Goal: Information Seeking & Learning: Find specific page/section

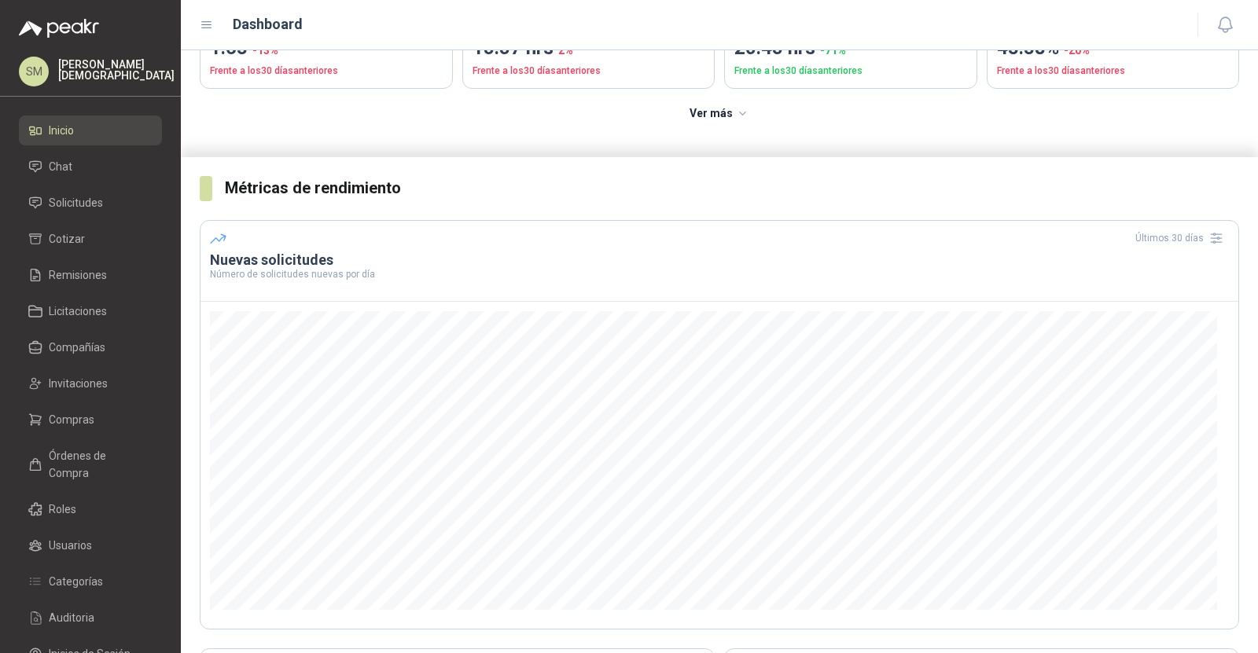
scroll to position [178, 0]
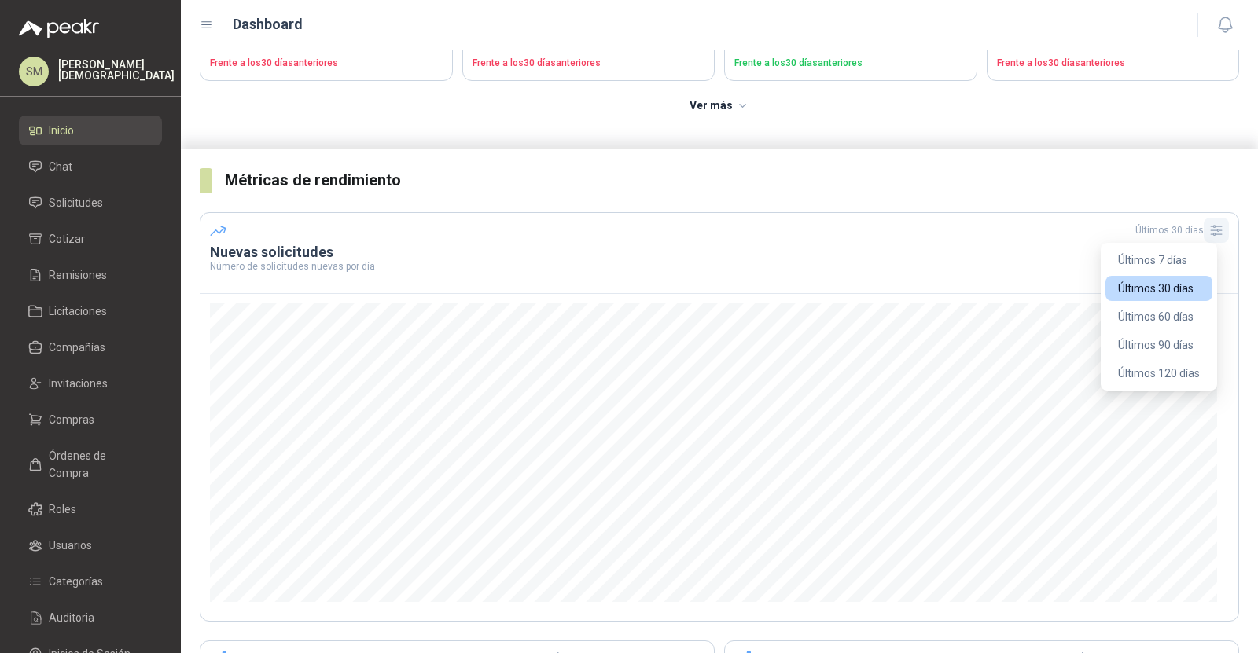
click at [1208, 231] on icon "button" at bounding box center [1216, 230] width 16 height 16
click at [1157, 373] on button "Últimos 120 días" at bounding box center [1158, 373] width 107 height 25
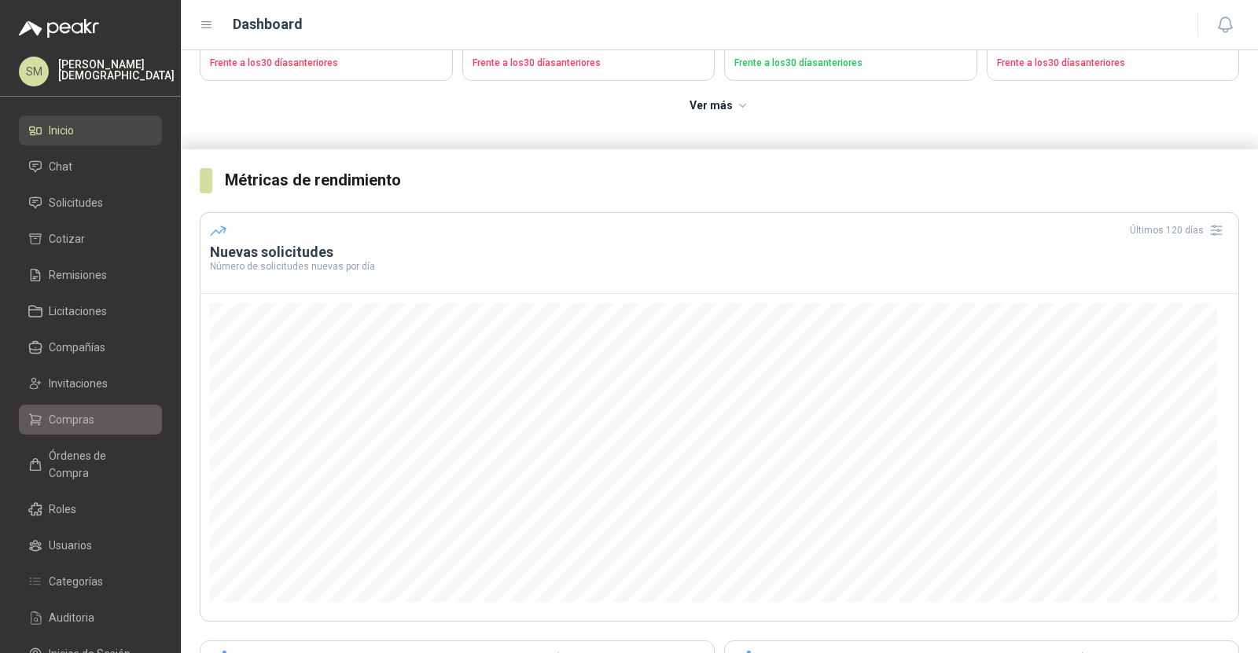
click at [75, 408] on link "Compras" at bounding box center [90, 420] width 143 height 30
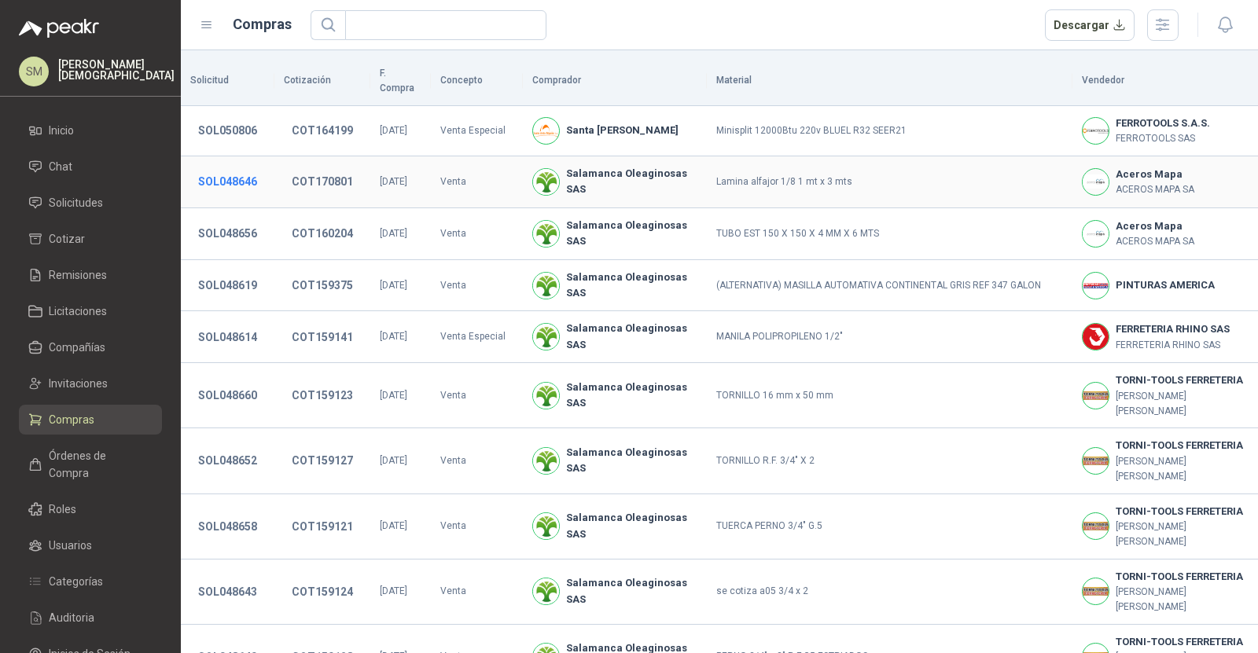
click at [236, 167] on button "SOL048646" at bounding box center [227, 181] width 75 height 28
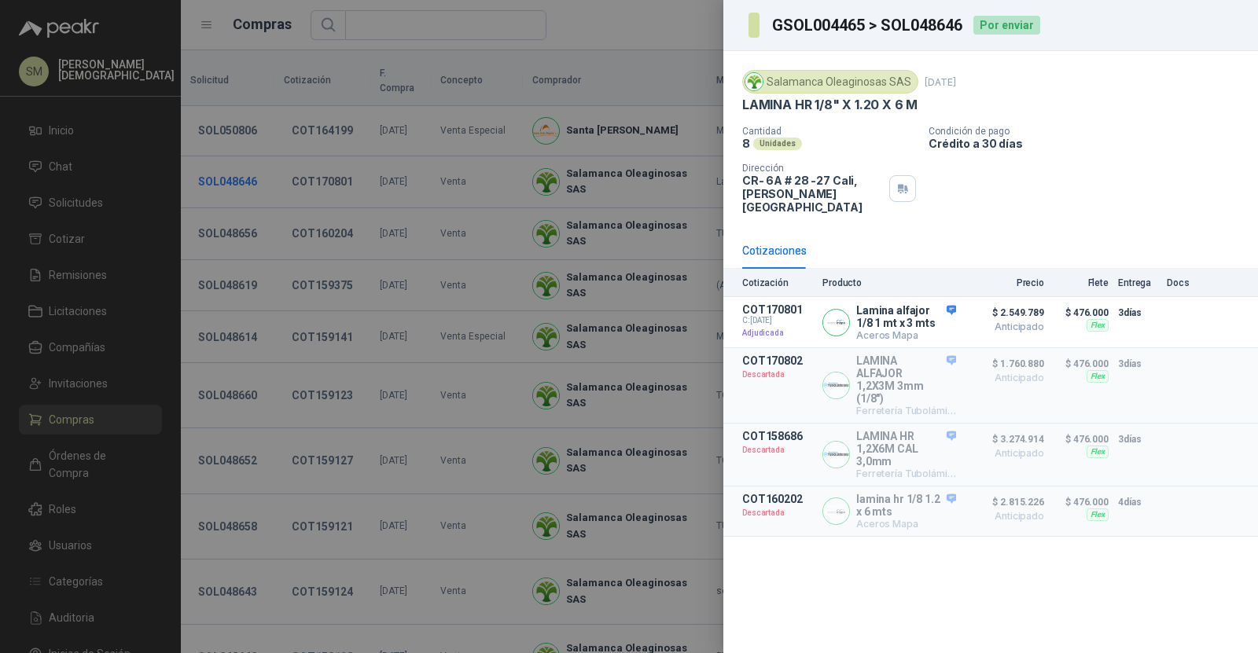
click at [236, 164] on div at bounding box center [629, 326] width 1258 height 653
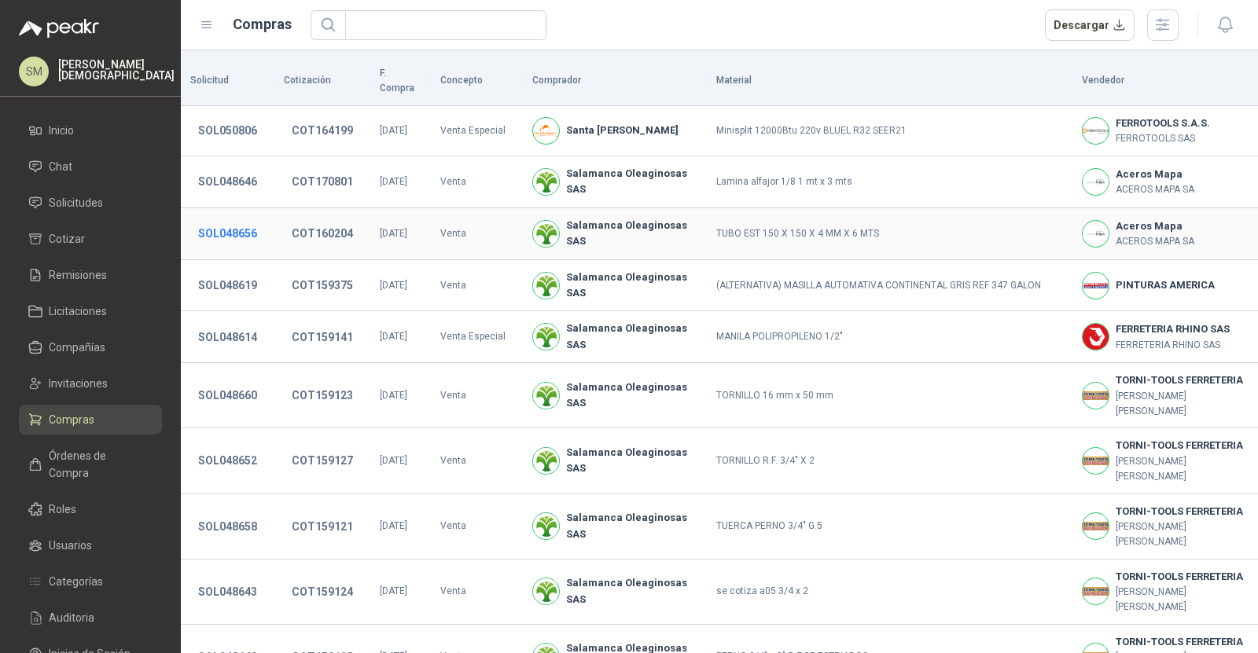
click at [230, 219] on button "SOL048656" at bounding box center [227, 233] width 75 height 28
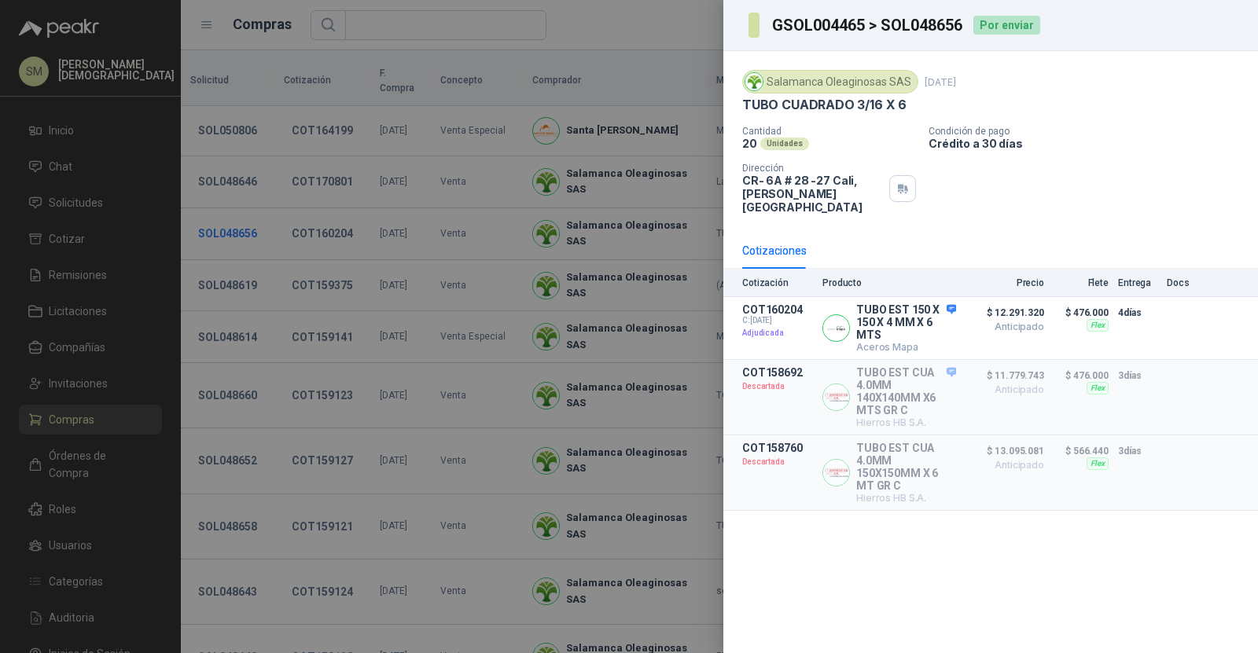
click at [230, 218] on div at bounding box center [629, 326] width 1258 height 653
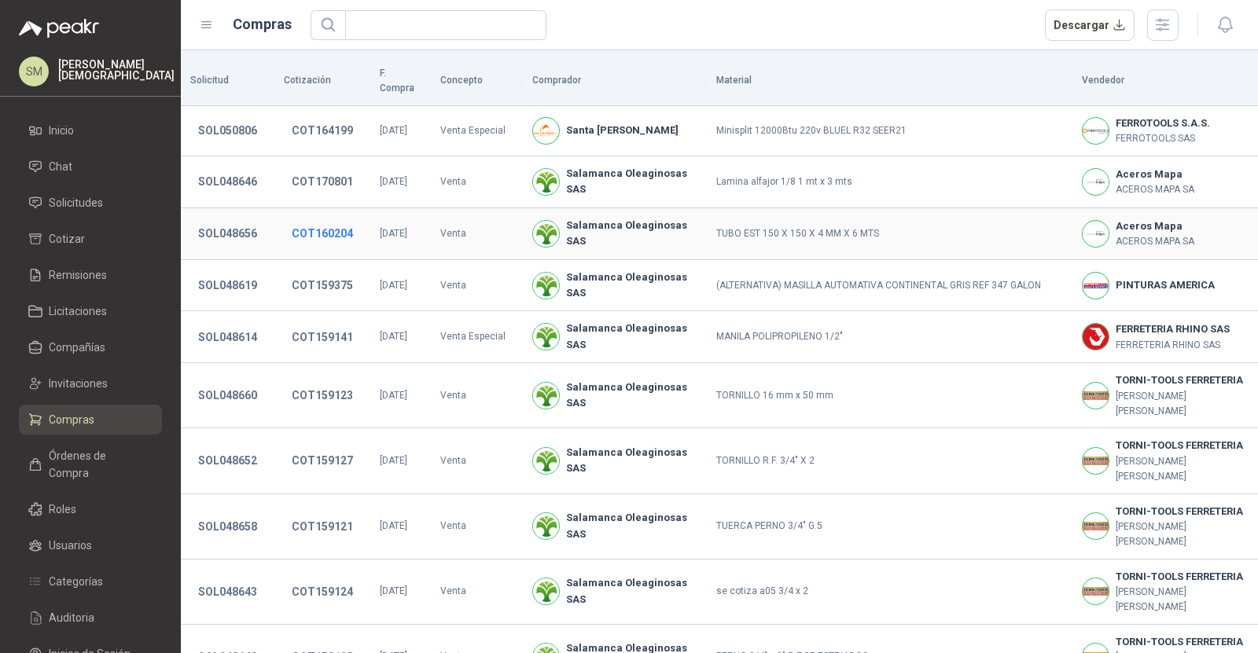
click at [301, 220] on button "COT160204" at bounding box center [322, 233] width 77 height 28
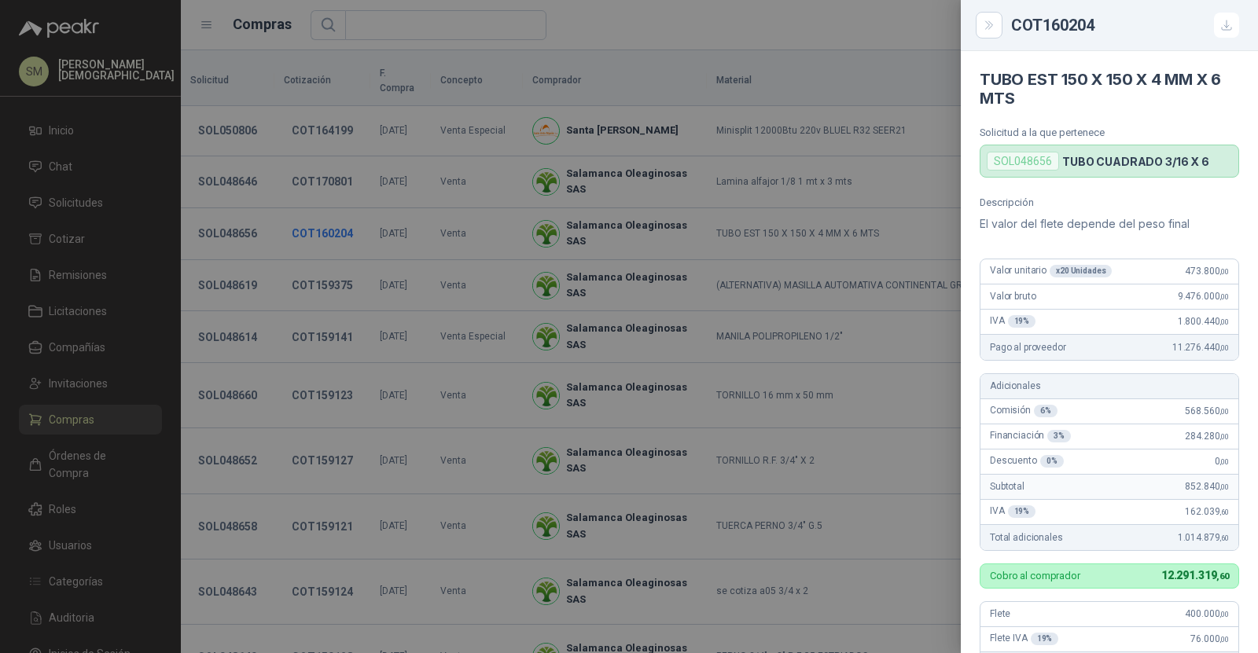
scroll to position [362, 0]
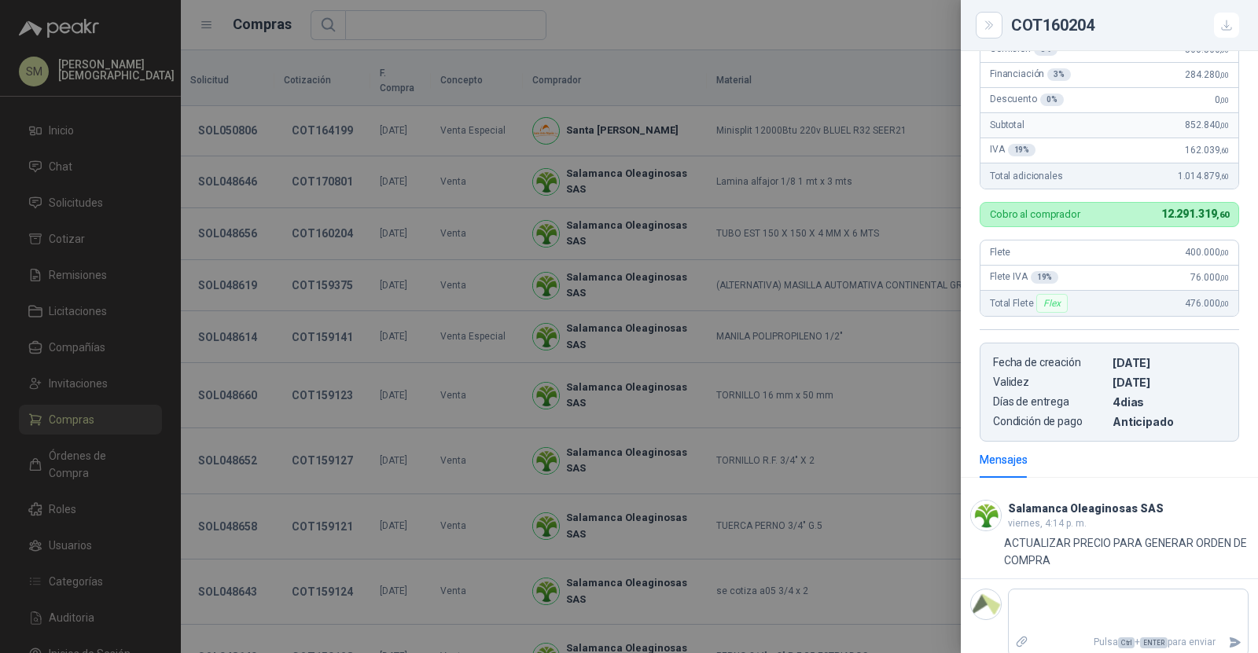
click at [785, 330] on div at bounding box center [629, 326] width 1258 height 653
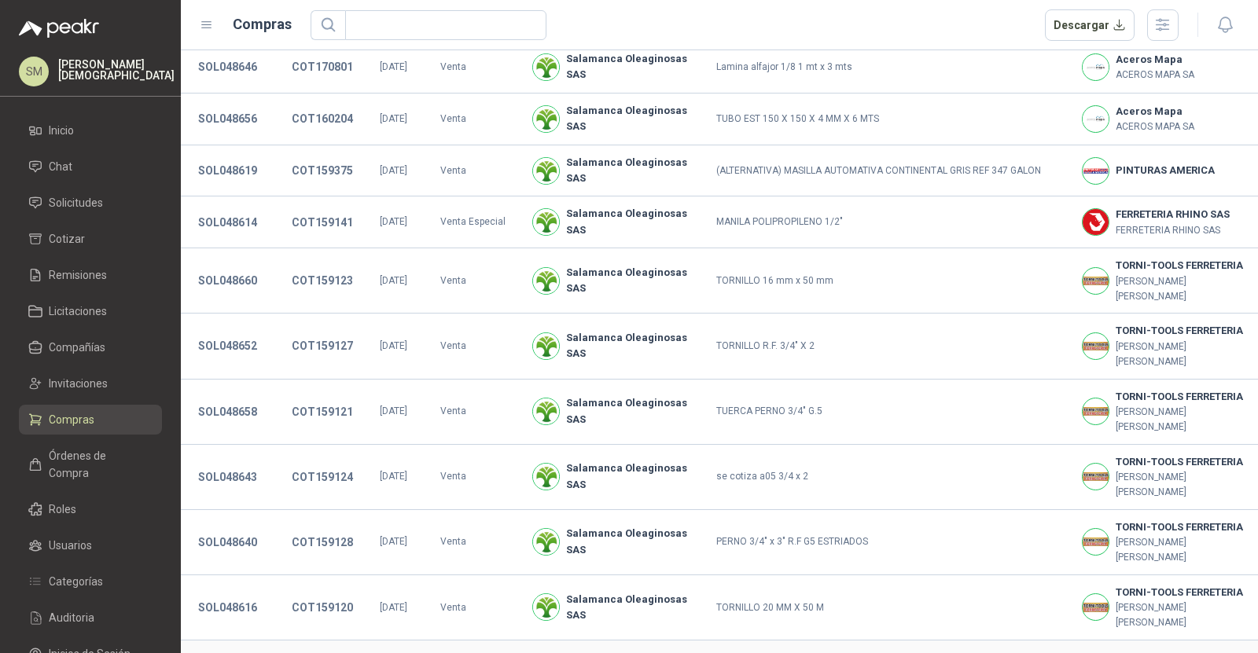
scroll to position [0, 0]
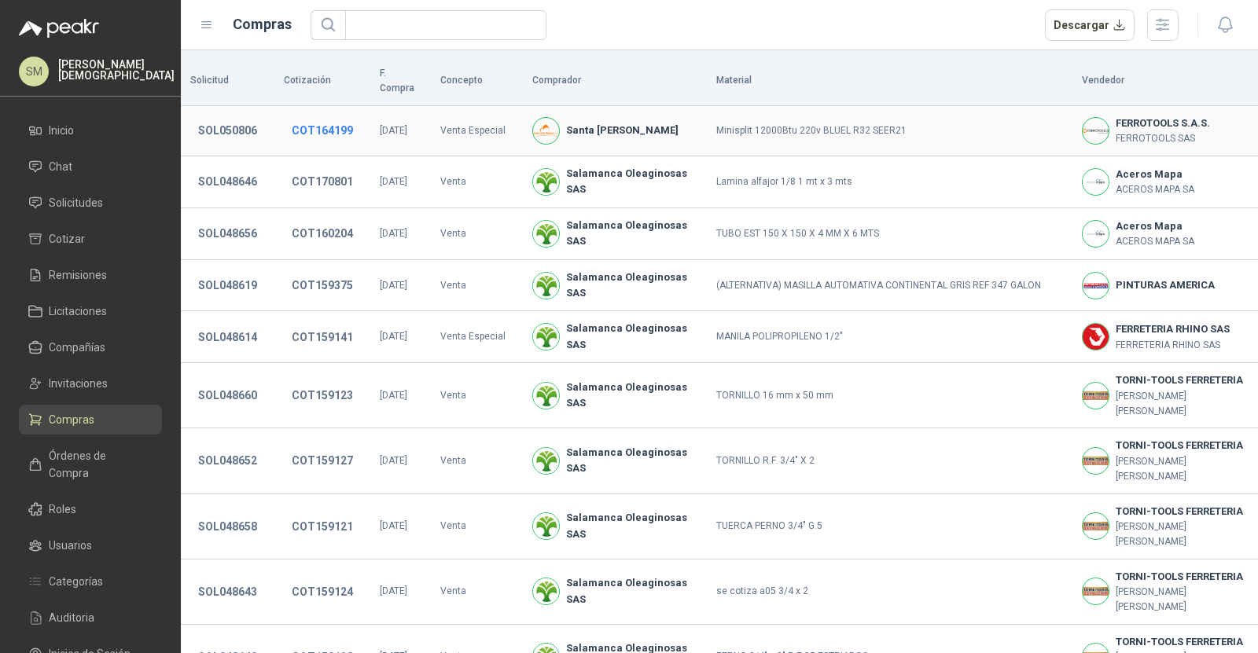
click at [322, 116] on button "COT164199" at bounding box center [322, 130] width 77 height 28
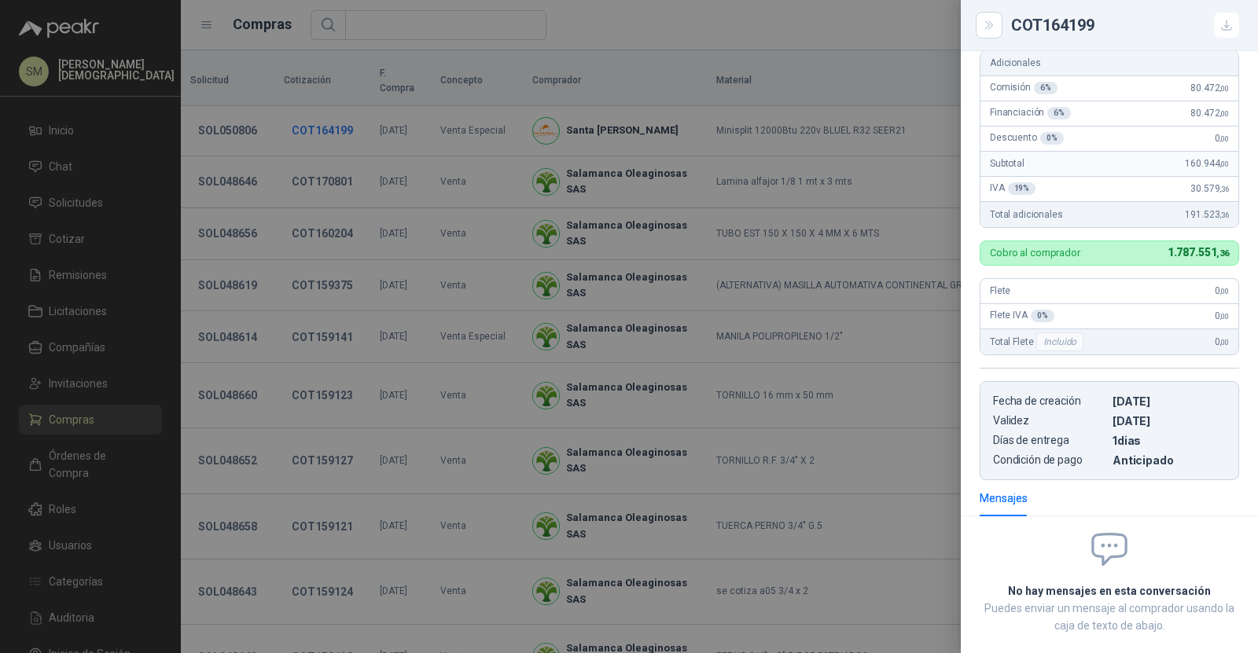
scroll to position [319, 0]
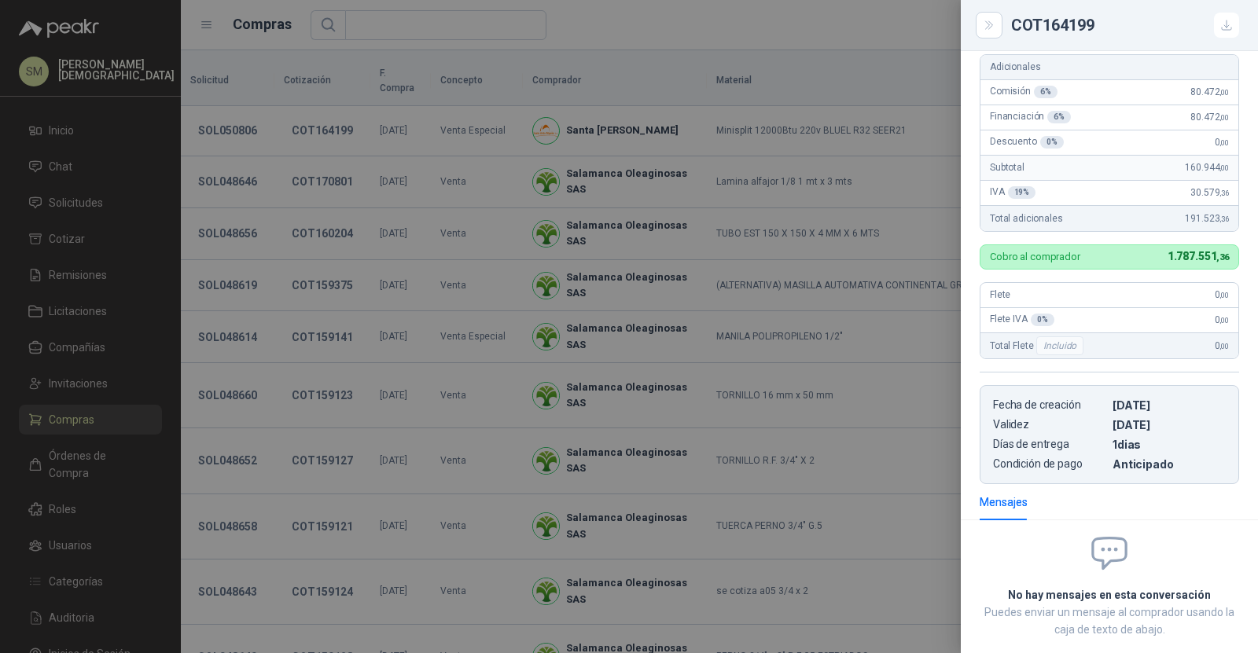
click at [604, 204] on div at bounding box center [629, 326] width 1258 height 653
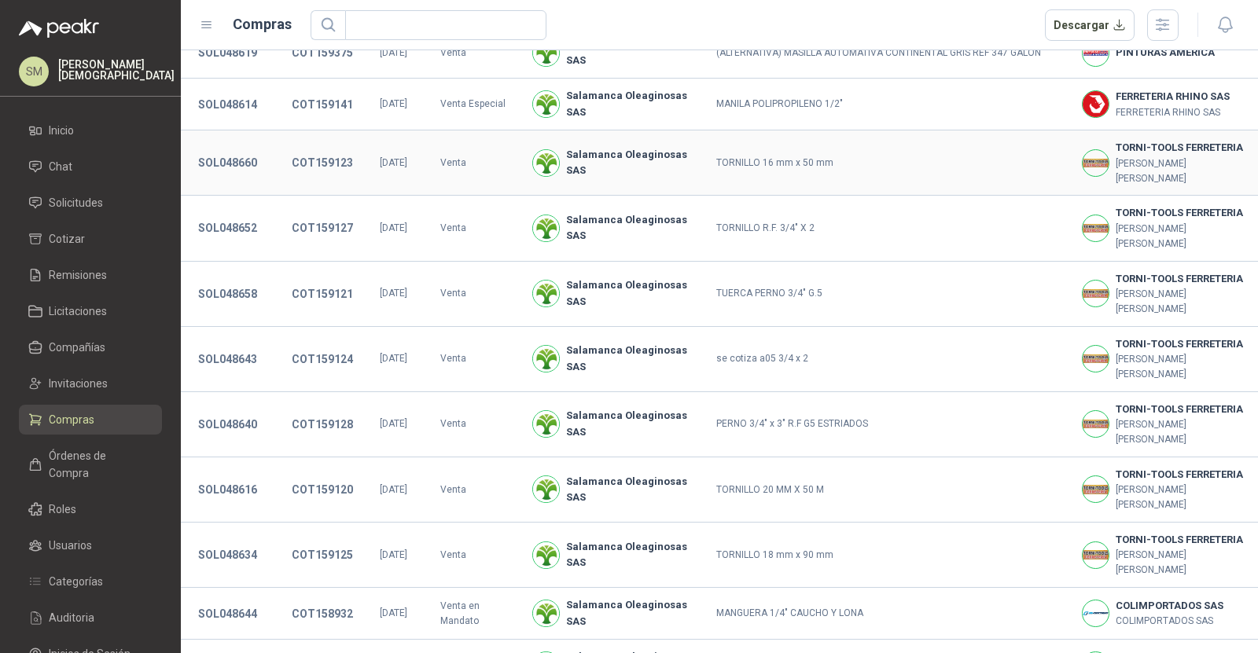
scroll to position [364, 0]
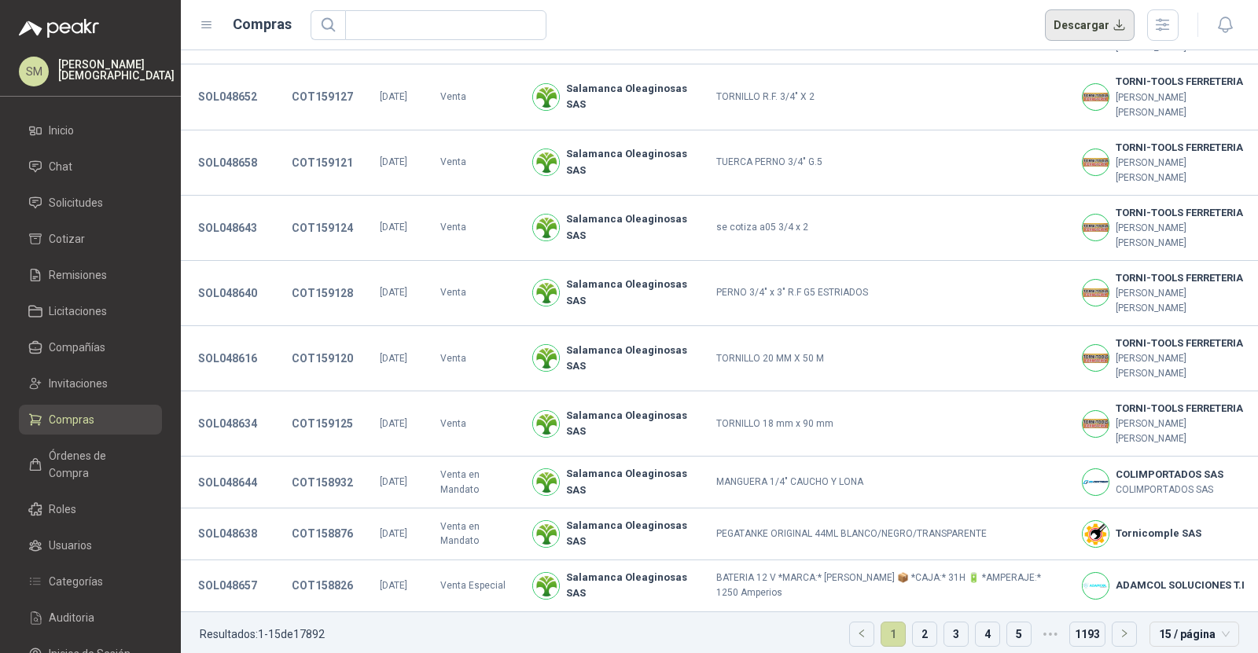
click at [1090, 24] on button "Descargar" at bounding box center [1090, 24] width 90 height 31
click at [67, 197] on span "Solicitudes" at bounding box center [76, 202] width 54 height 17
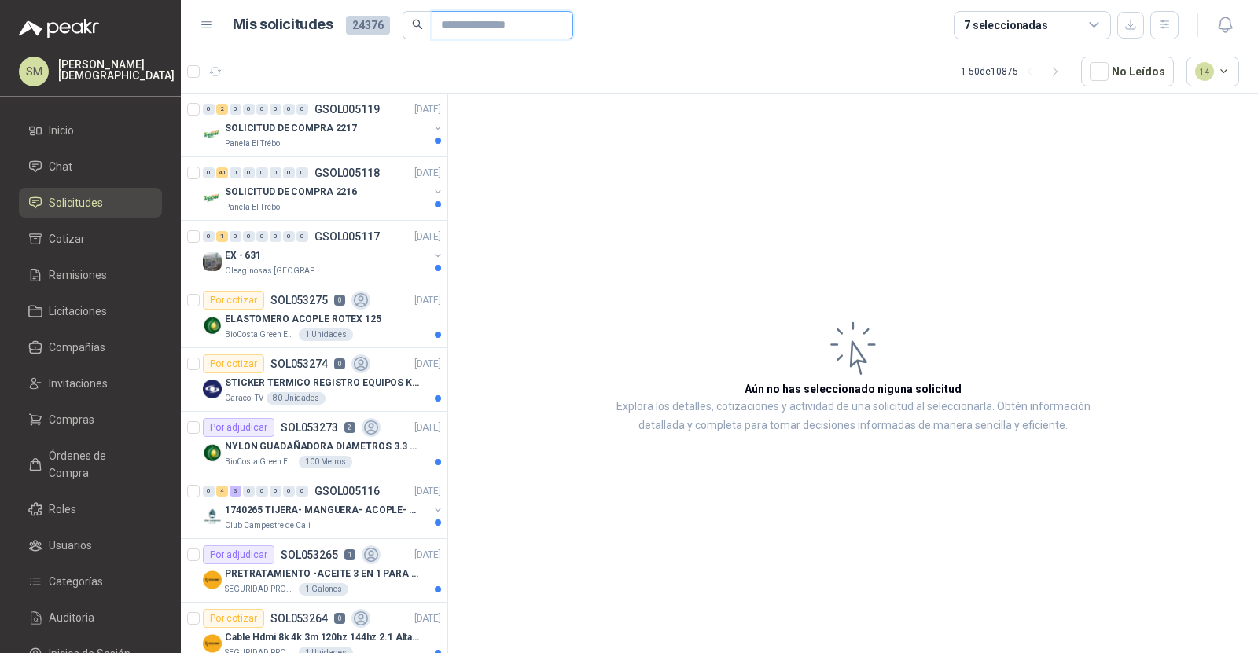
click at [498, 22] on input "text" at bounding box center [496, 25] width 110 height 27
paste input "*********"
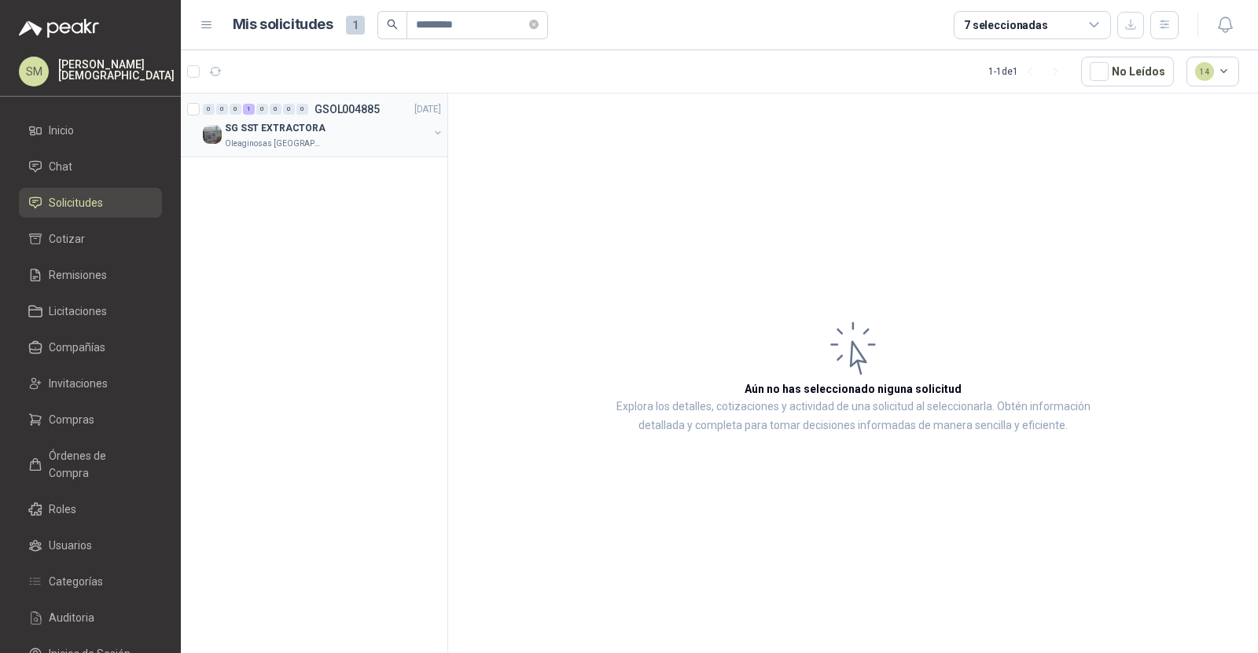
click at [363, 134] on div "SG SST EXTRACTORA" at bounding box center [327, 128] width 204 height 19
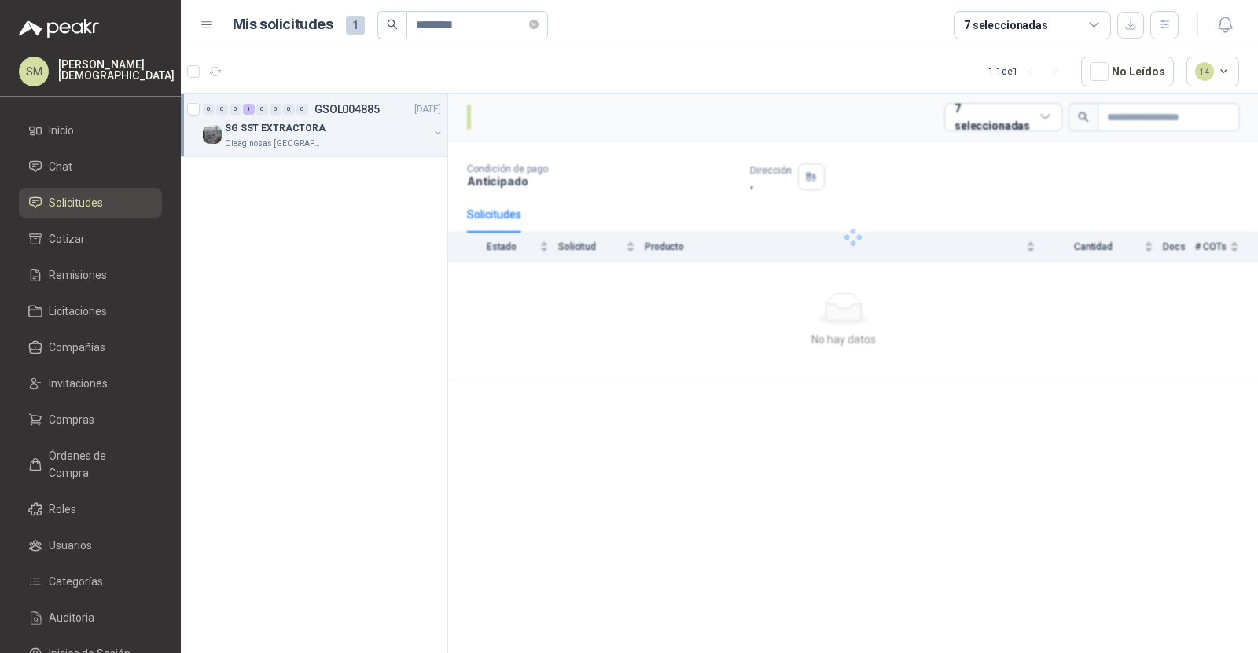
click at [363, 134] on div "SG SST EXTRACTORA" at bounding box center [327, 128] width 204 height 19
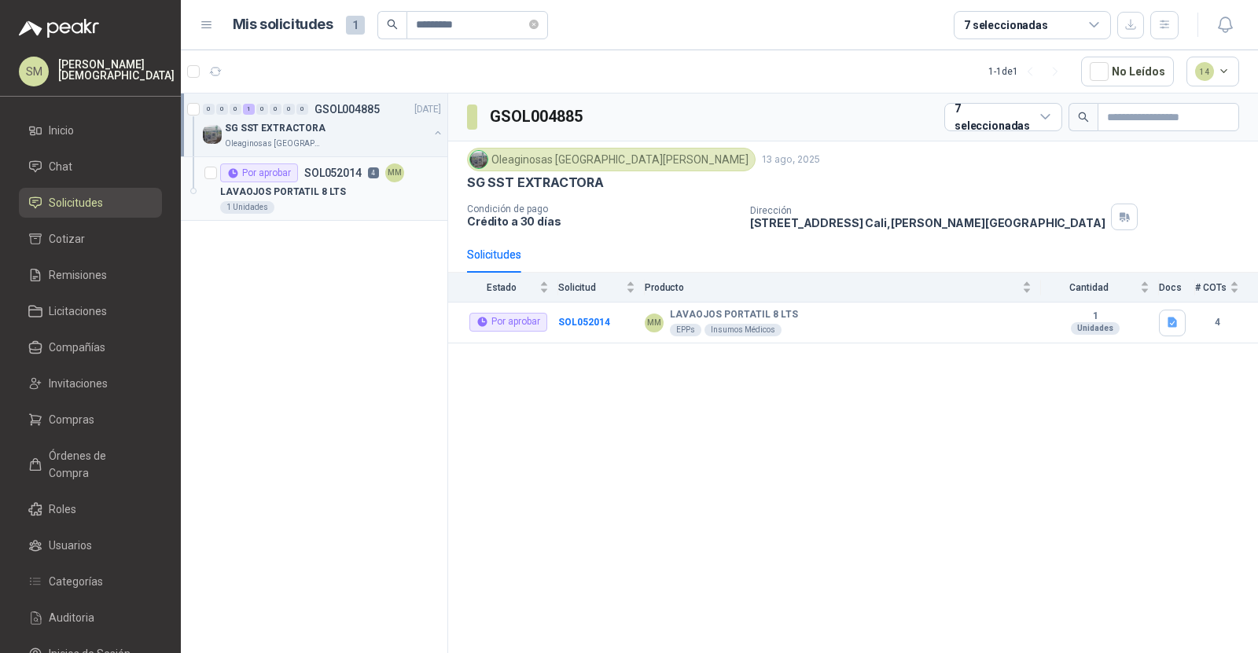
click at [336, 188] on div "LAVAOJOS PORTATIL 8 LTS" at bounding box center [330, 191] width 221 height 19
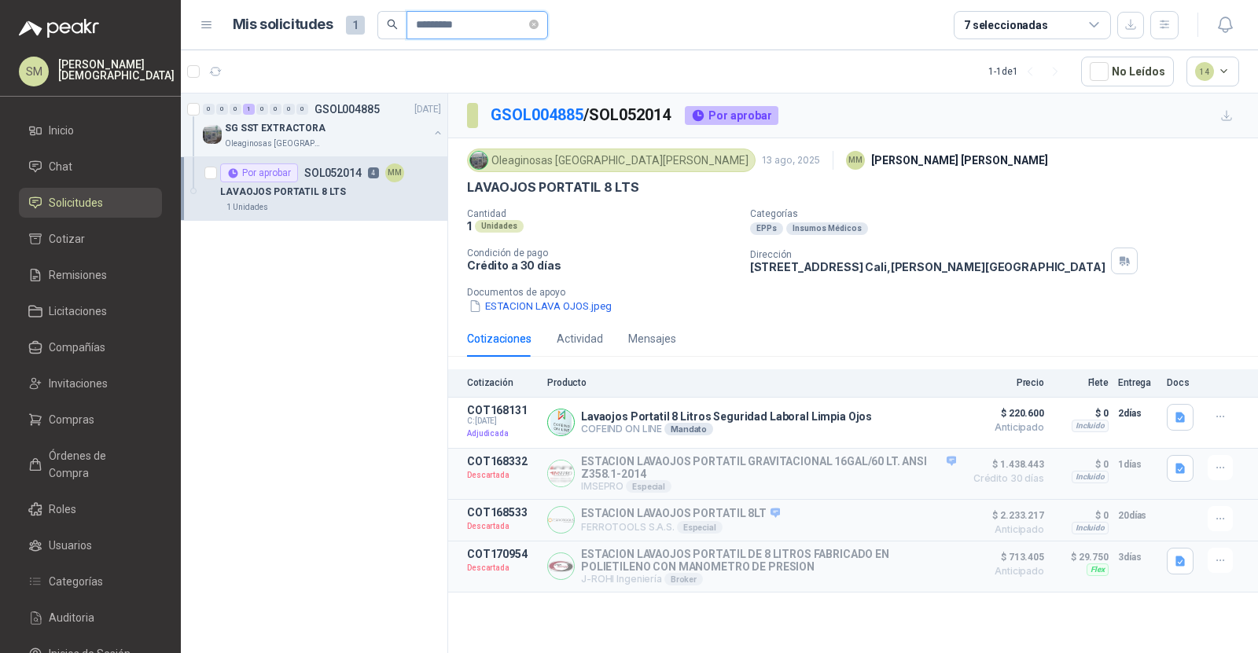
click at [449, 30] on input "*********" at bounding box center [471, 25] width 110 height 27
paste input "text"
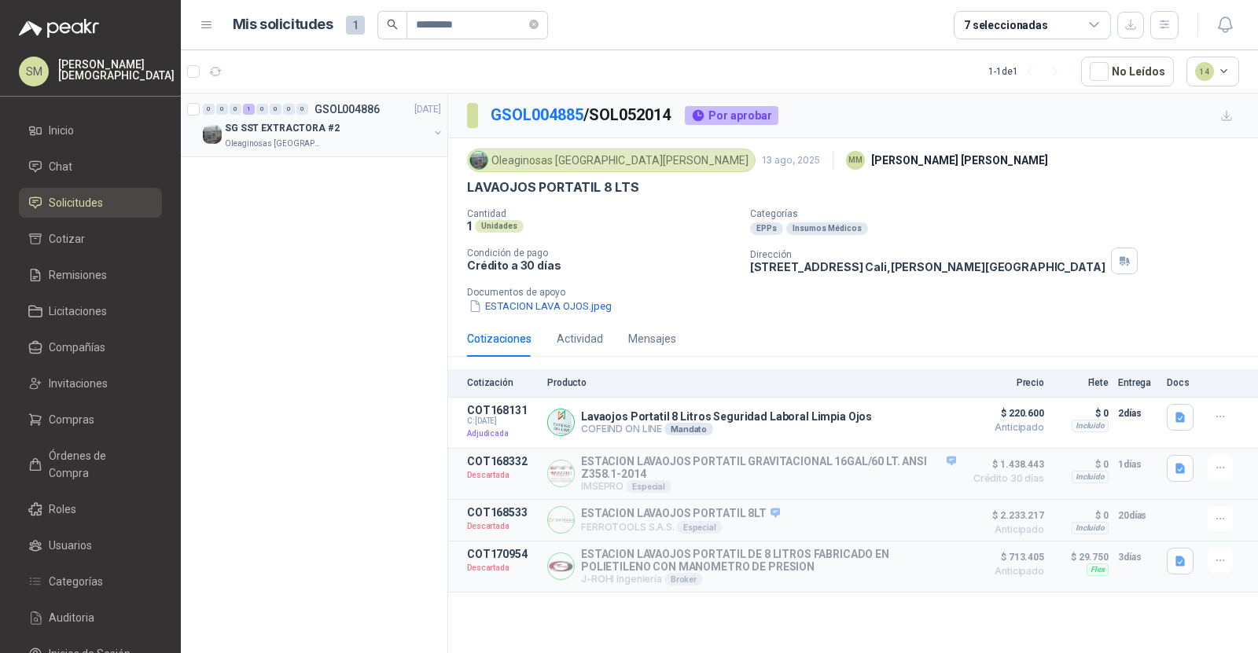
click at [351, 145] on div "Oleaginosas [GEOGRAPHIC_DATA][PERSON_NAME]" at bounding box center [327, 144] width 204 height 13
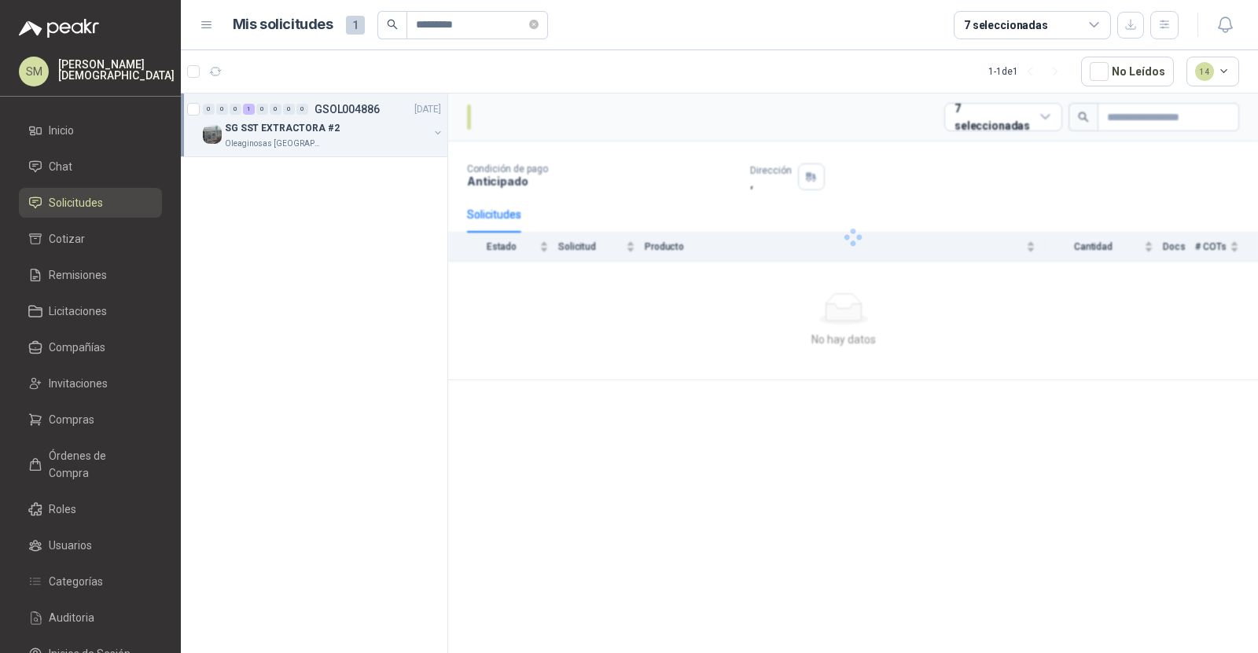
click at [351, 145] on div "Oleaginosas [GEOGRAPHIC_DATA][PERSON_NAME]" at bounding box center [327, 144] width 204 height 13
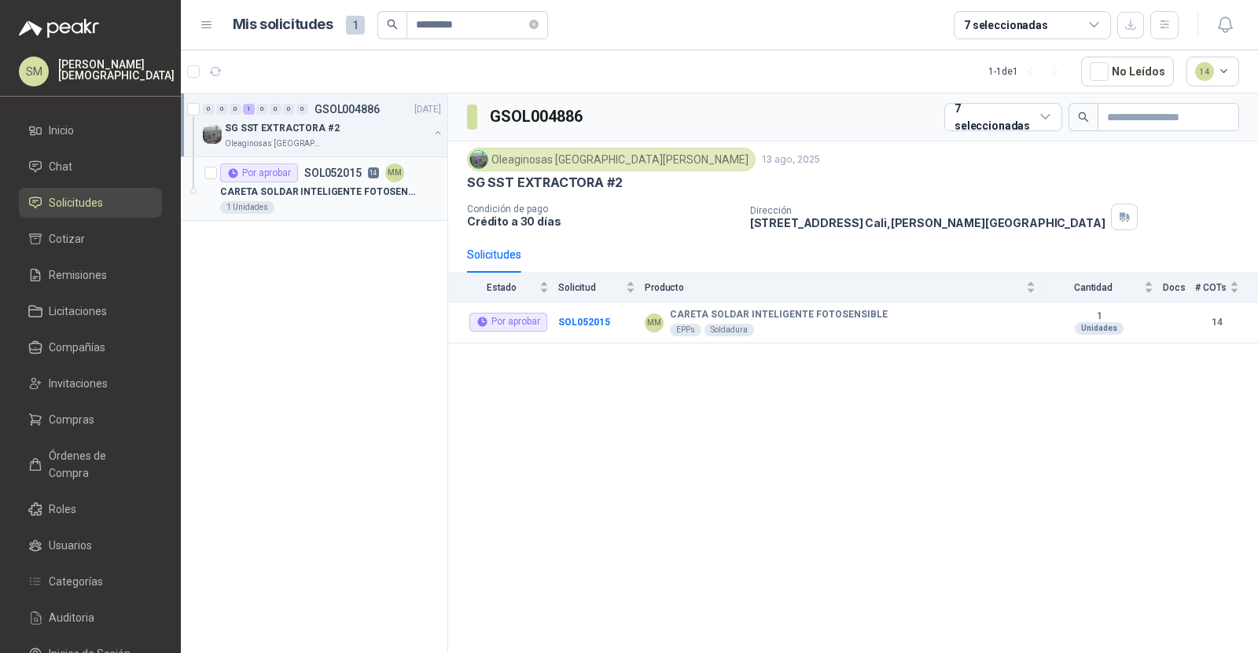
click at [330, 172] on p "SOL052015" at bounding box center [332, 172] width 57 height 11
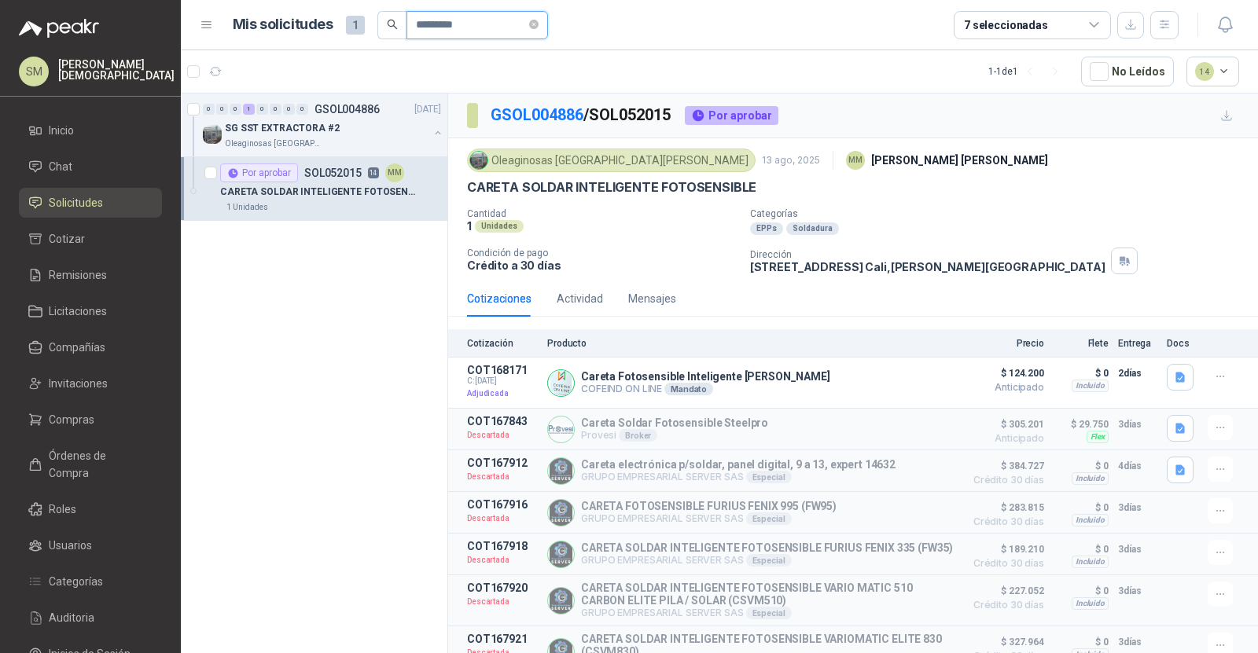
click at [498, 27] on input "*********" at bounding box center [471, 25] width 110 height 27
paste input "text"
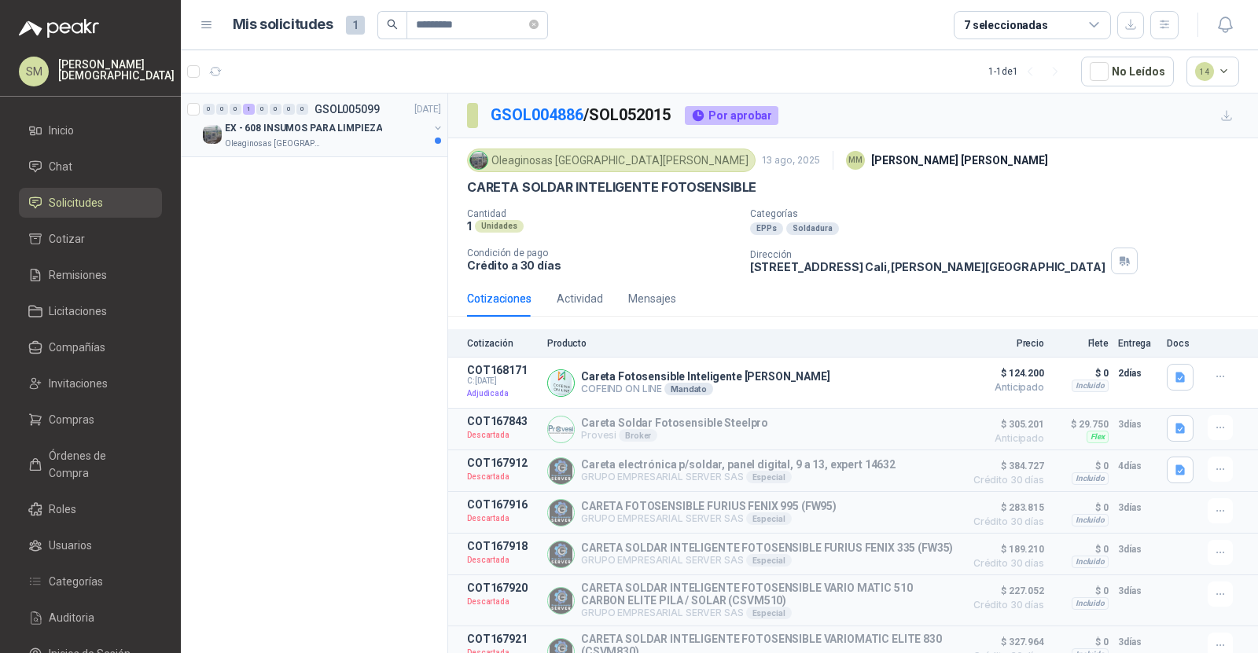
click at [359, 138] on div "Oleaginosas [GEOGRAPHIC_DATA][PERSON_NAME]" at bounding box center [327, 144] width 204 height 13
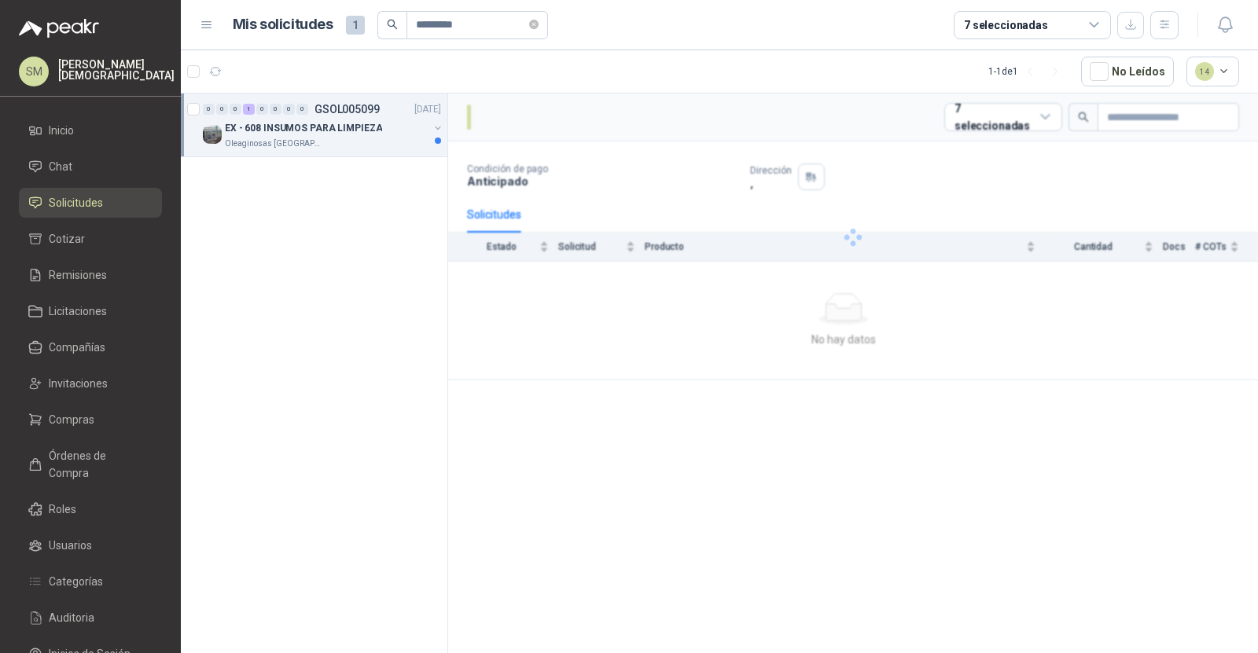
click at [359, 138] on div "Oleaginosas [GEOGRAPHIC_DATA][PERSON_NAME]" at bounding box center [327, 144] width 204 height 13
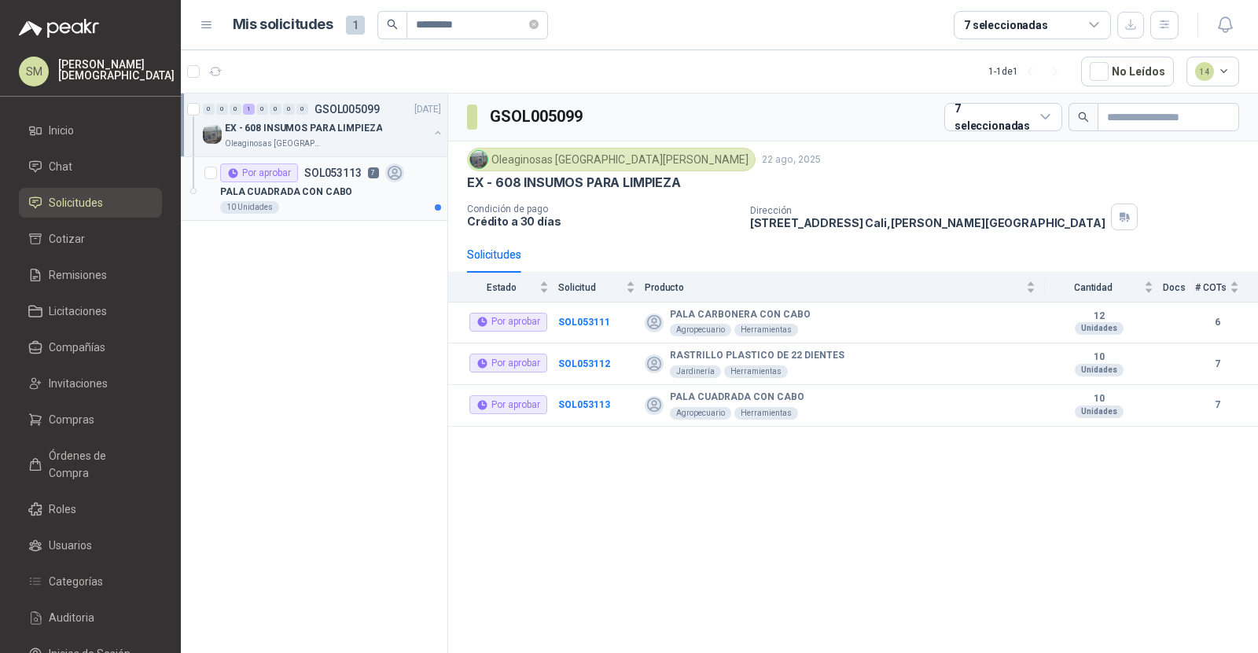
click at [339, 188] on p "PALA CUADRADA CON CABO" at bounding box center [286, 192] width 132 height 15
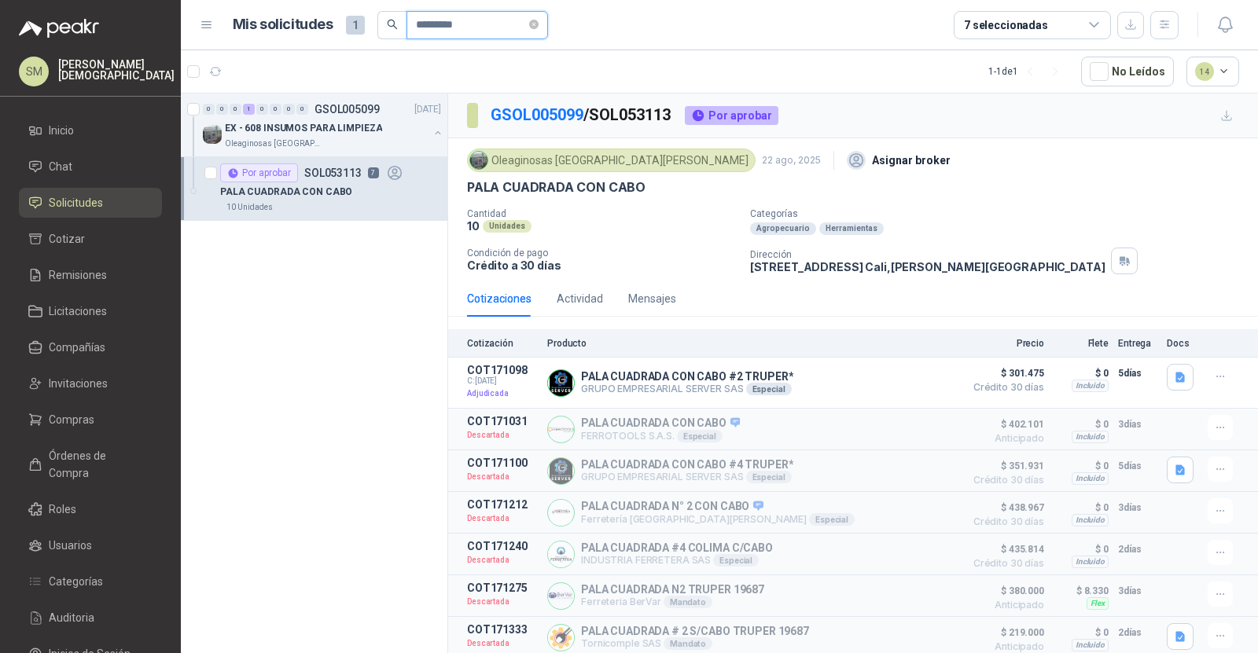
click at [476, 24] on input "*********" at bounding box center [471, 25] width 110 height 27
paste input "text"
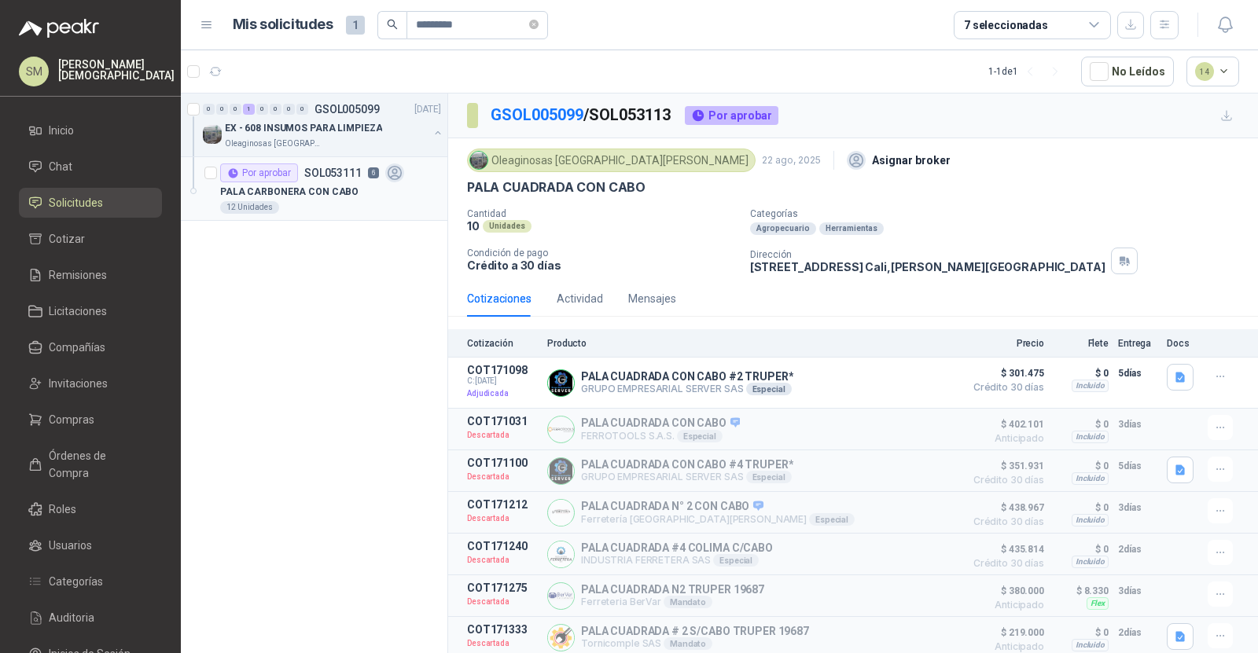
click at [321, 186] on p "PALA CARBONERA CON CABO" at bounding box center [289, 192] width 138 height 15
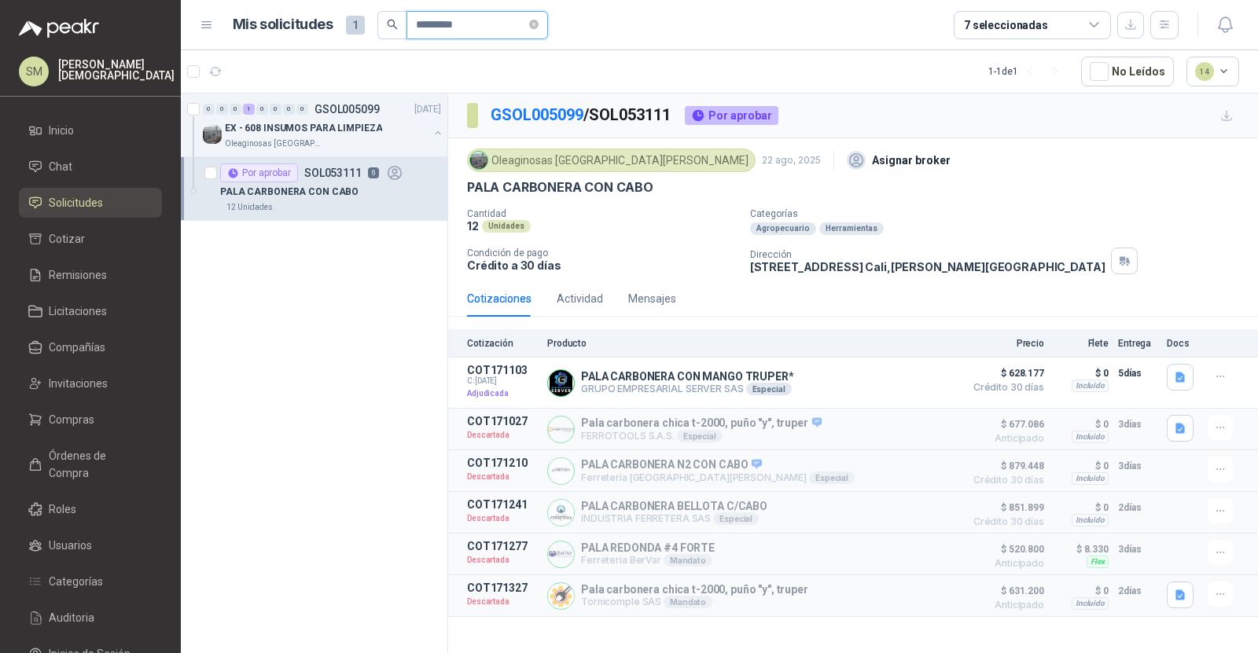
click at [481, 14] on input "*********" at bounding box center [471, 25] width 110 height 27
paste input "text"
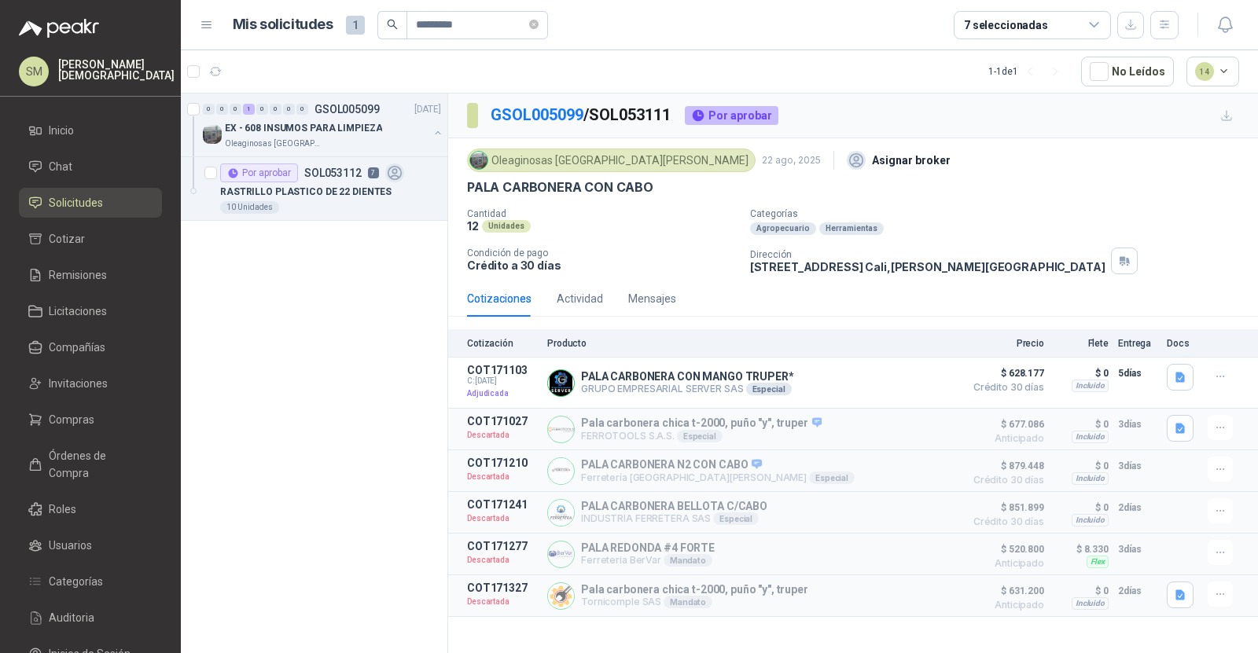
click at [320, 199] on div "RASTRILLO PLASTICO DE 22 DIENTES" at bounding box center [330, 191] width 221 height 19
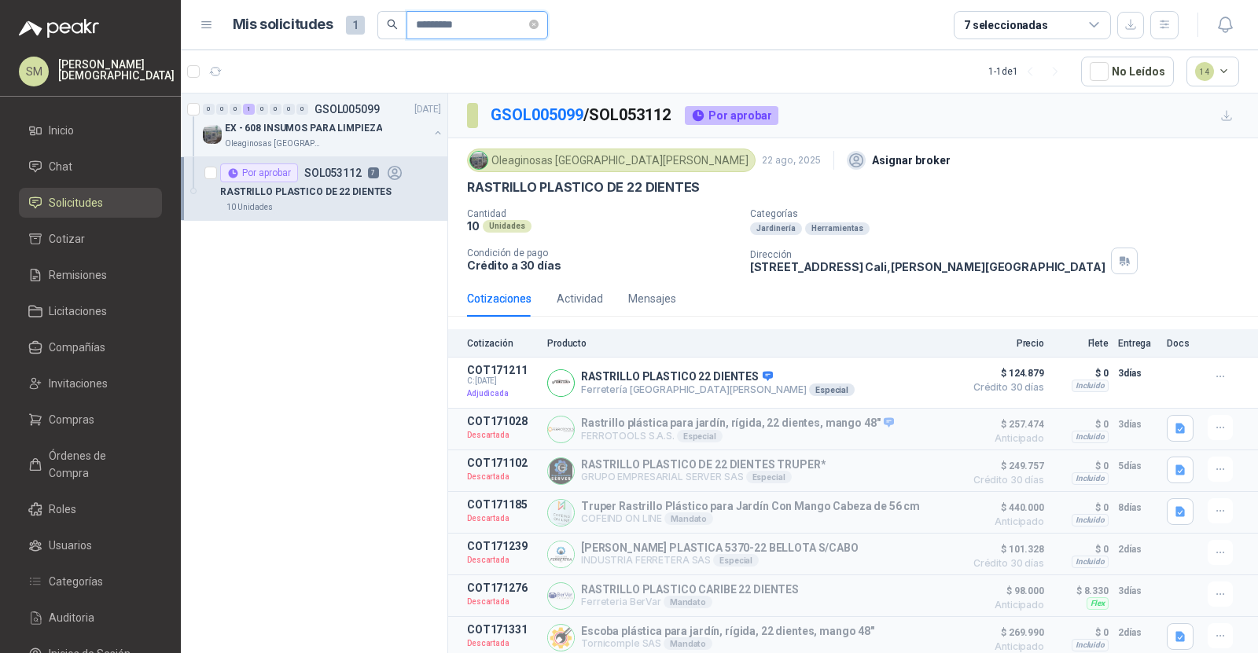
click at [498, 27] on input "*********" at bounding box center [471, 25] width 110 height 27
paste input "text"
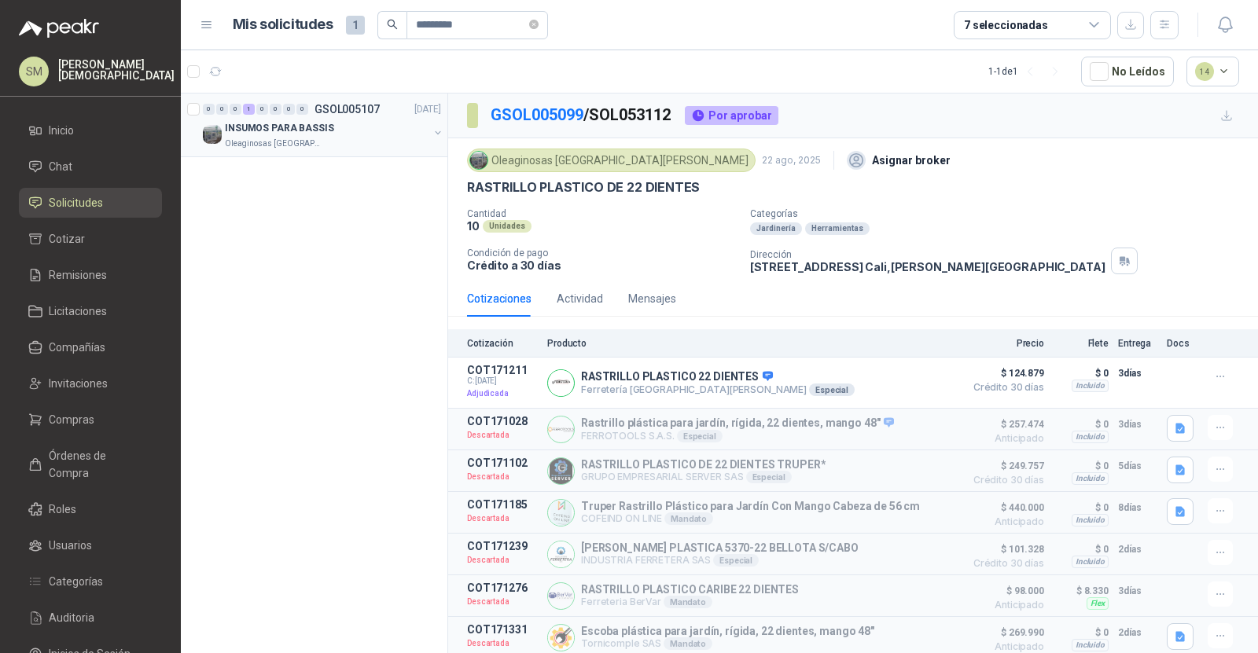
click at [351, 133] on div "INSUMOS PARA BASSIS" at bounding box center [327, 128] width 204 height 19
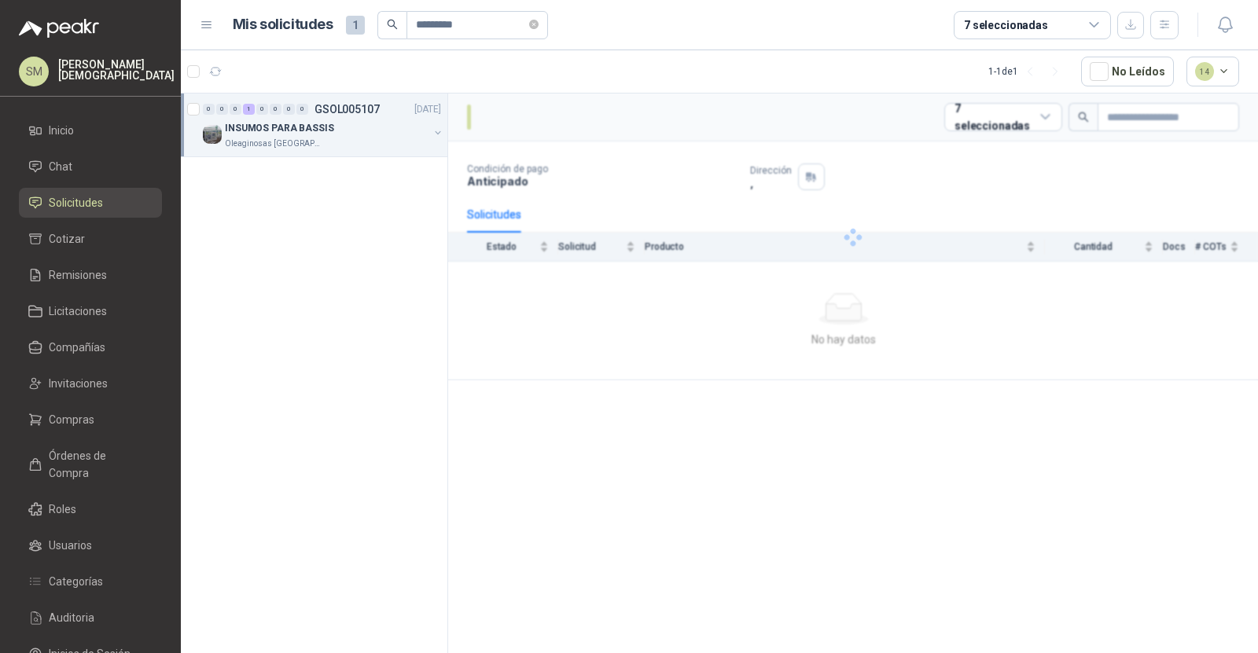
click at [351, 133] on div "INSUMOS PARA BASSIS" at bounding box center [327, 128] width 204 height 19
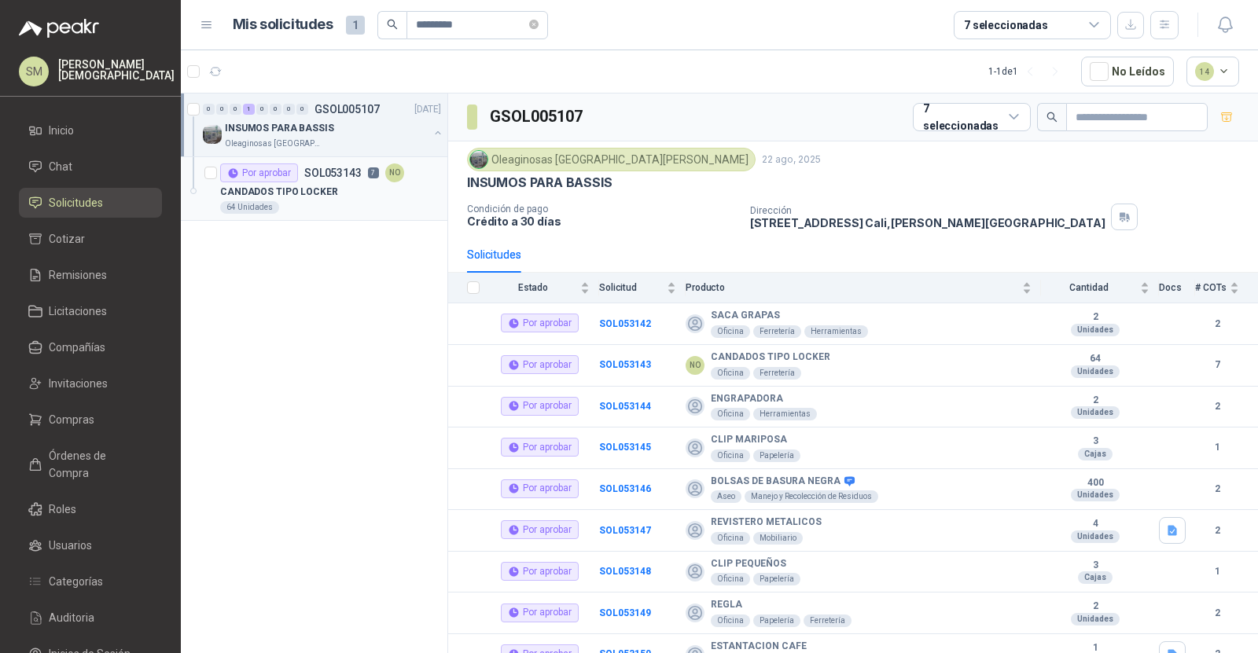
click at [326, 174] on p "SOL053143" at bounding box center [332, 172] width 57 height 11
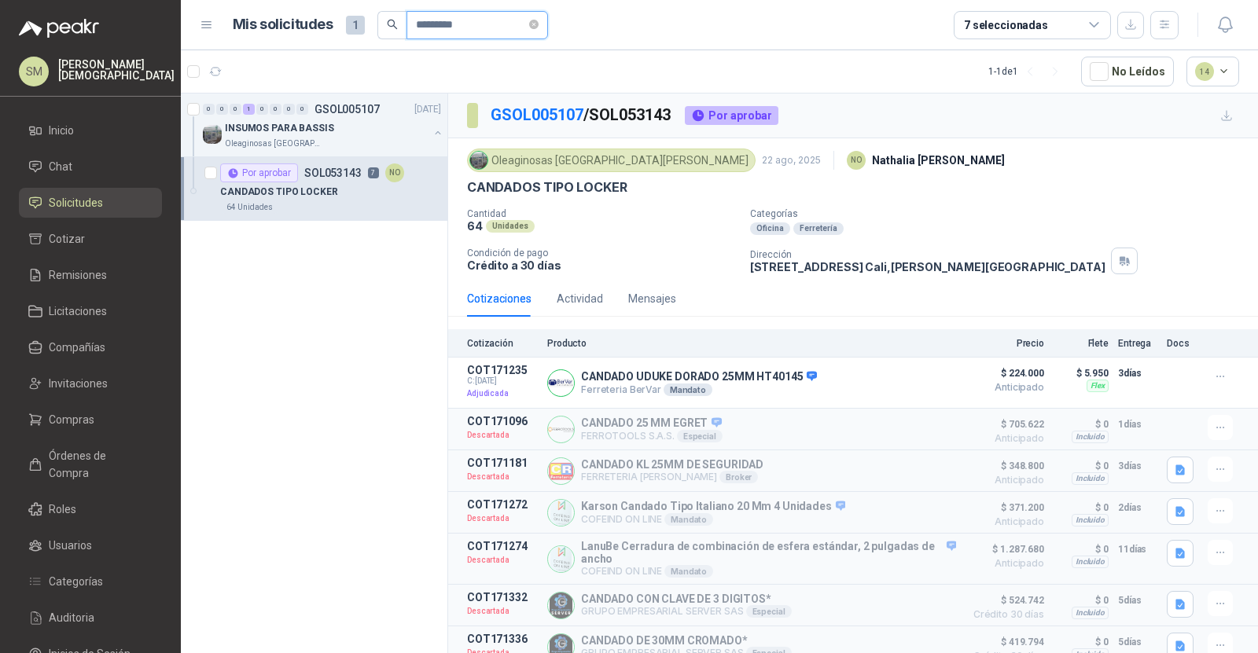
click at [518, 28] on input "*********" at bounding box center [471, 25] width 110 height 27
paste input "text"
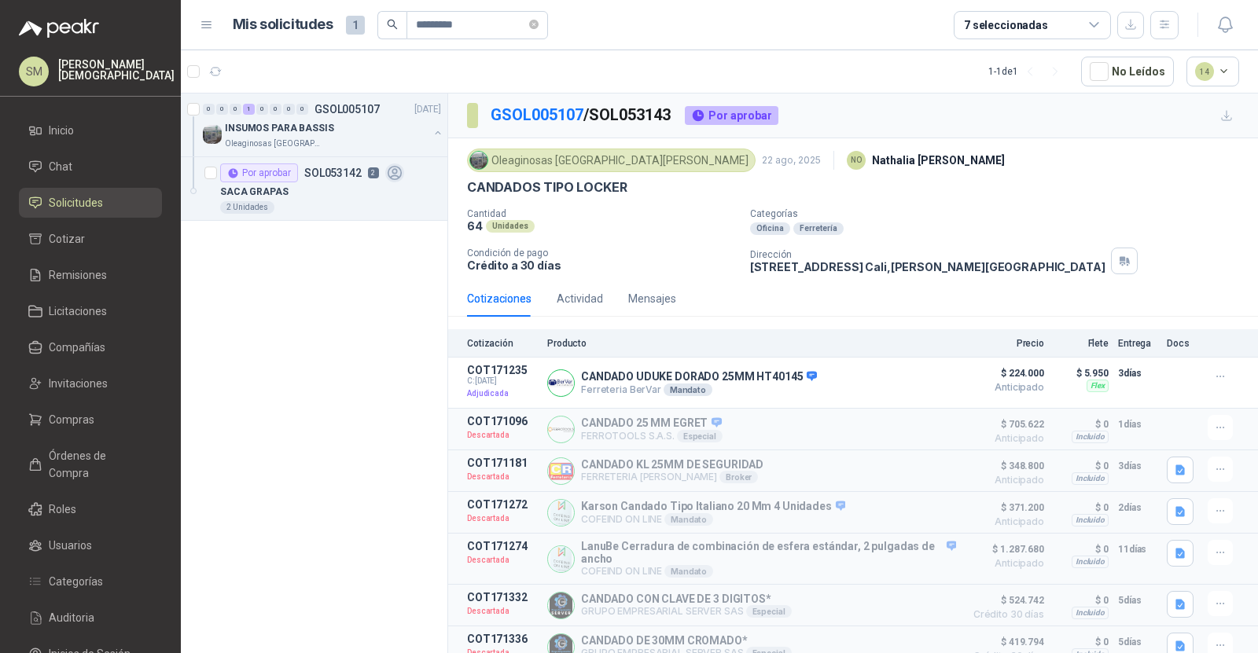
click at [351, 194] on div "SACA GRAPAS" at bounding box center [330, 191] width 221 height 19
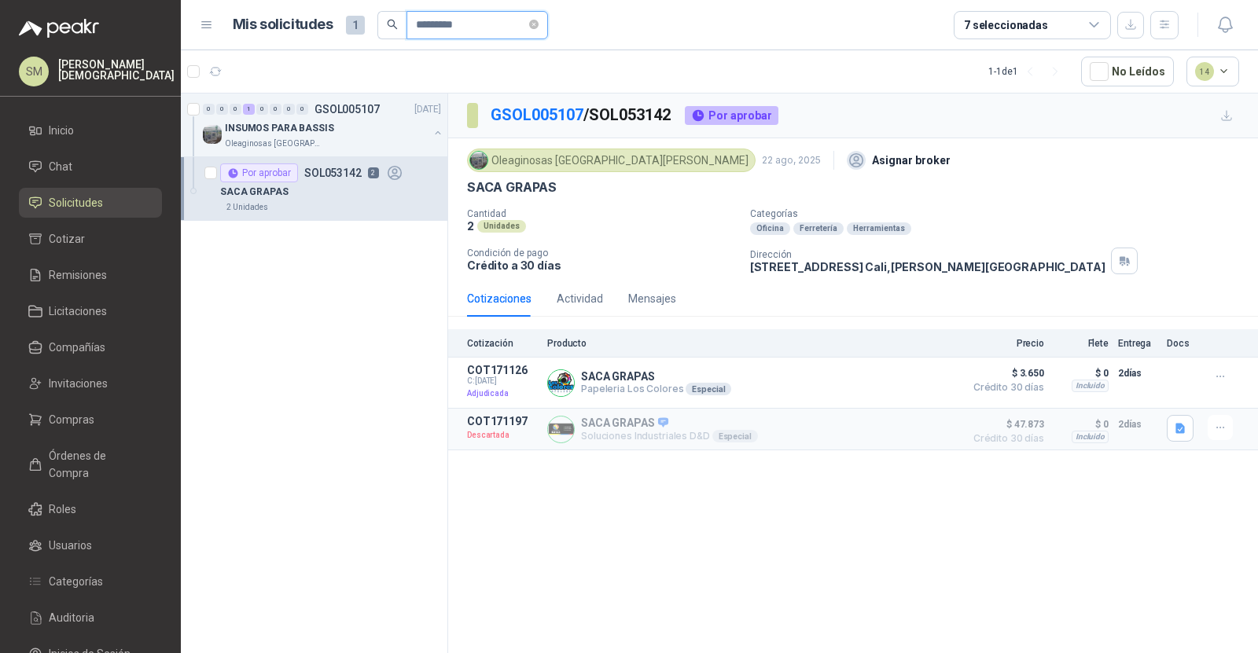
click at [493, 25] on input "*********" at bounding box center [471, 25] width 110 height 27
paste input "text"
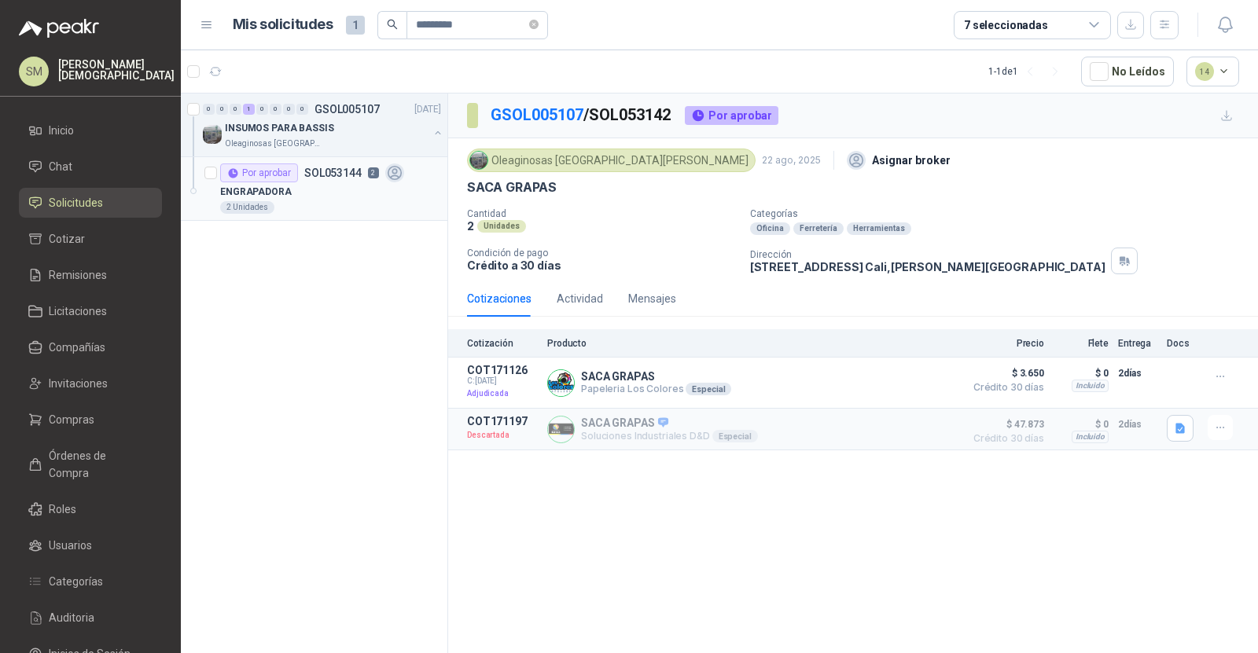
click at [344, 197] on div "ENGRAPADORA" at bounding box center [330, 191] width 221 height 19
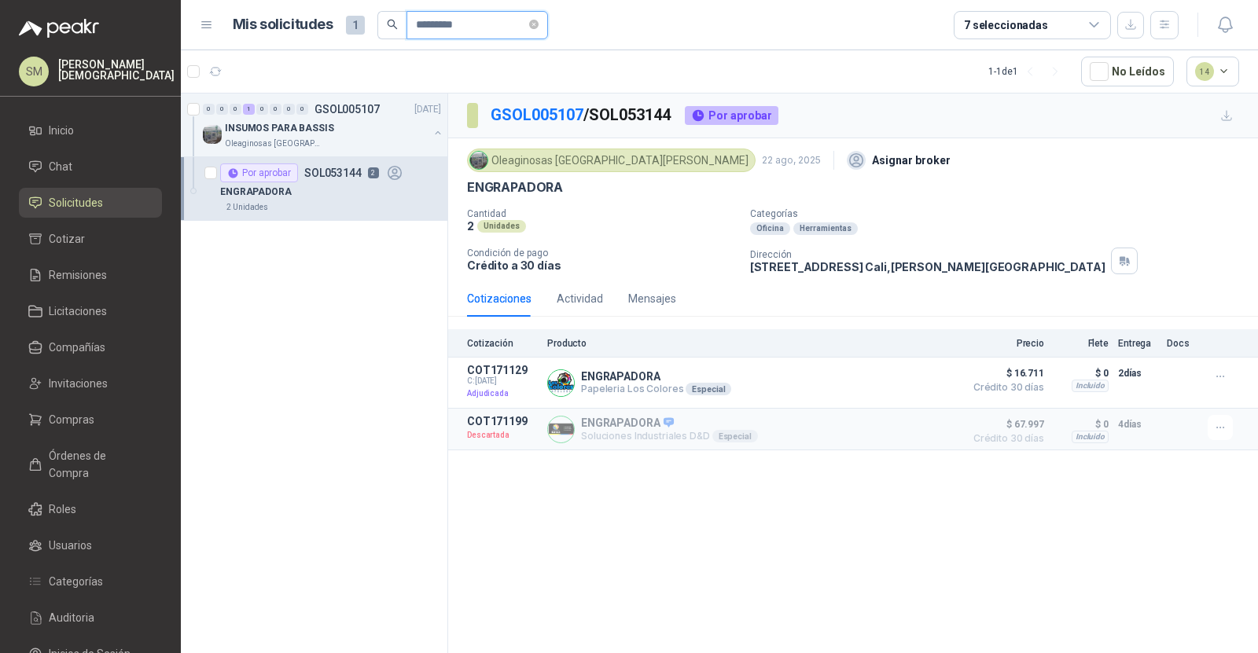
click at [478, 24] on input "*********" at bounding box center [471, 25] width 110 height 27
paste input "text"
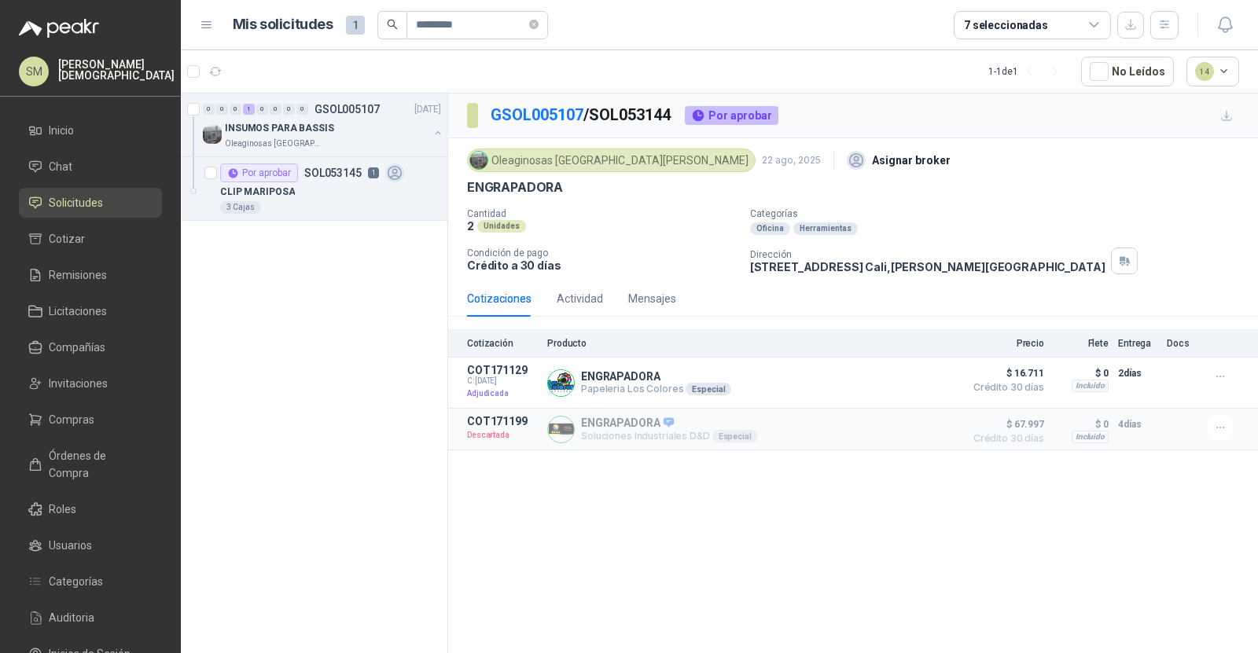
click at [324, 187] on div "CLIP MARIPOSA" at bounding box center [330, 191] width 221 height 19
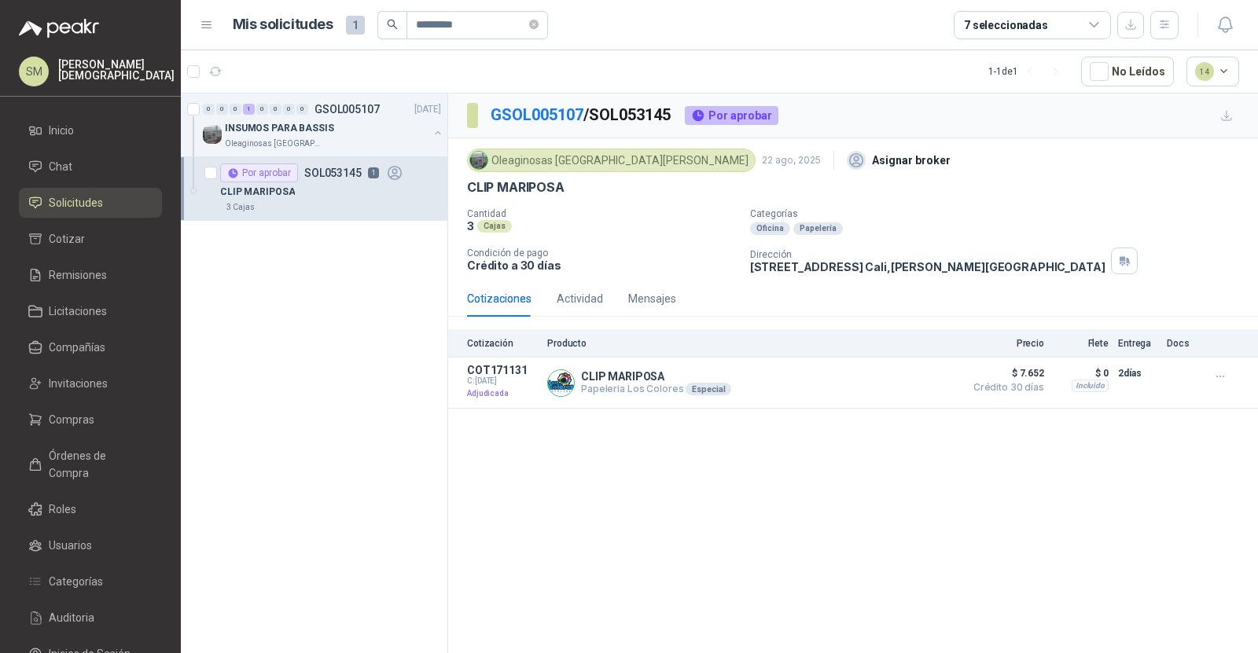
click at [123, 75] on p "[PERSON_NAME]" at bounding box center [116, 70] width 116 height 22
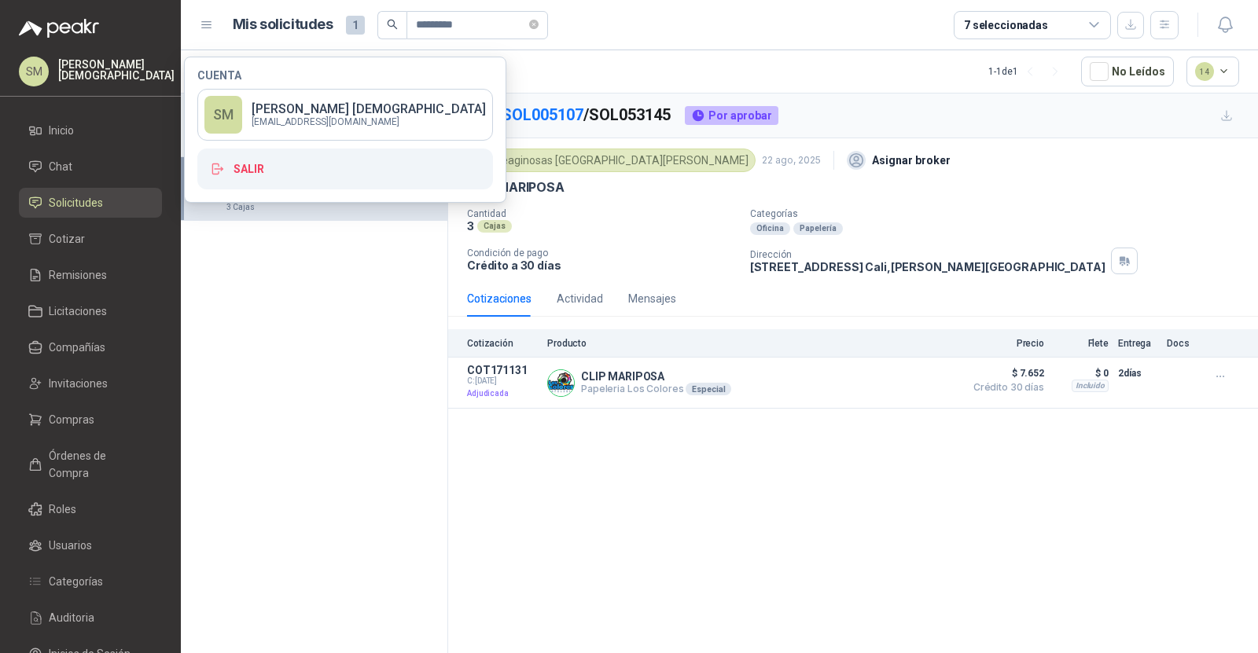
click at [311, 299] on div "0 0 0 1 0 0 0 0 GSOL005107 [DATE] INSUMOS PARA BASSIS Oleaginosas San [PERSON_N…" at bounding box center [314, 376] width 267 height 565
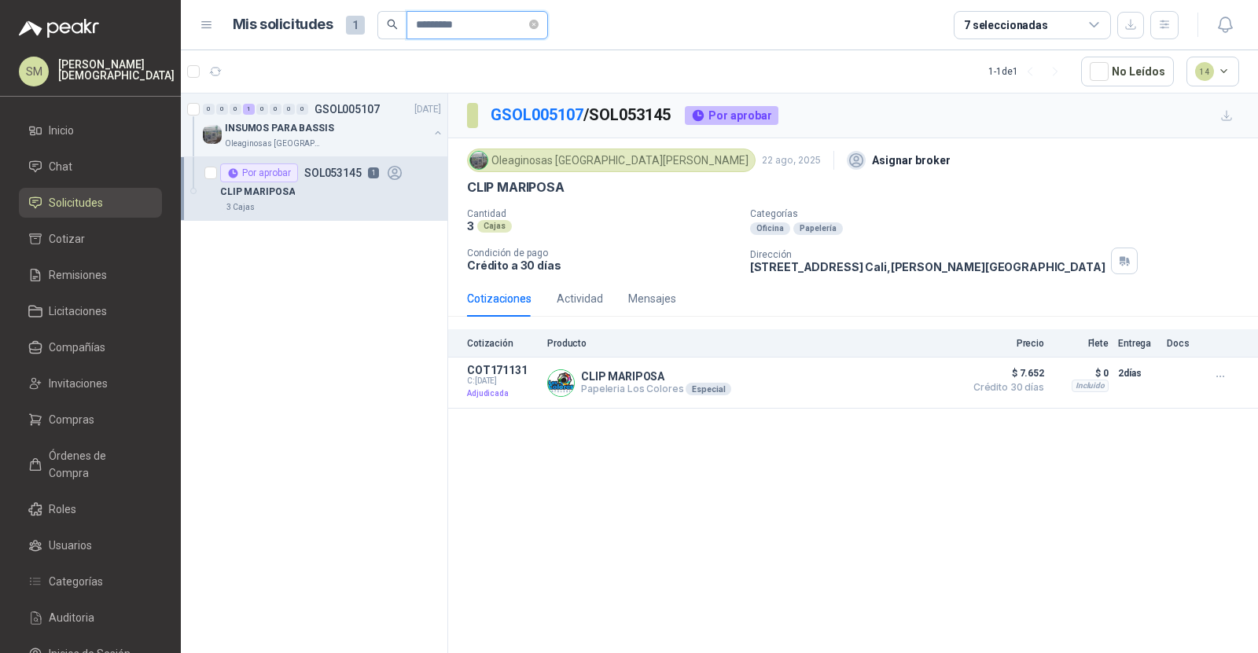
click at [494, 34] on input "*********" at bounding box center [471, 25] width 110 height 27
paste input "text"
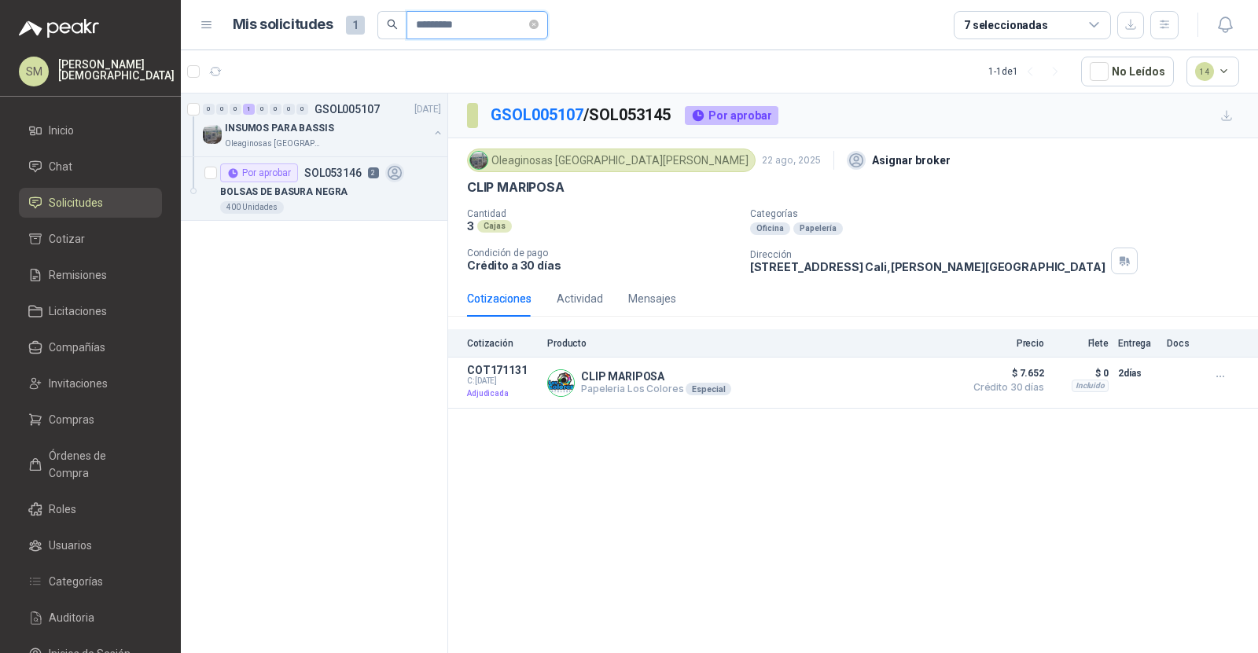
type input "*********"
click at [339, 185] on p "BOLSAS DE BASURA NEGRA" at bounding box center [283, 192] width 127 height 15
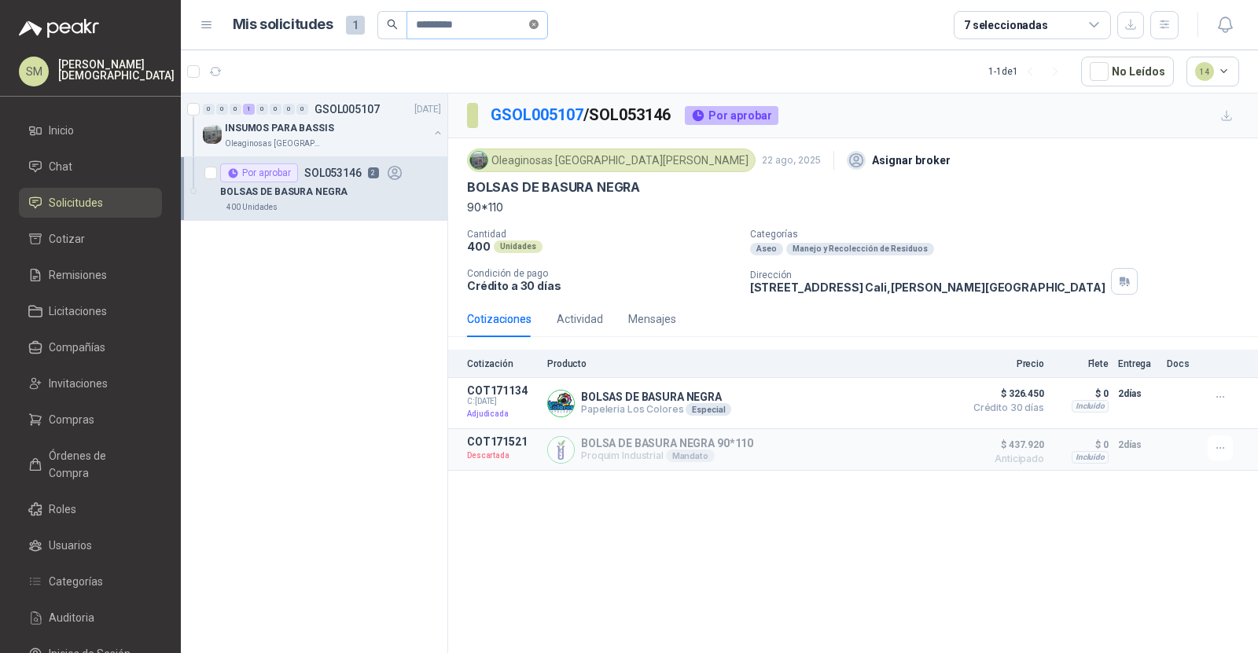
click at [539, 25] on icon "close-circle" at bounding box center [533, 24] width 9 height 9
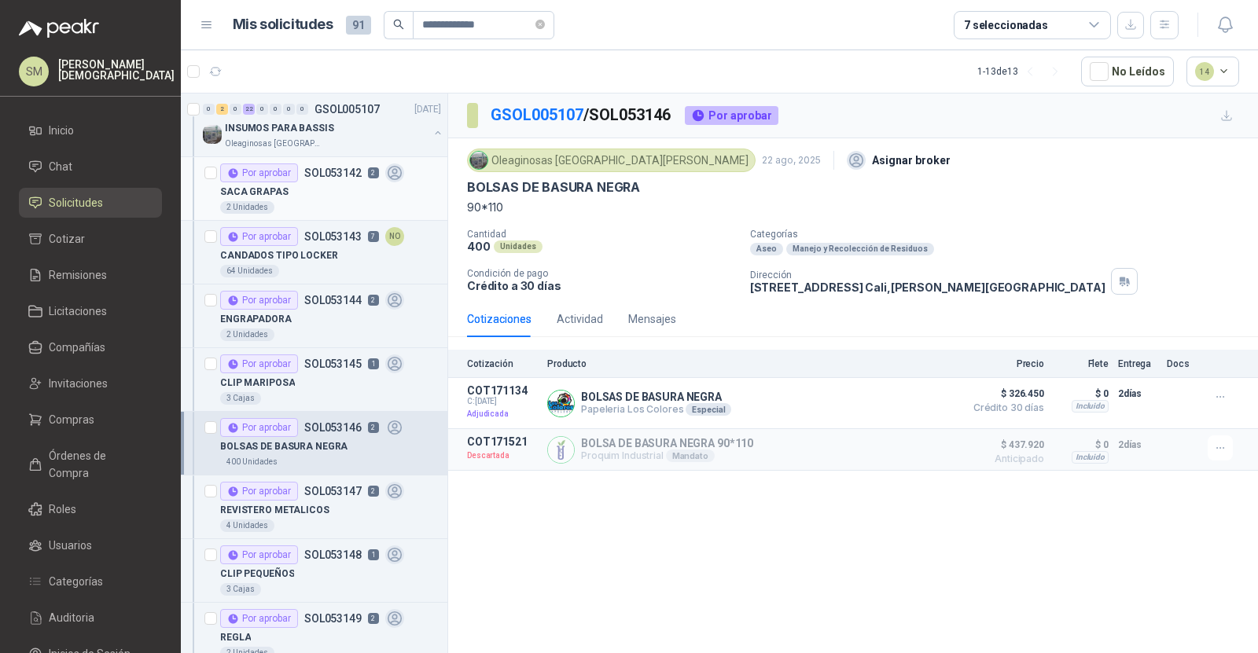
click at [325, 183] on div "SACA GRAPAS" at bounding box center [330, 191] width 221 height 19
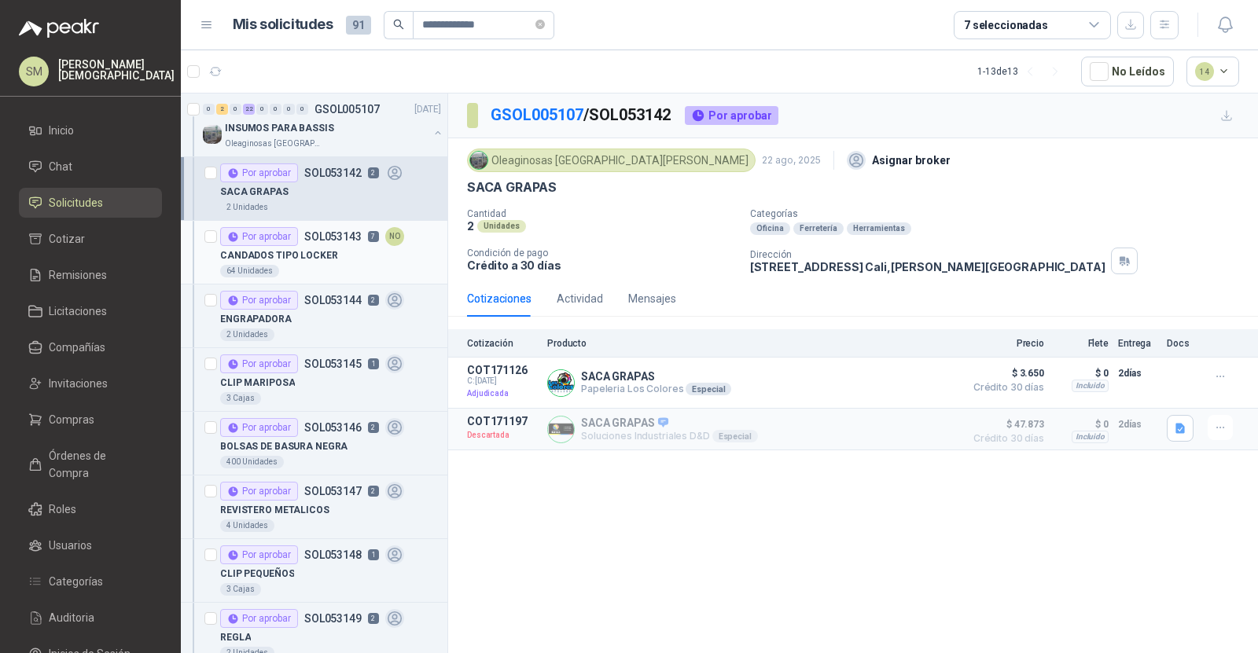
click at [308, 248] on p "CANDADOS TIPO LOCKER" at bounding box center [279, 255] width 118 height 15
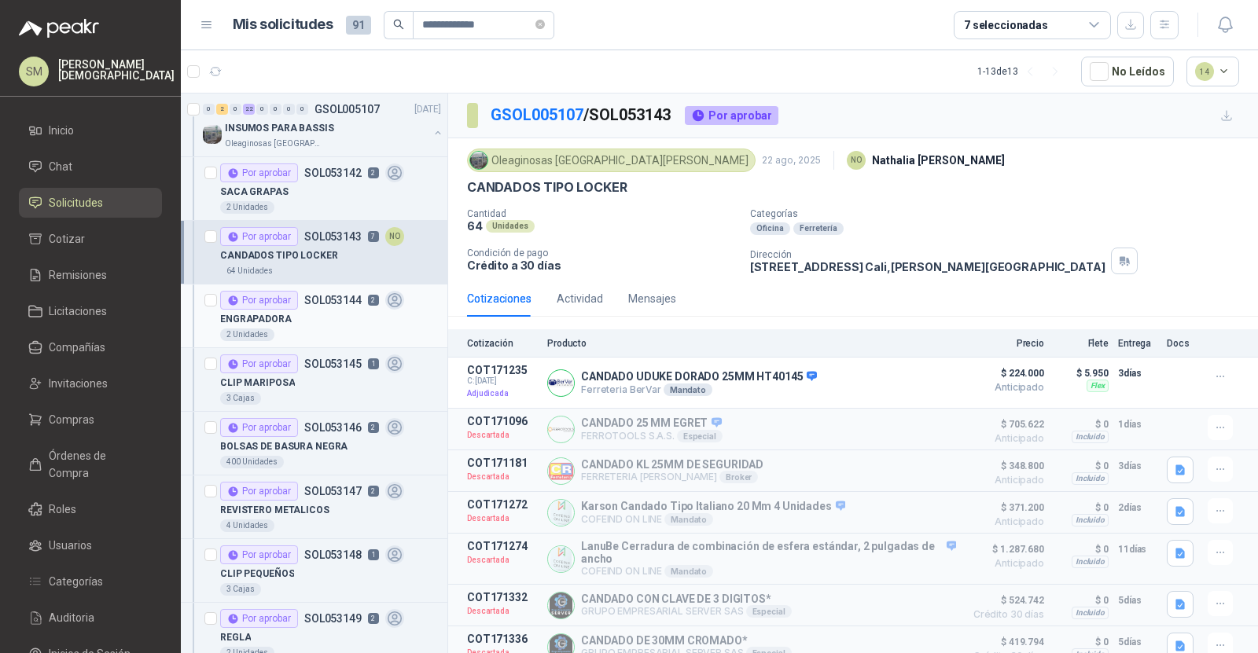
click at [302, 297] on div "Por aprobar SOL053144 2" at bounding box center [312, 300] width 184 height 19
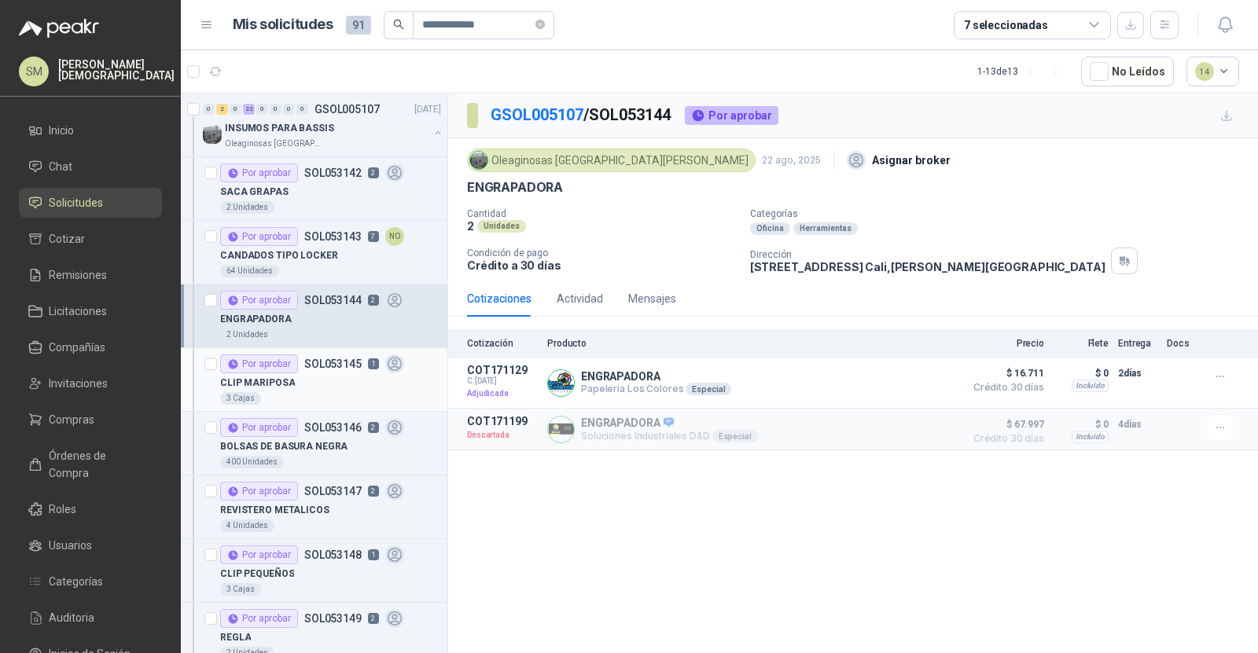
click at [300, 361] on div "Por aprobar SOL053145 1" at bounding box center [312, 364] width 184 height 19
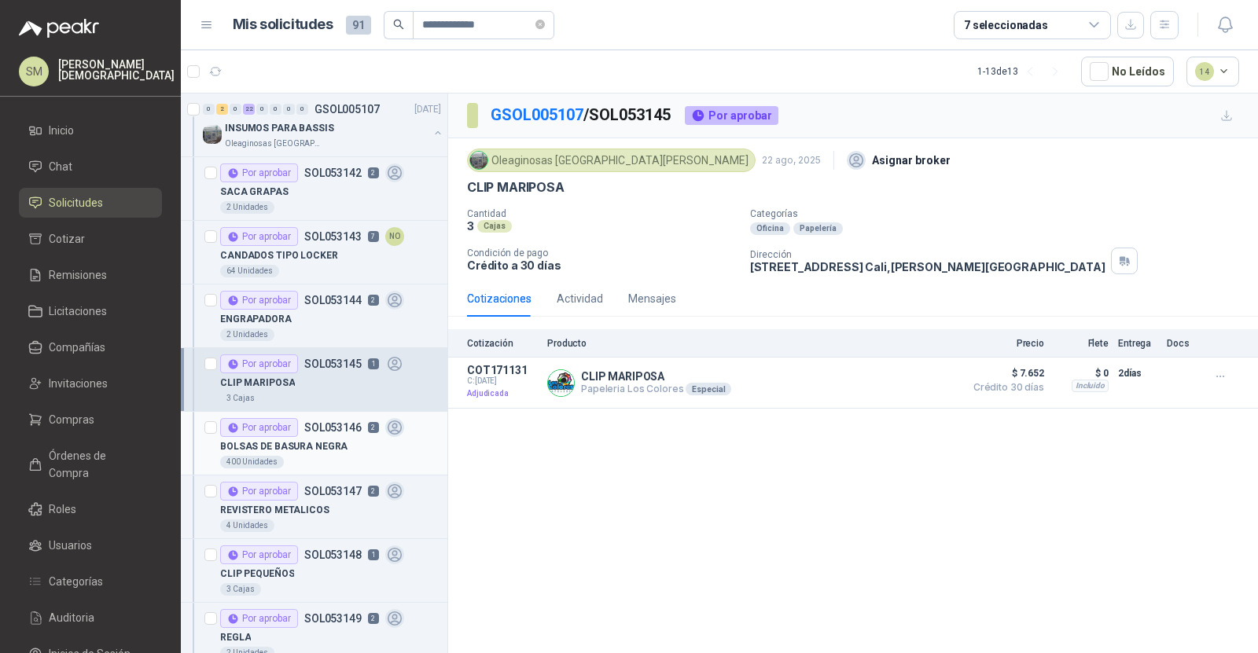
click at [303, 432] on div "Por aprobar SOL053146 2" at bounding box center [312, 427] width 184 height 19
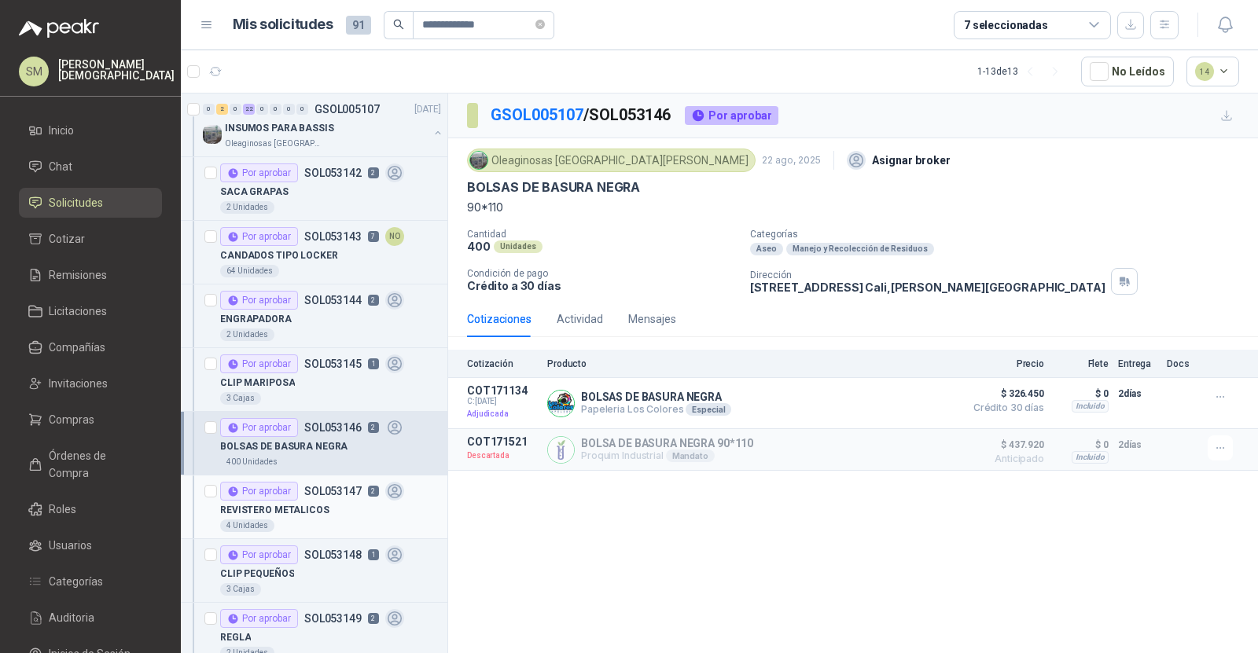
click at [303, 501] on div "REVISTERO METALICOS" at bounding box center [330, 510] width 221 height 19
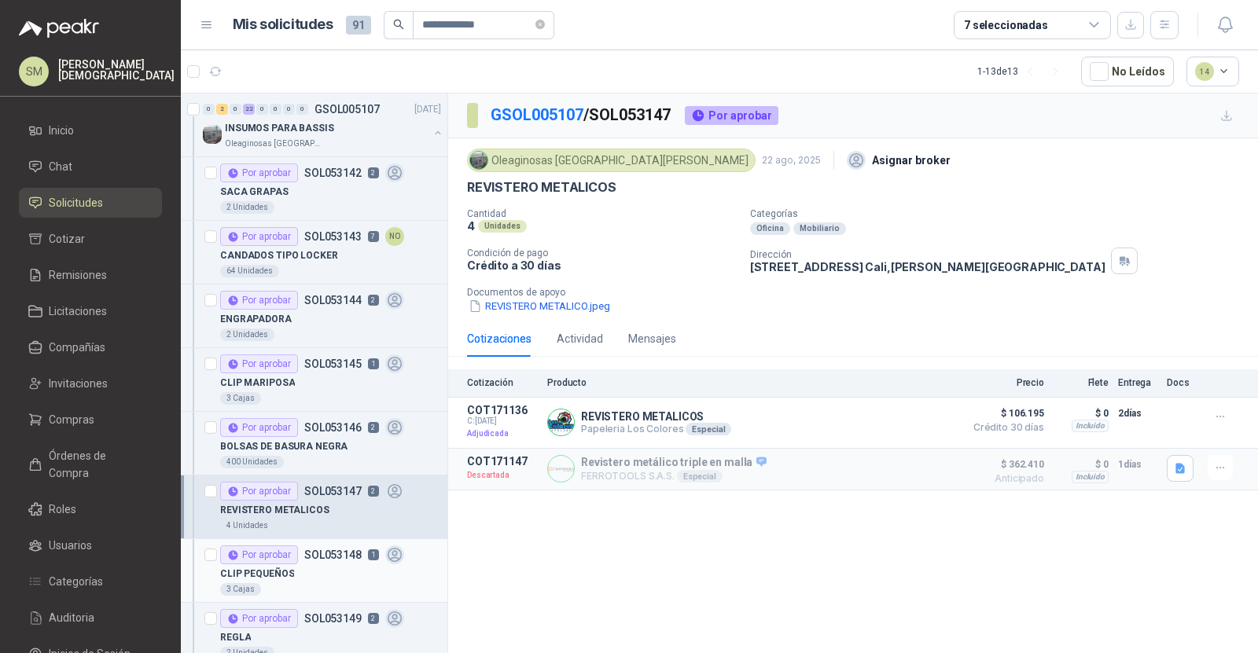
click at [299, 546] on div "Por aprobar SOL053148 1" at bounding box center [312, 555] width 184 height 19
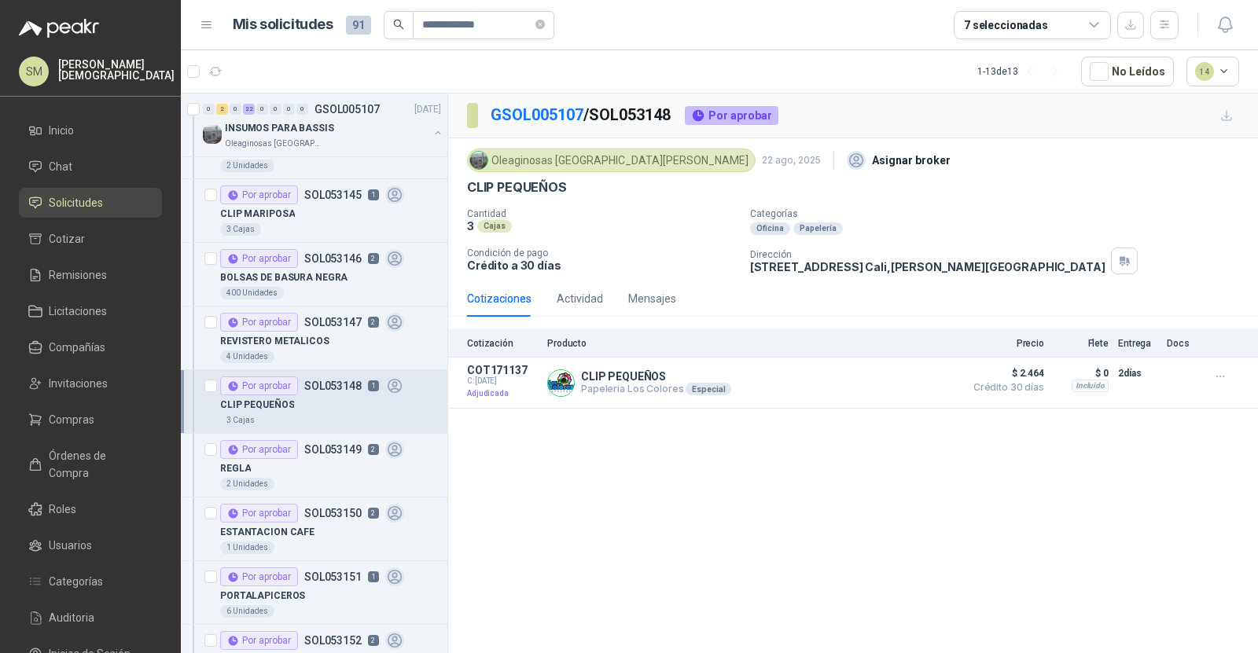
scroll to position [220, 0]
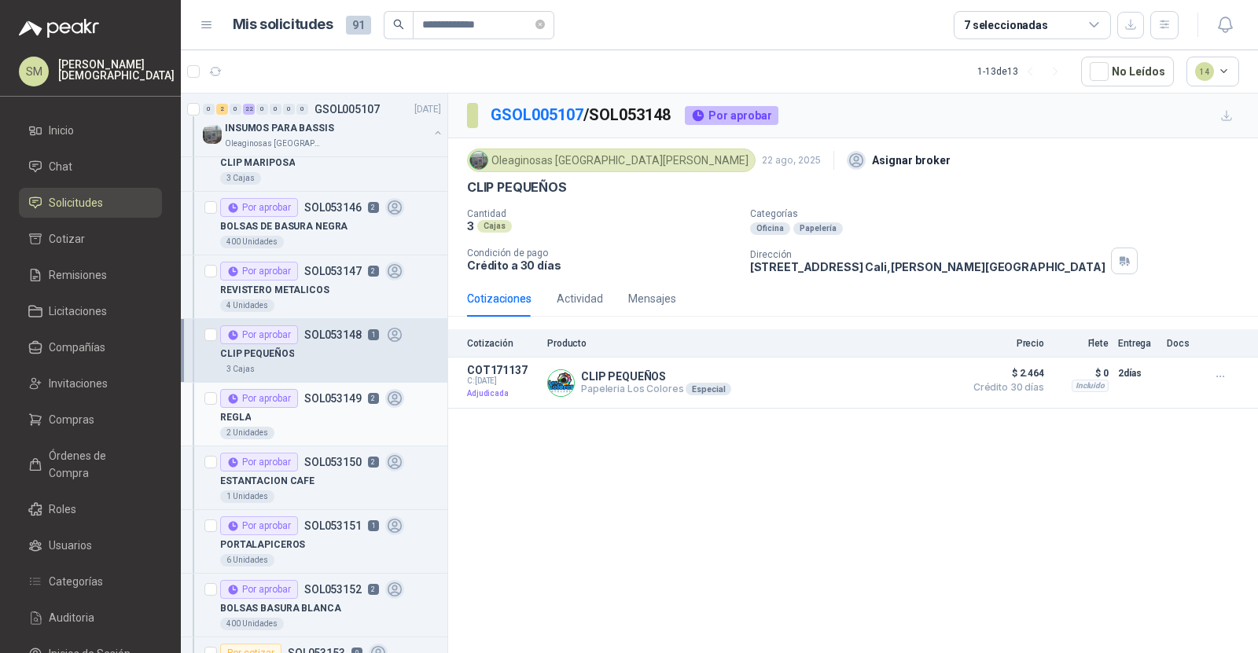
click at [359, 408] on div "REGLA" at bounding box center [330, 417] width 221 height 19
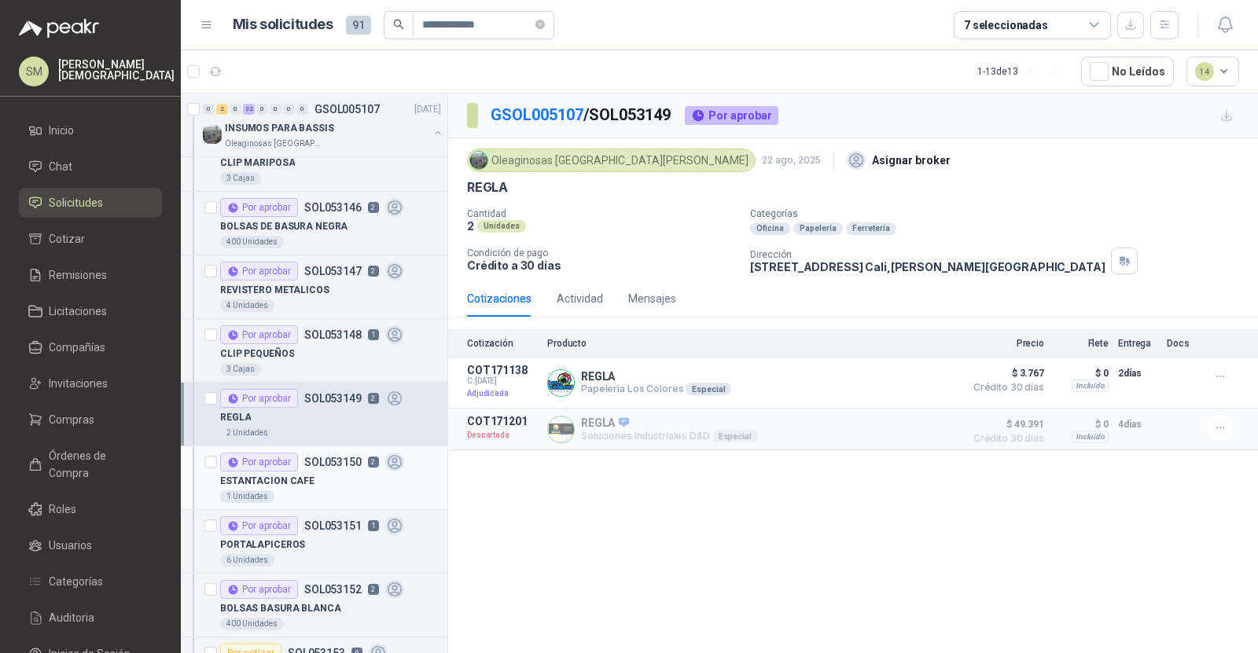
click at [316, 472] on div "ESTANTACION CAFE" at bounding box center [330, 481] width 221 height 19
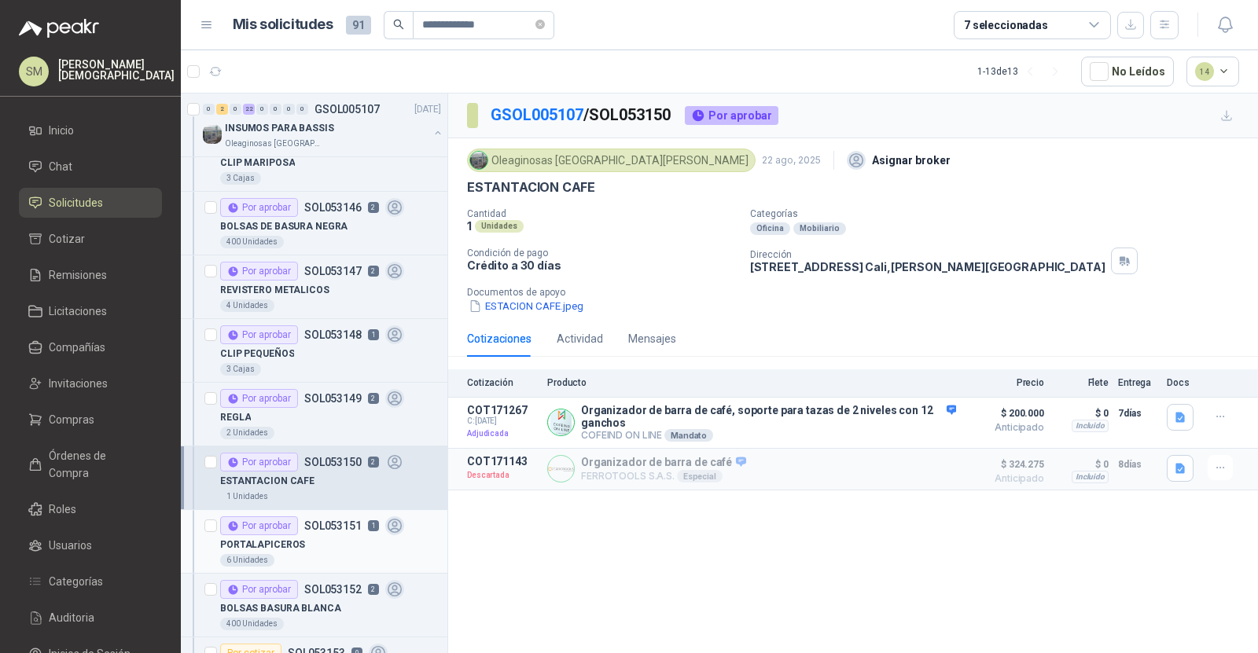
click at [306, 522] on p "SOL053151" at bounding box center [332, 525] width 57 height 11
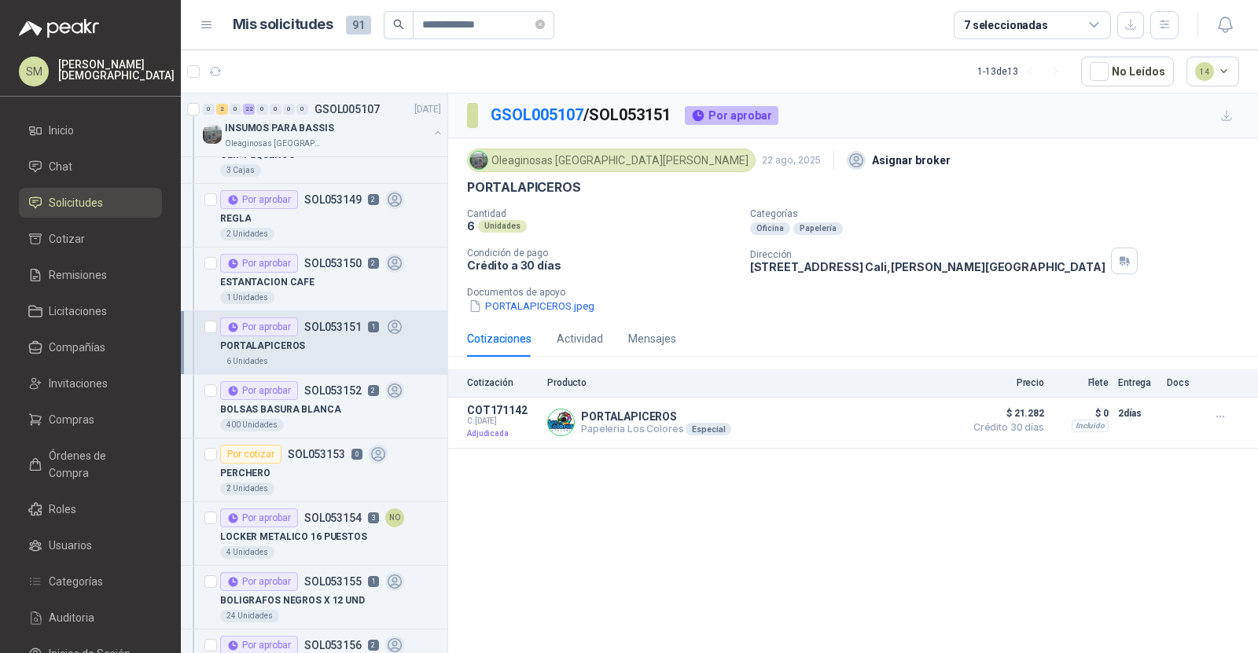
scroll to position [426, 0]
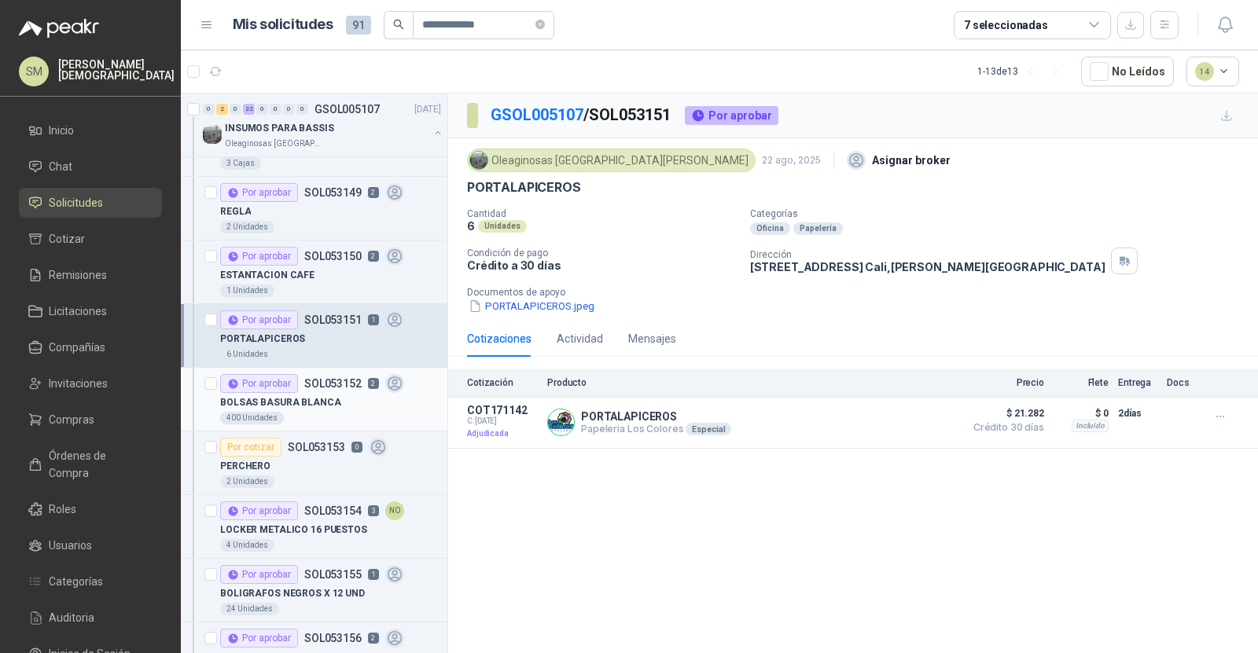
click at [330, 406] on div "BOLSAS BASURA BLANCA" at bounding box center [330, 402] width 221 height 19
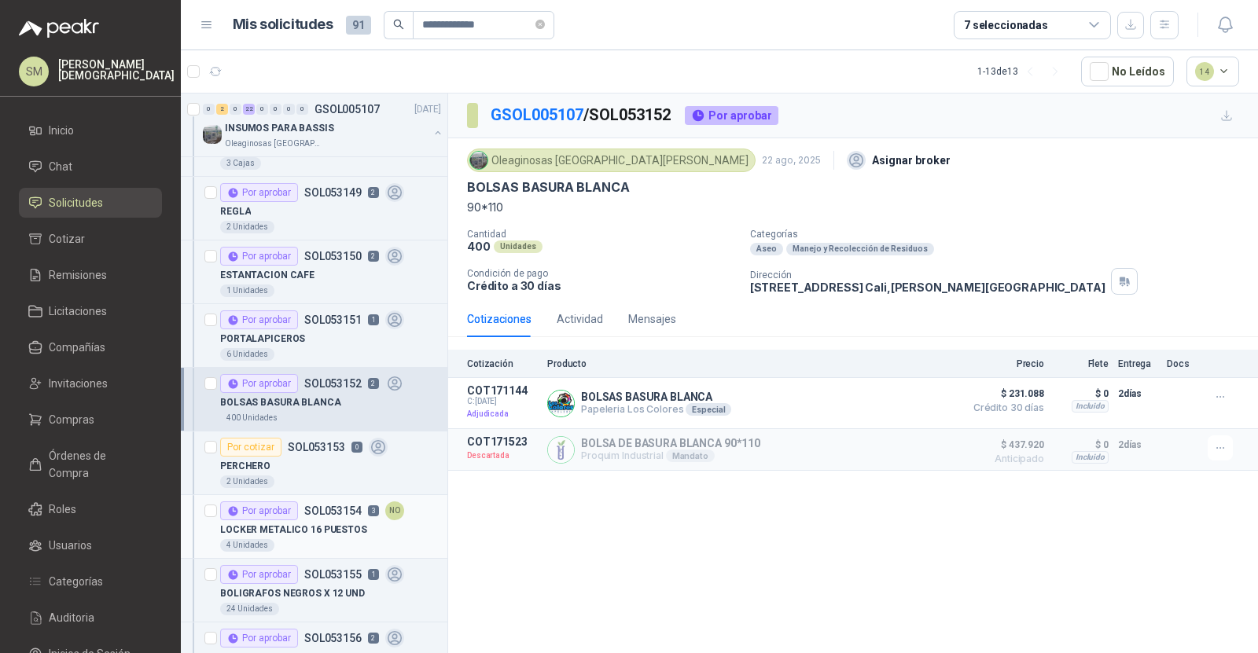
click at [303, 528] on p "LOCKER METALICO 16 PUESTOS" at bounding box center [293, 530] width 147 height 15
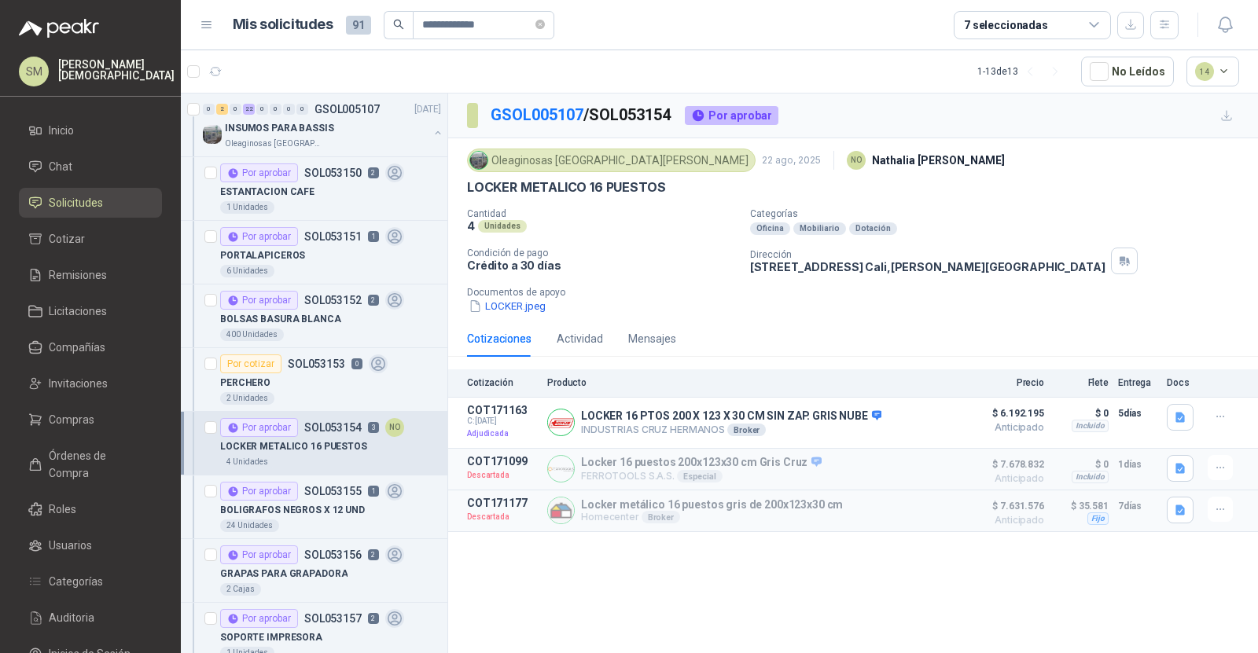
scroll to position [519, 0]
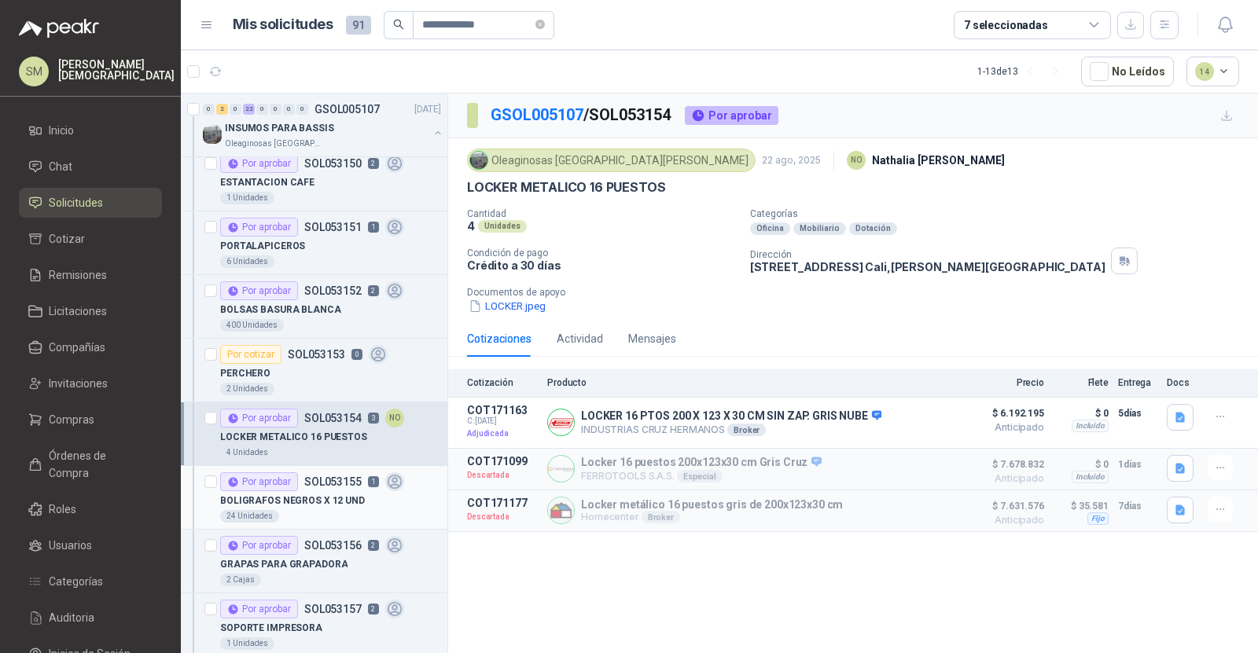
click at [311, 491] on div "BOLIGRAFOS NEGROS X 12 UND" at bounding box center [330, 500] width 221 height 19
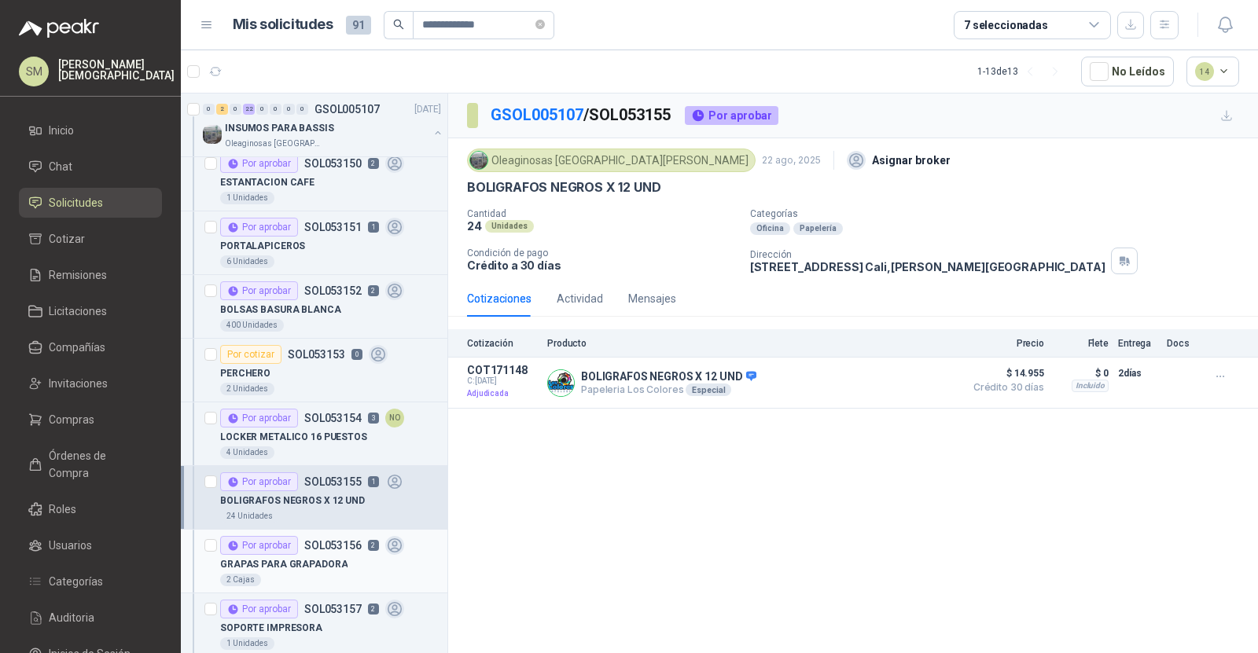
click at [303, 557] on p "GRAPAS PARA GRAPADORA" at bounding box center [283, 564] width 127 height 15
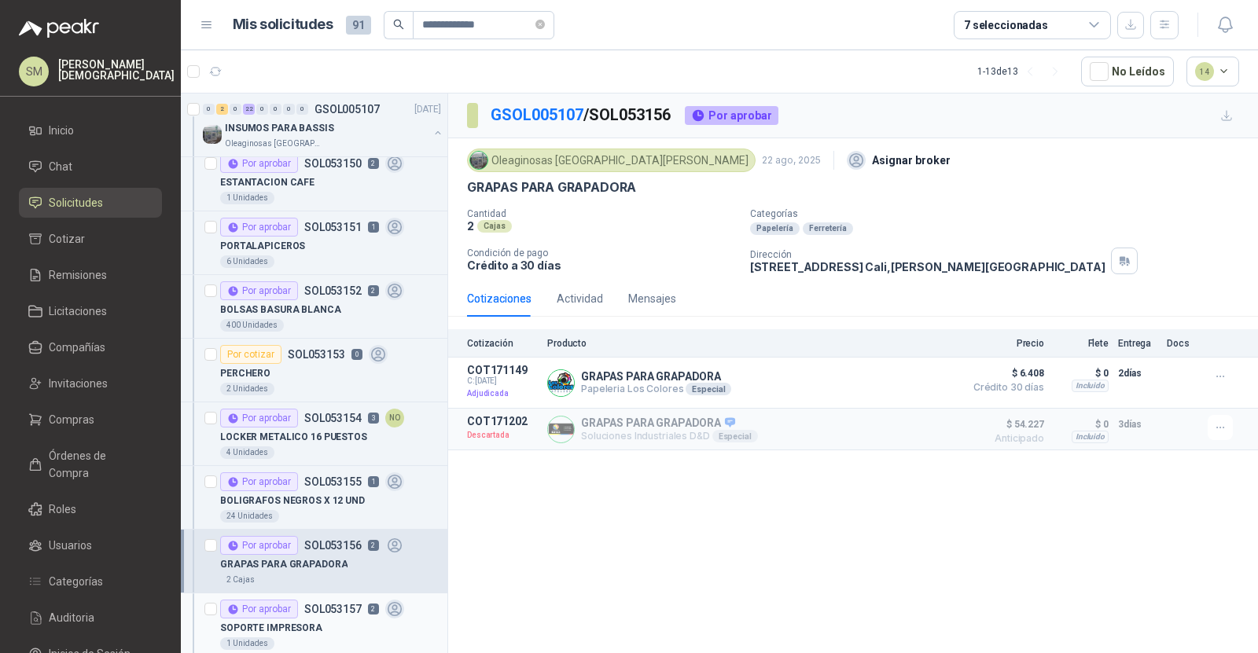
click at [317, 609] on div "Por aprobar SOL053157 2" at bounding box center [312, 609] width 184 height 19
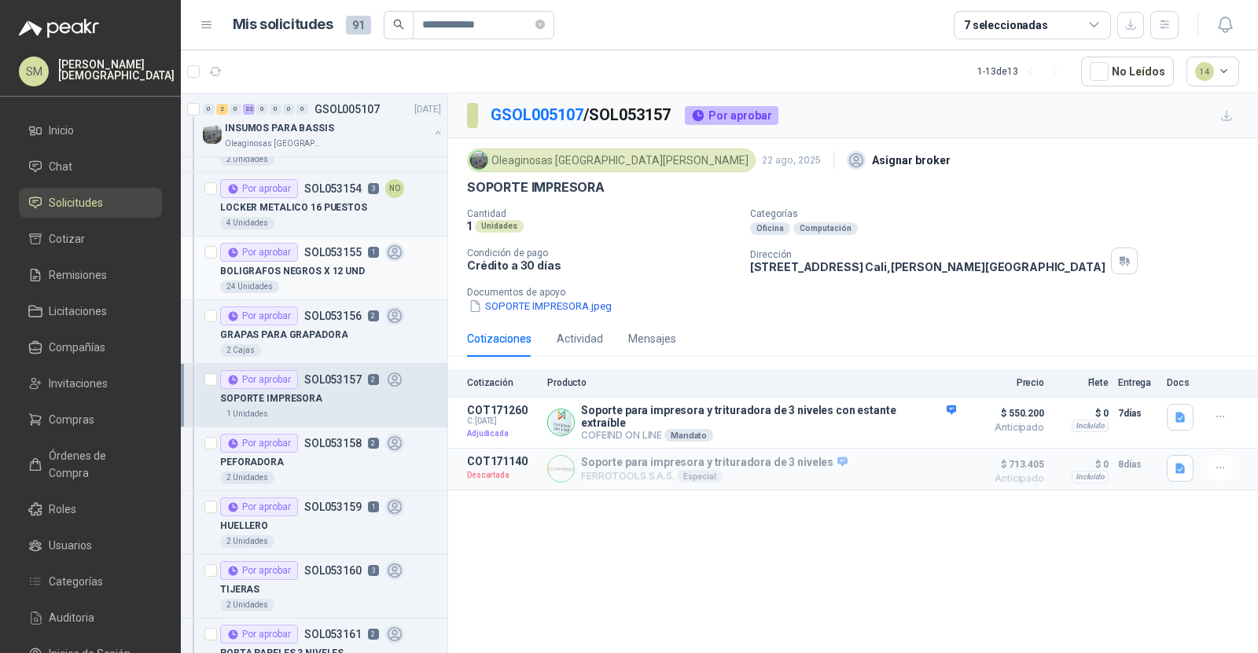
scroll to position [761, 0]
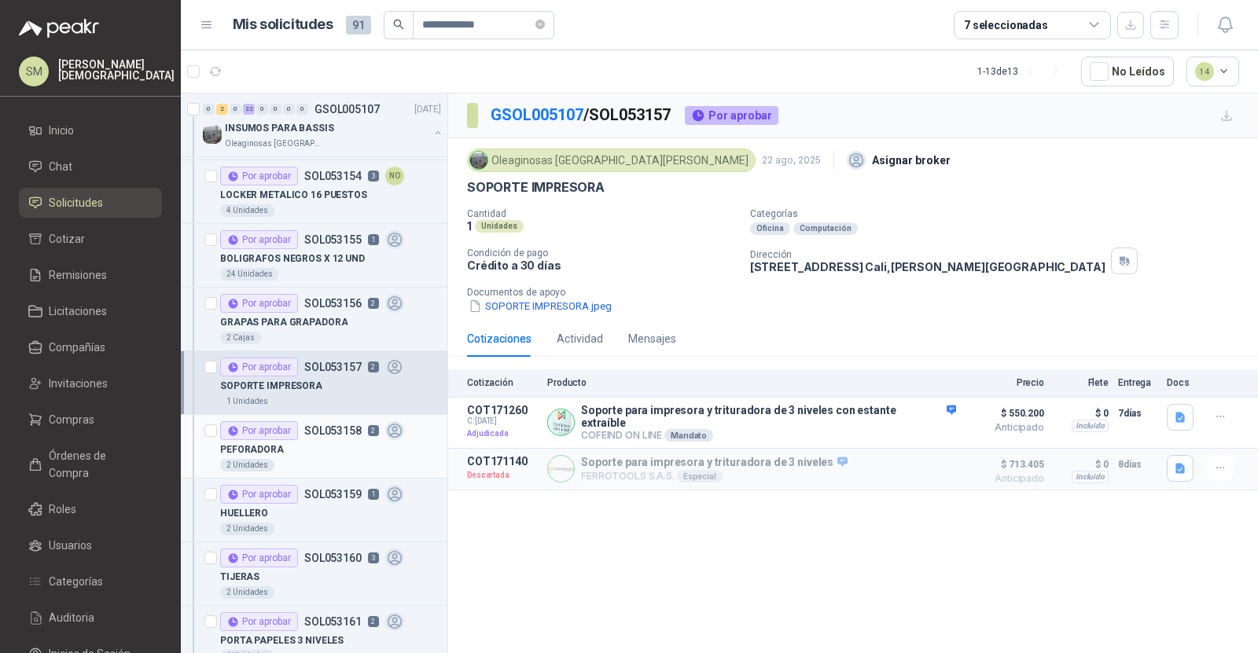
click at [300, 442] on div "PEFORADORA" at bounding box center [330, 449] width 221 height 19
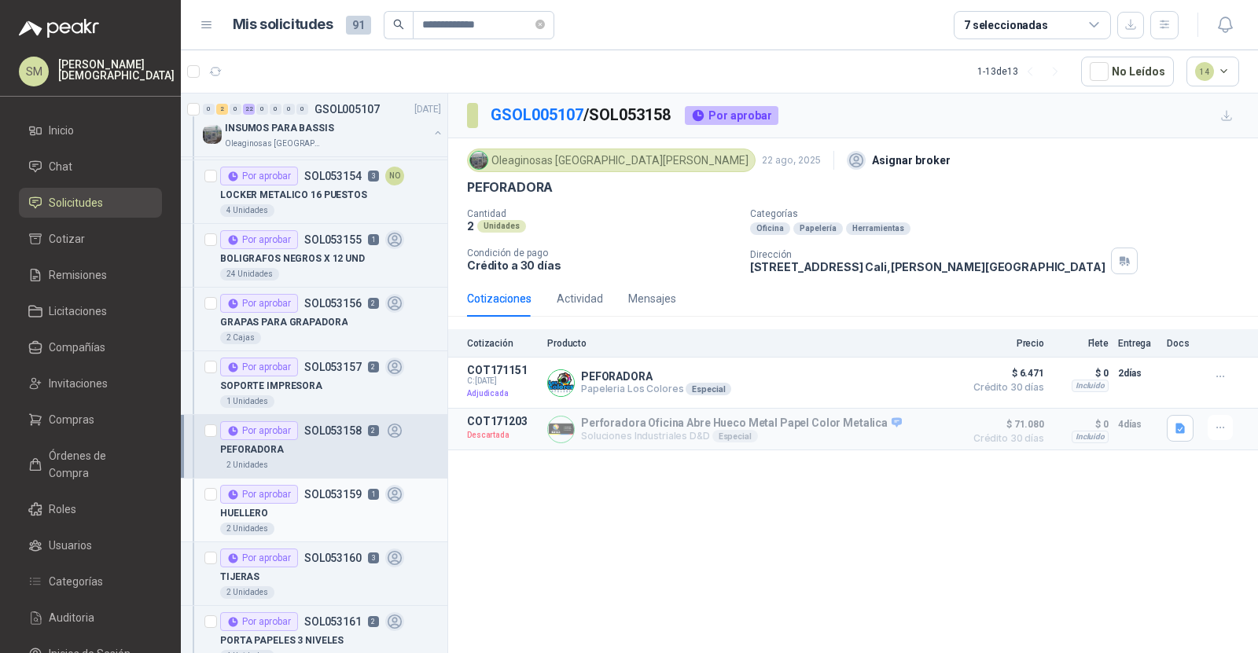
click at [302, 512] on div "HUELLERO" at bounding box center [330, 513] width 221 height 19
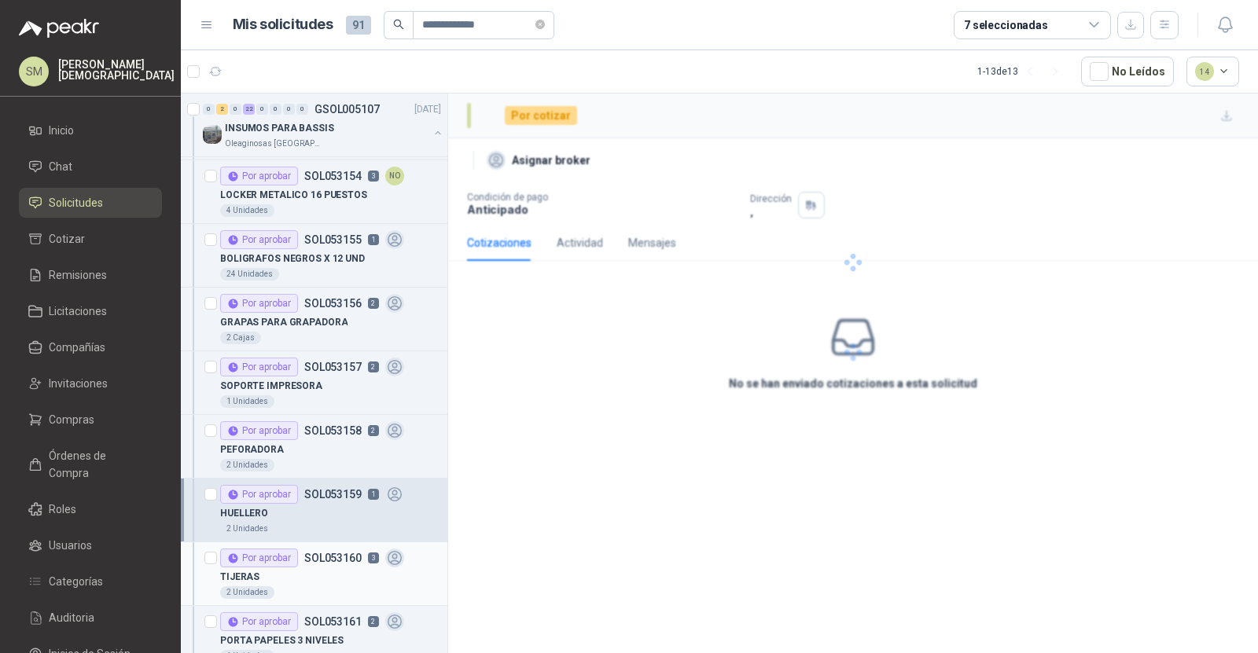
click at [302, 552] on div "Por aprobar SOL053160 3" at bounding box center [312, 558] width 184 height 19
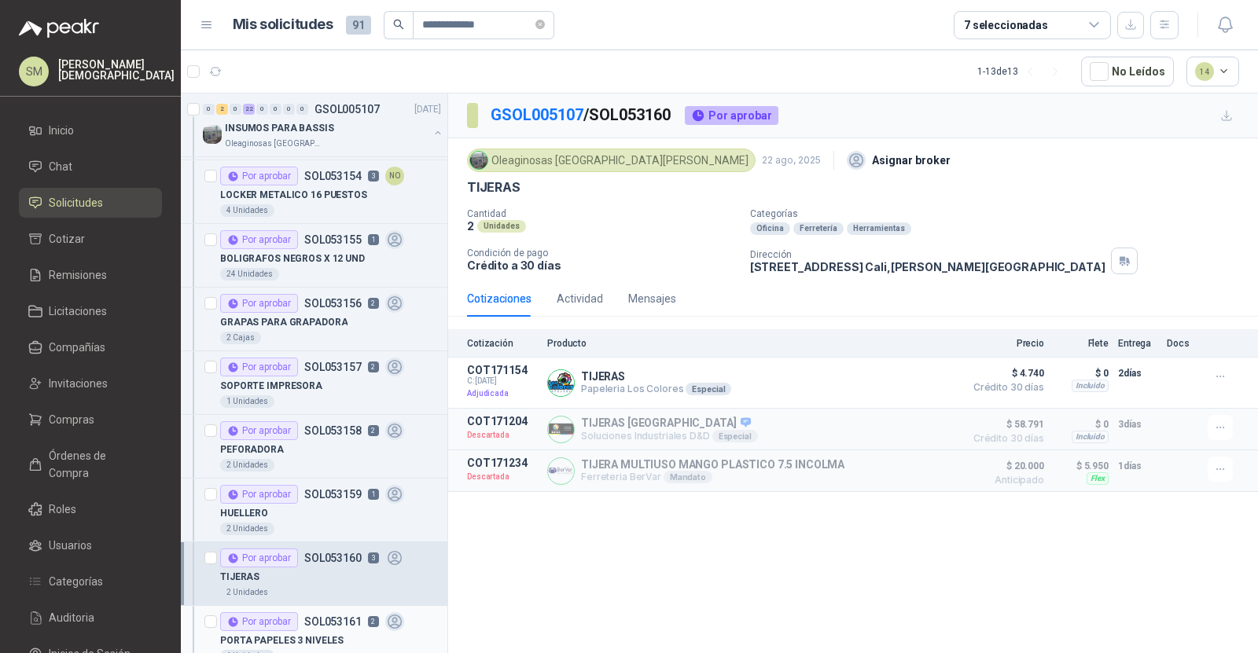
click at [307, 616] on p "SOL053161" at bounding box center [332, 621] width 57 height 11
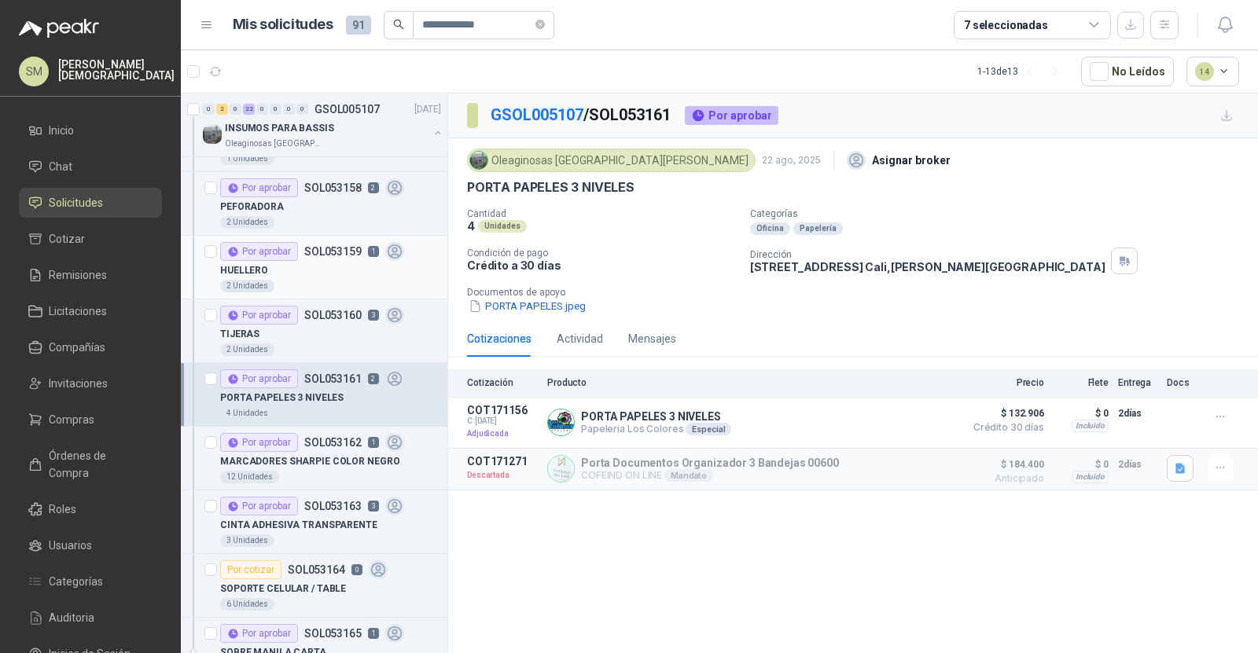
scroll to position [1034, 0]
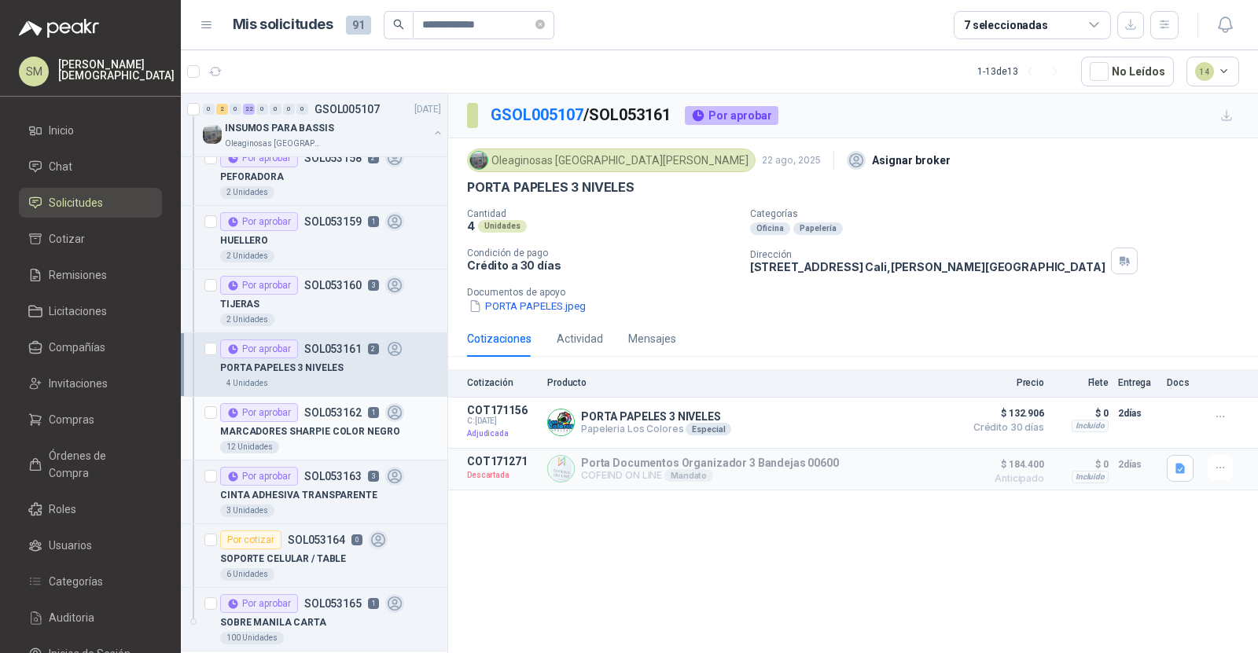
click at [336, 425] on p "MARCADORES SHARPIE COLOR NEGRO" at bounding box center [309, 432] width 179 height 15
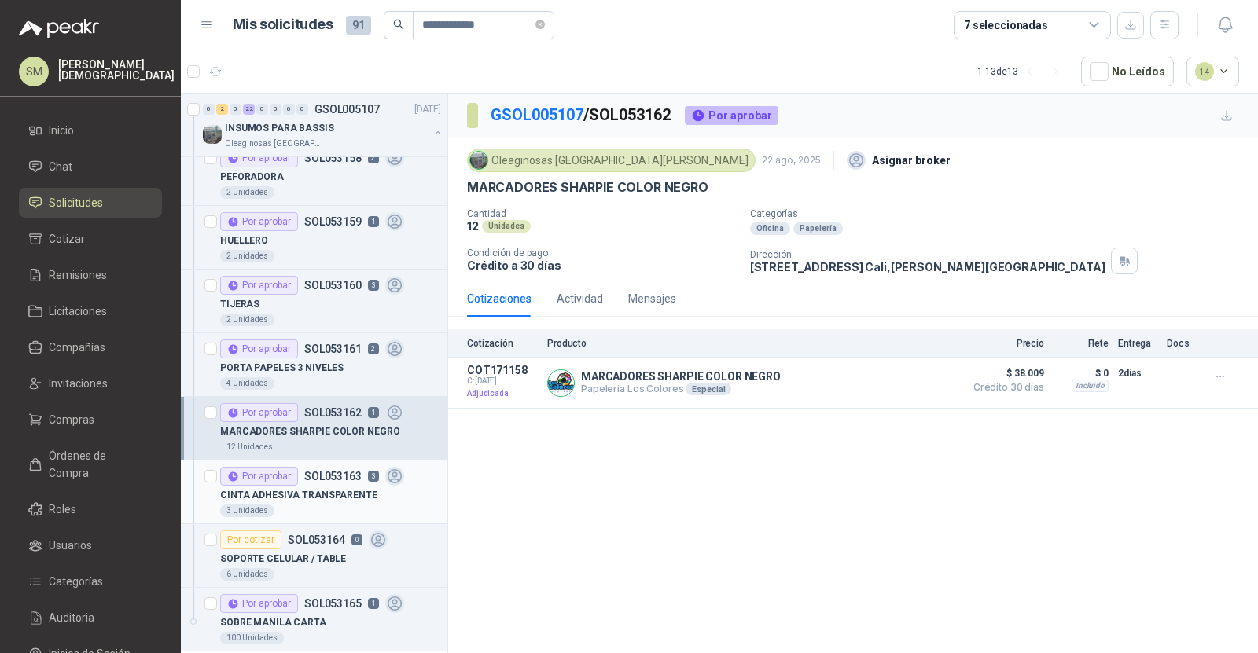
click at [319, 488] on p "CINTA ADHESIVA TRANSPARENTE" at bounding box center [298, 495] width 157 height 15
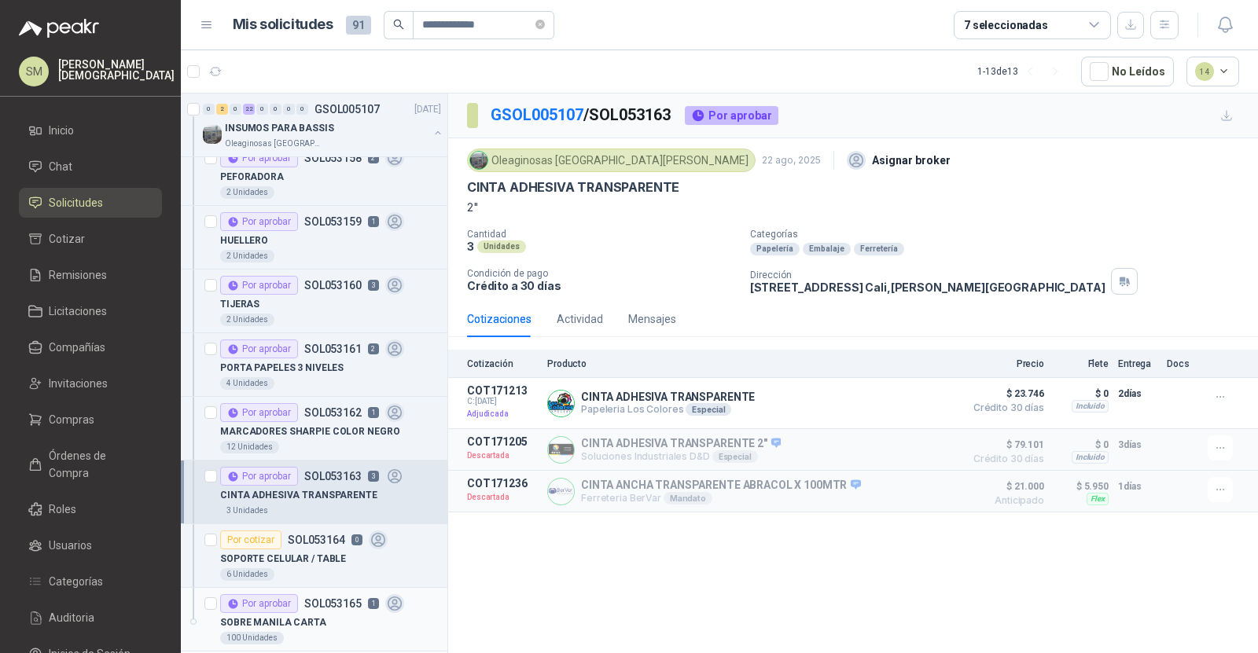
click at [319, 600] on div "Por aprobar SOL053165 1" at bounding box center [312, 603] width 184 height 19
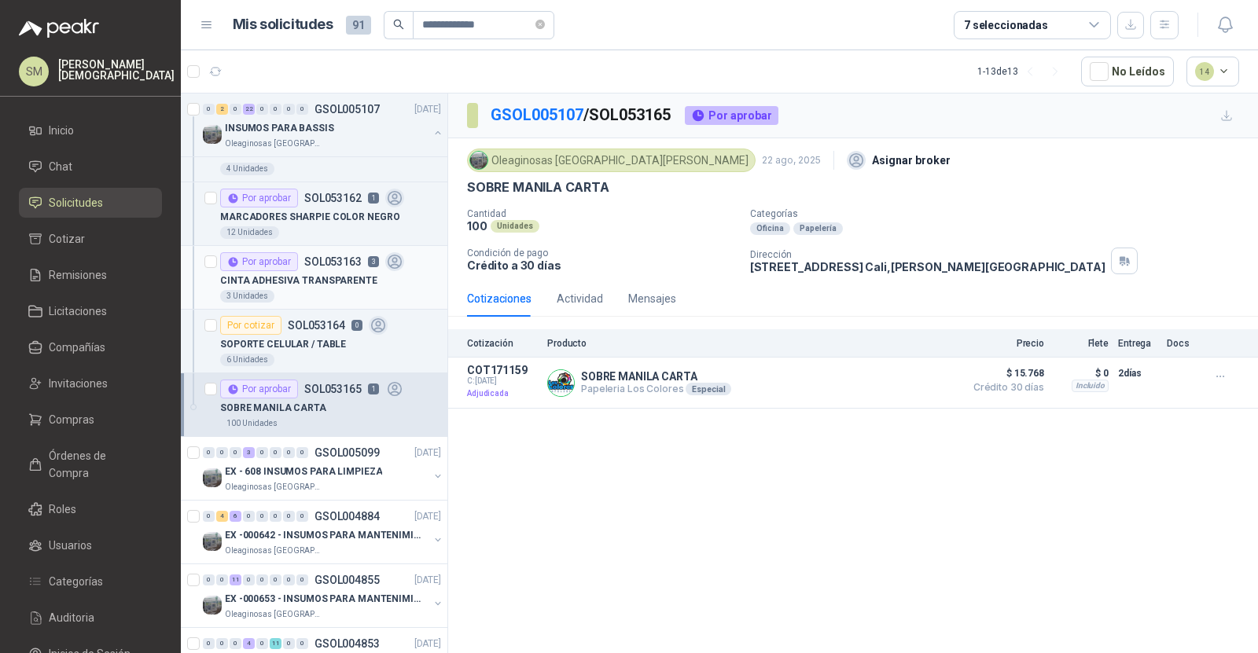
scroll to position [1297, 0]
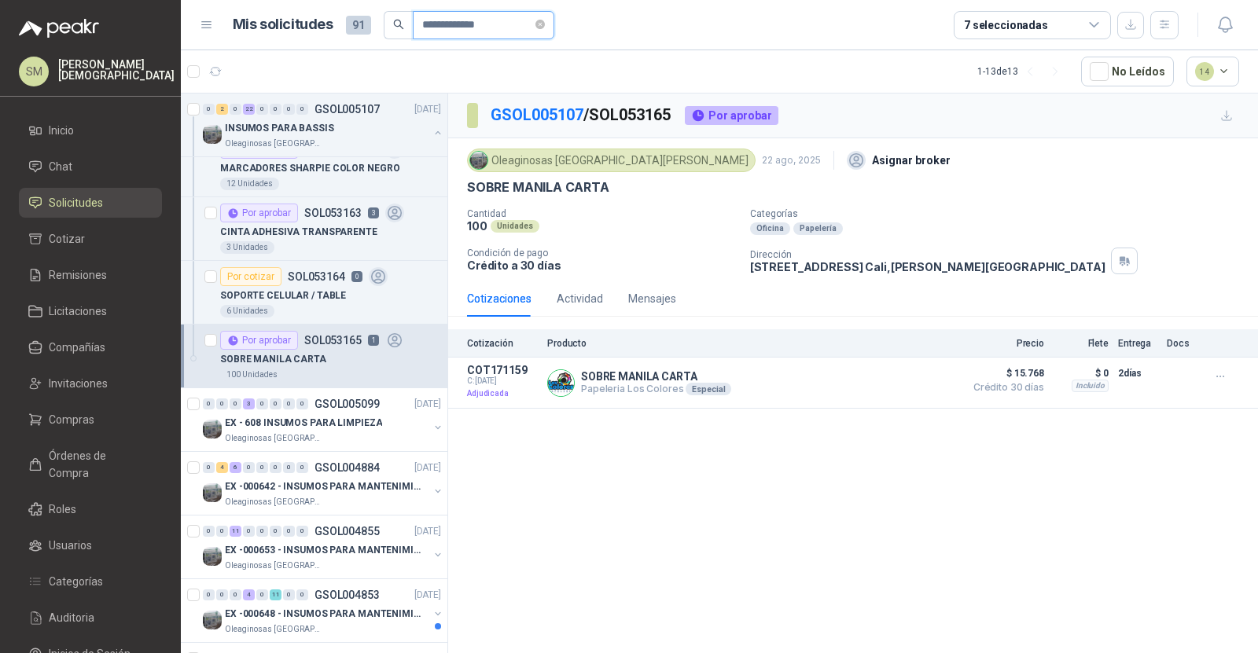
click at [452, 13] on input "**********" at bounding box center [477, 25] width 110 height 27
paste input "text"
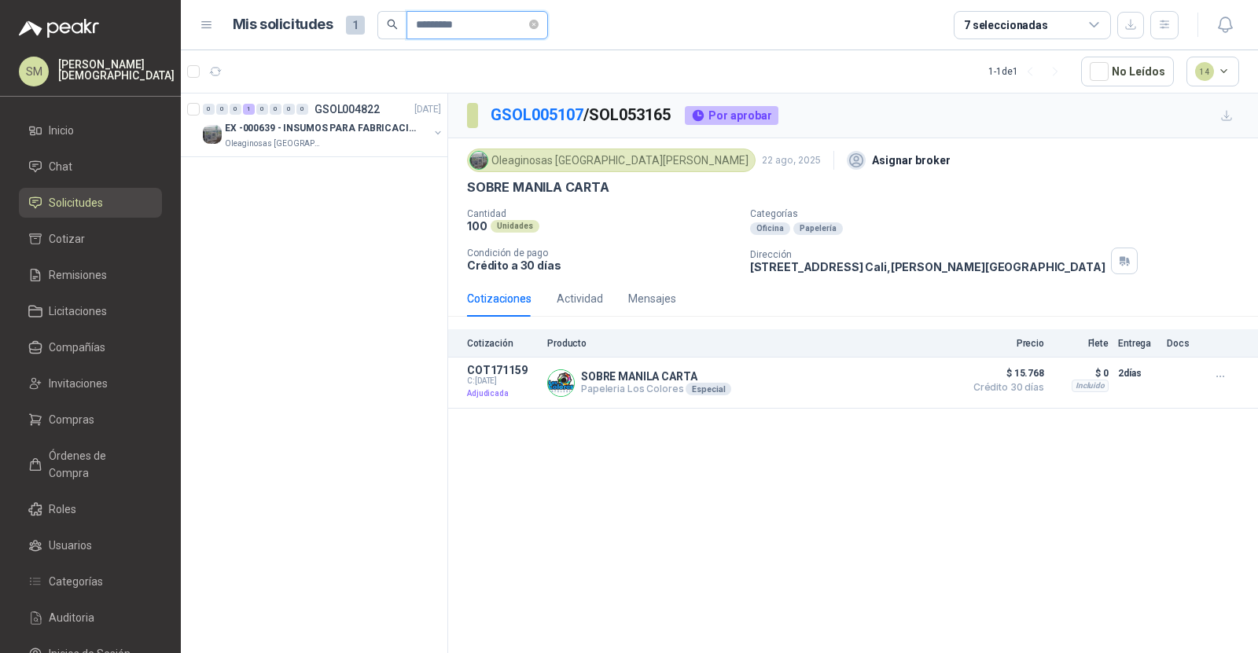
scroll to position [0, 0]
click at [327, 129] on p "EX -000639 - INSUMOS PARA FABRICACION DE MALLA TAM" at bounding box center [323, 128] width 196 height 15
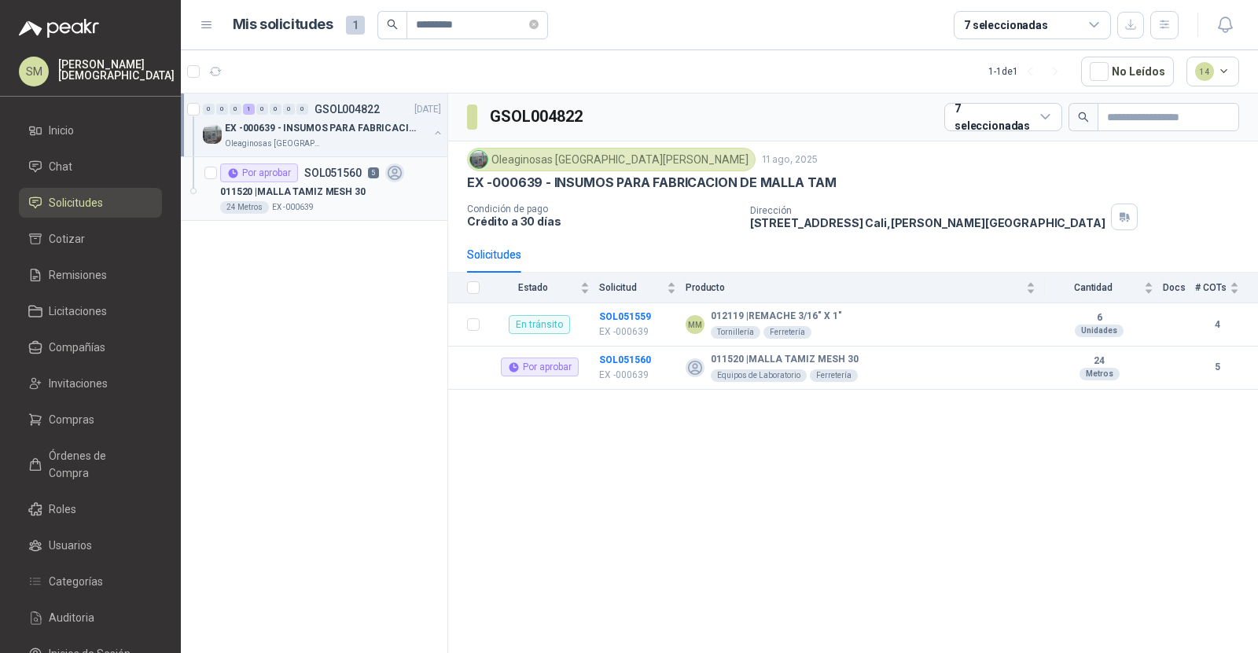
click at [313, 182] on div "011520 | MALLA TAMIZ MESH 30" at bounding box center [330, 191] width 221 height 19
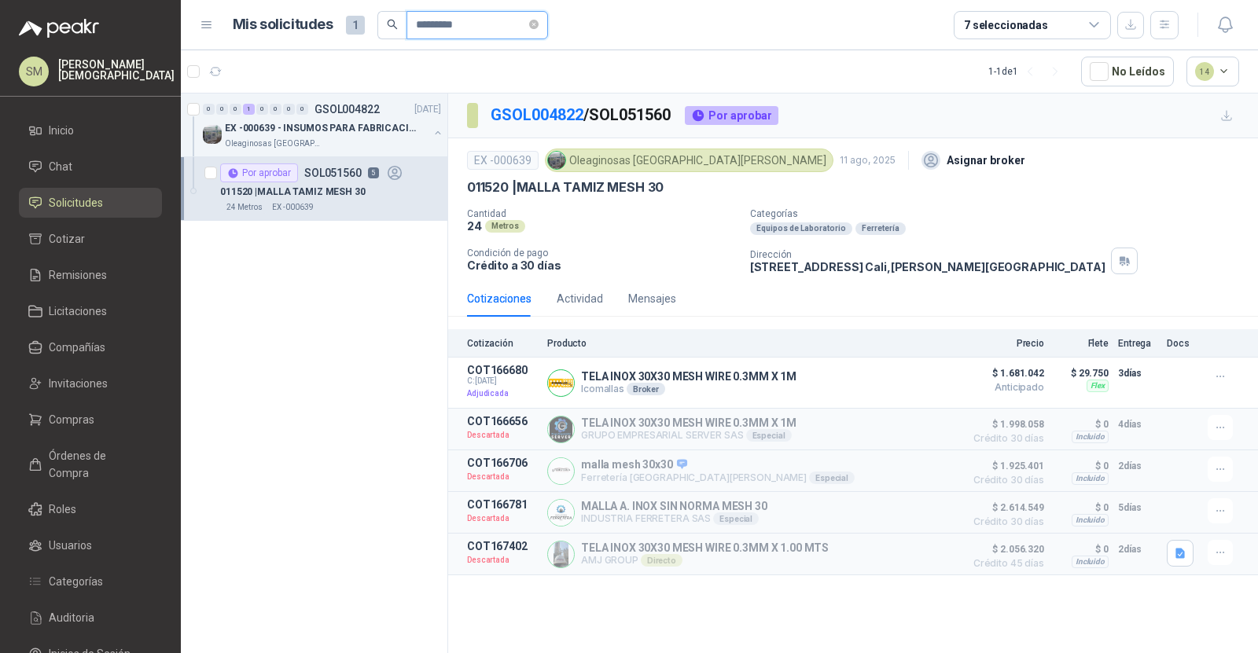
click at [510, 30] on input "*********" at bounding box center [471, 25] width 110 height 27
paste input "text"
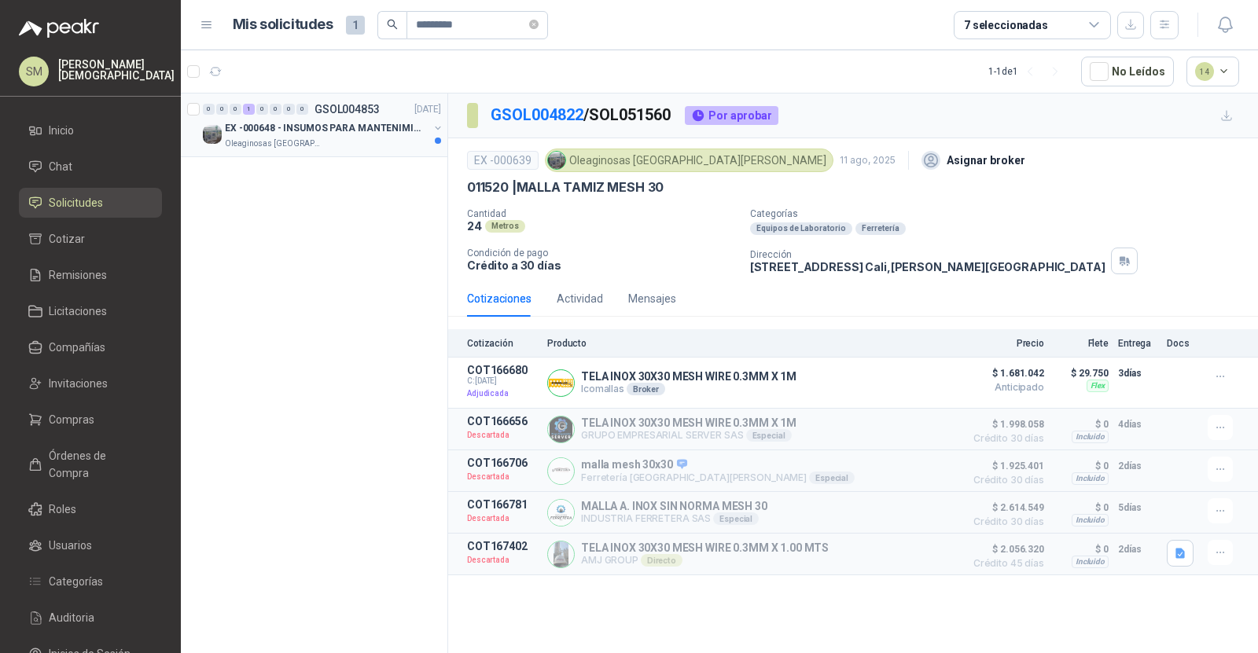
click at [367, 128] on p "EX -000648 - INSUMOS PARA MANTENIMIENITO MECANICO" at bounding box center [323, 128] width 196 height 15
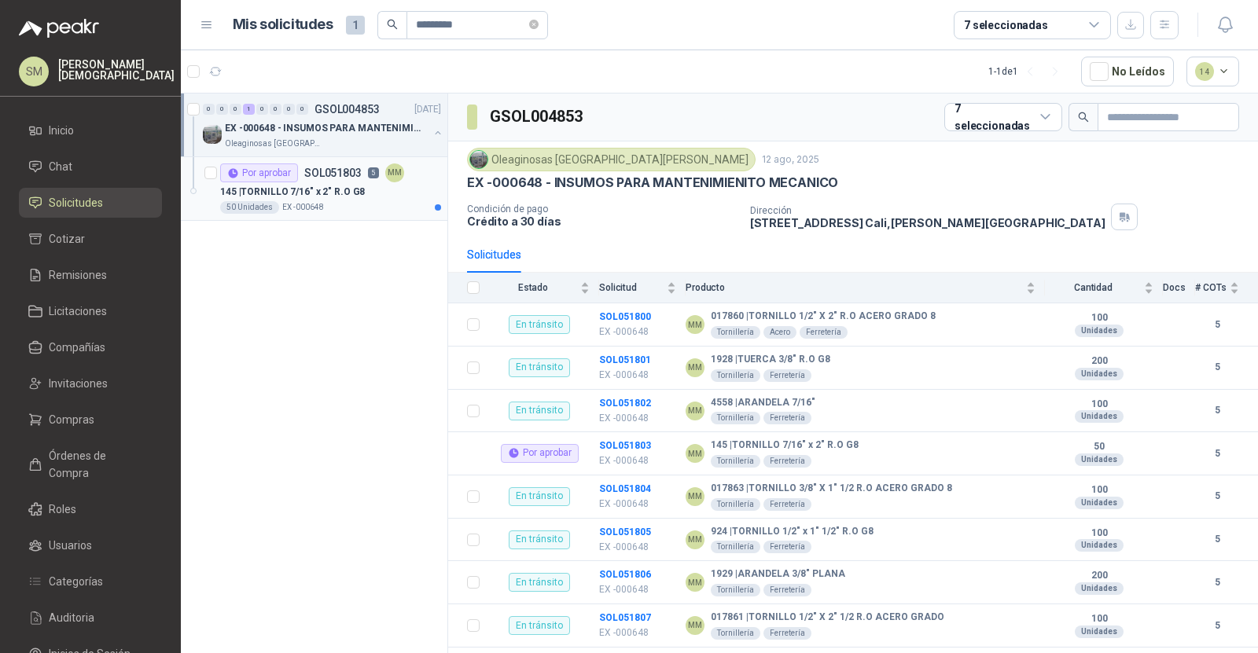
click at [333, 191] on p "145 | TORNILLO 7/16" x 2" R.O G8" at bounding box center [292, 192] width 145 height 15
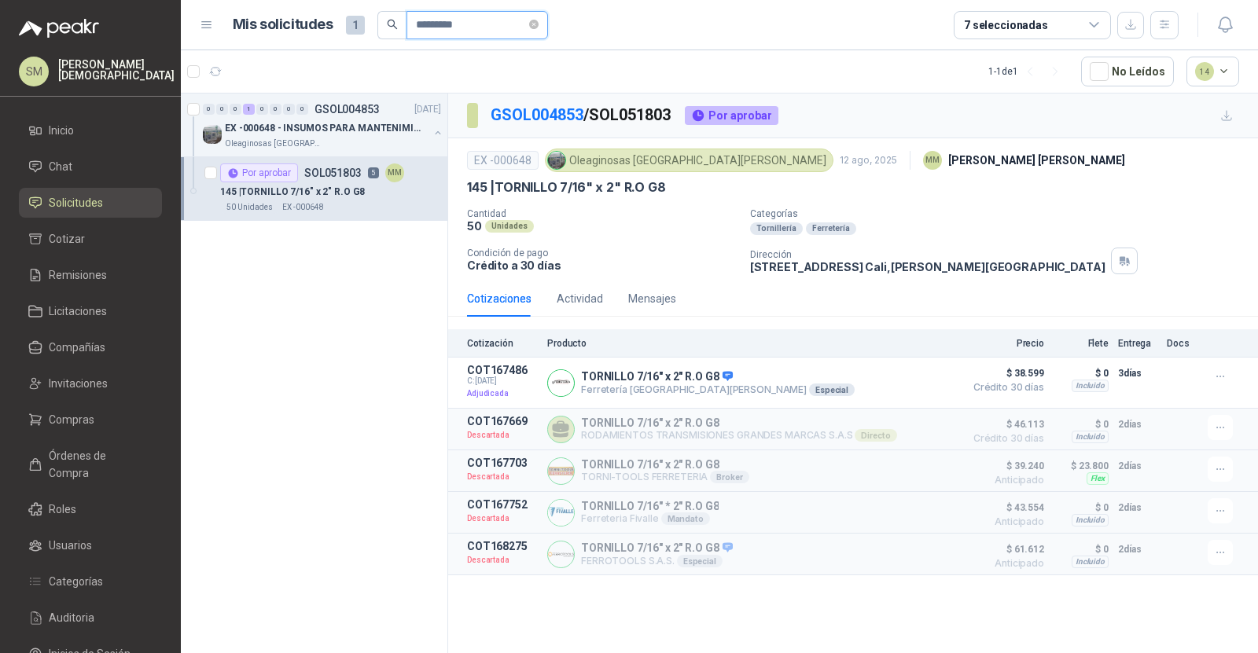
click at [497, 20] on input "*********" at bounding box center [471, 25] width 110 height 27
paste input "text"
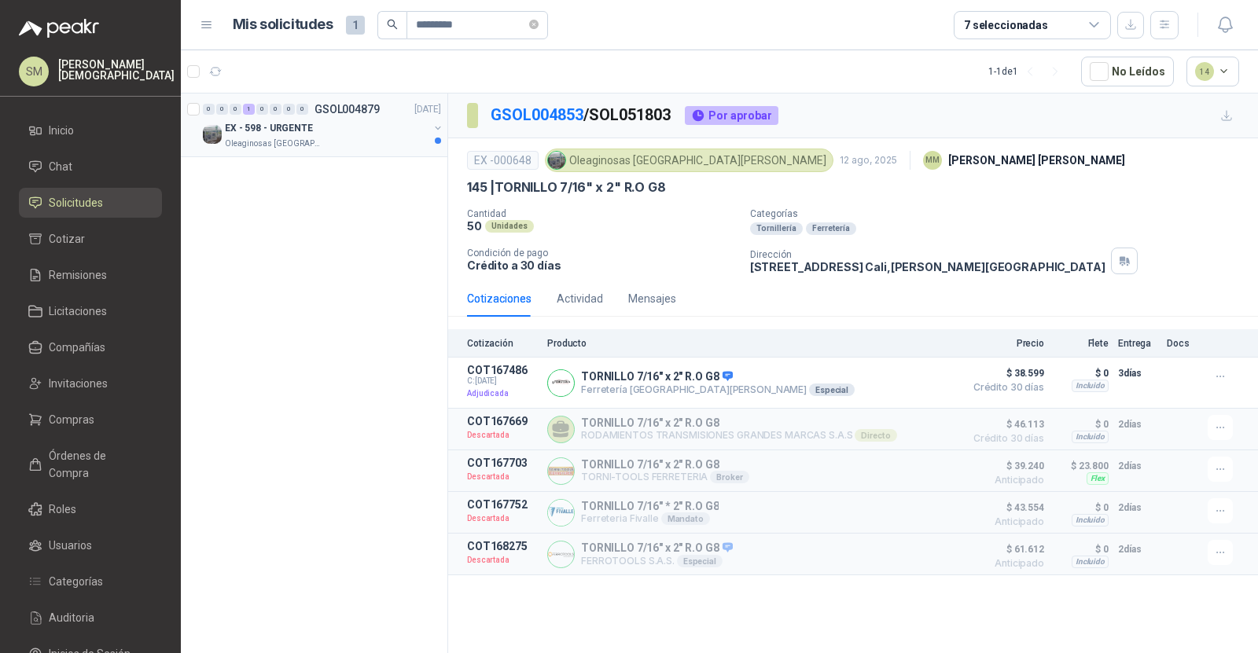
click at [388, 125] on div "EX - 598 - URGENTE" at bounding box center [327, 128] width 204 height 19
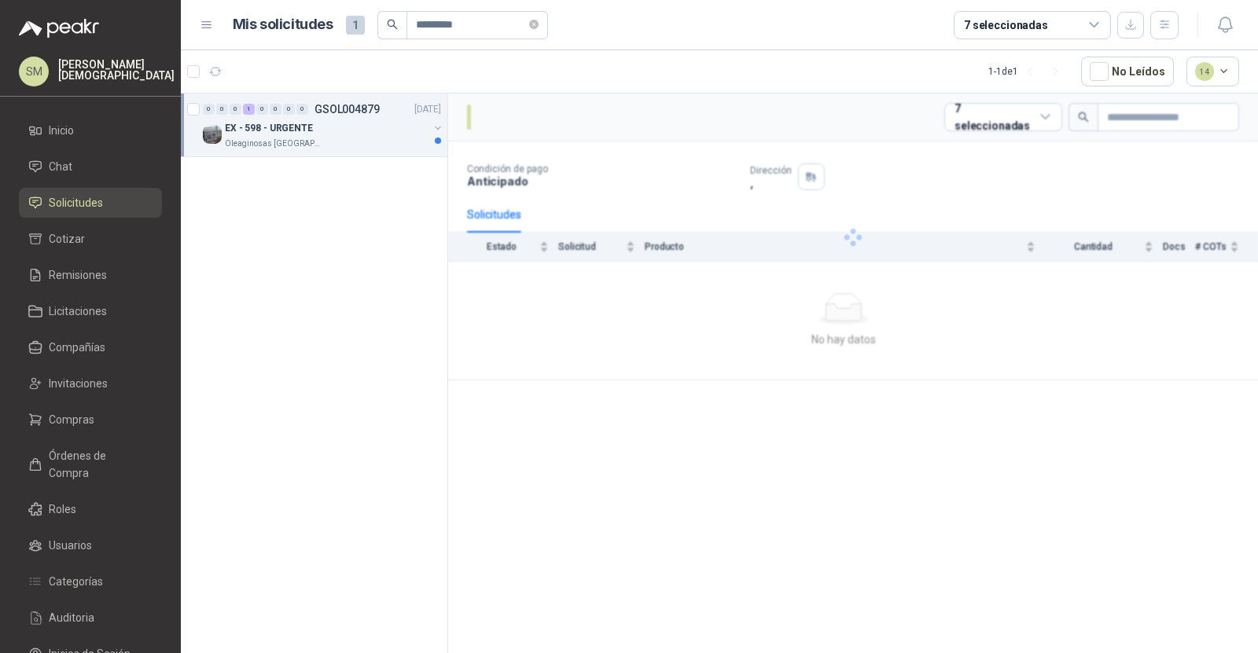
click at [388, 125] on div "EX - 598 - URGENTE" at bounding box center [327, 128] width 204 height 19
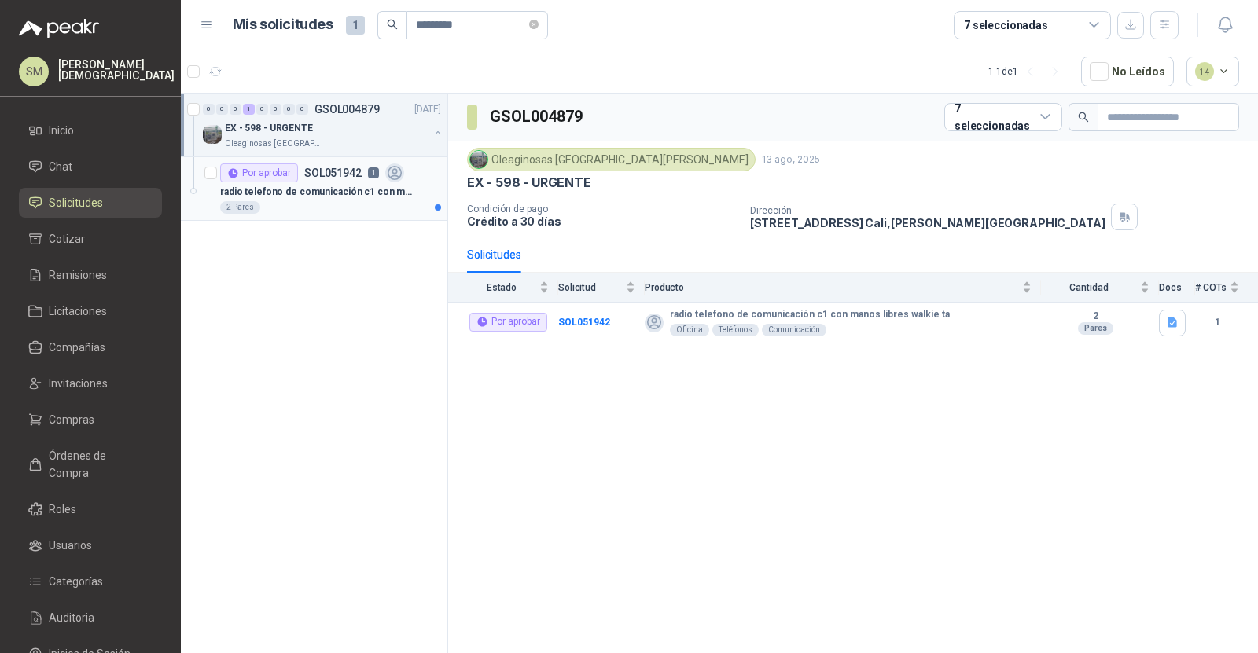
click at [352, 186] on p "radio telefono de comunicación c1 con manos libres walkie ta" at bounding box center [318, 192] width 196 height 15
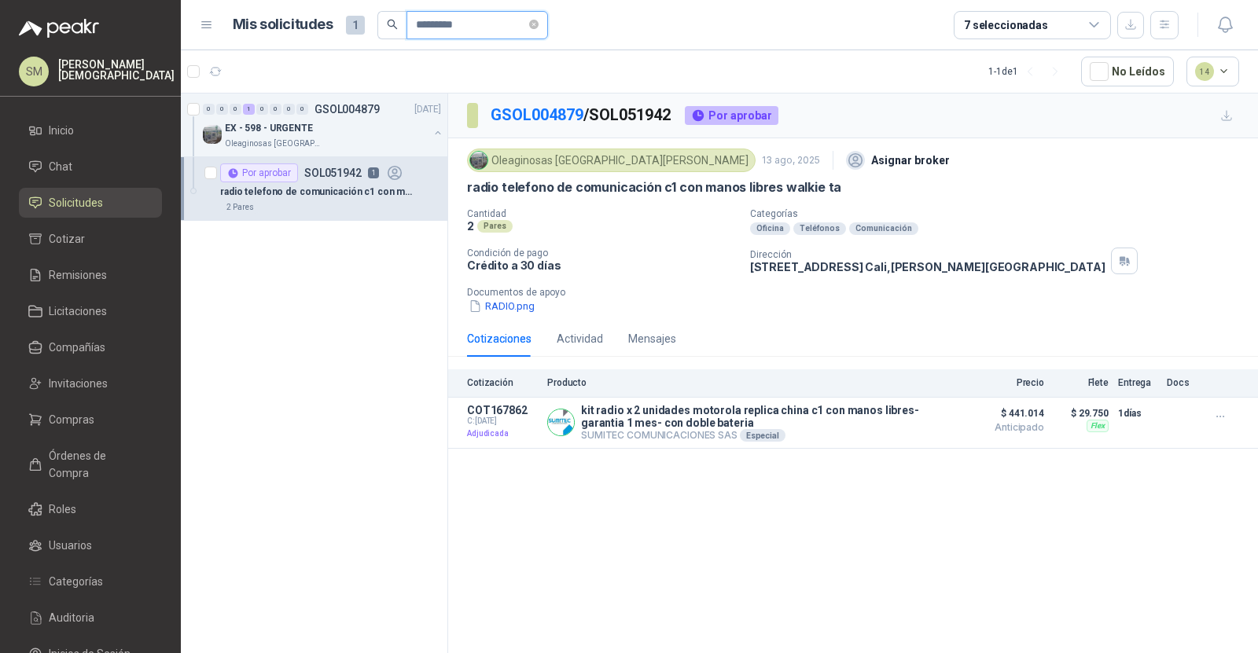
click at [498, 31] on input "*********" at bounding box center [471, 25] width 110 height 27
paste input "text"
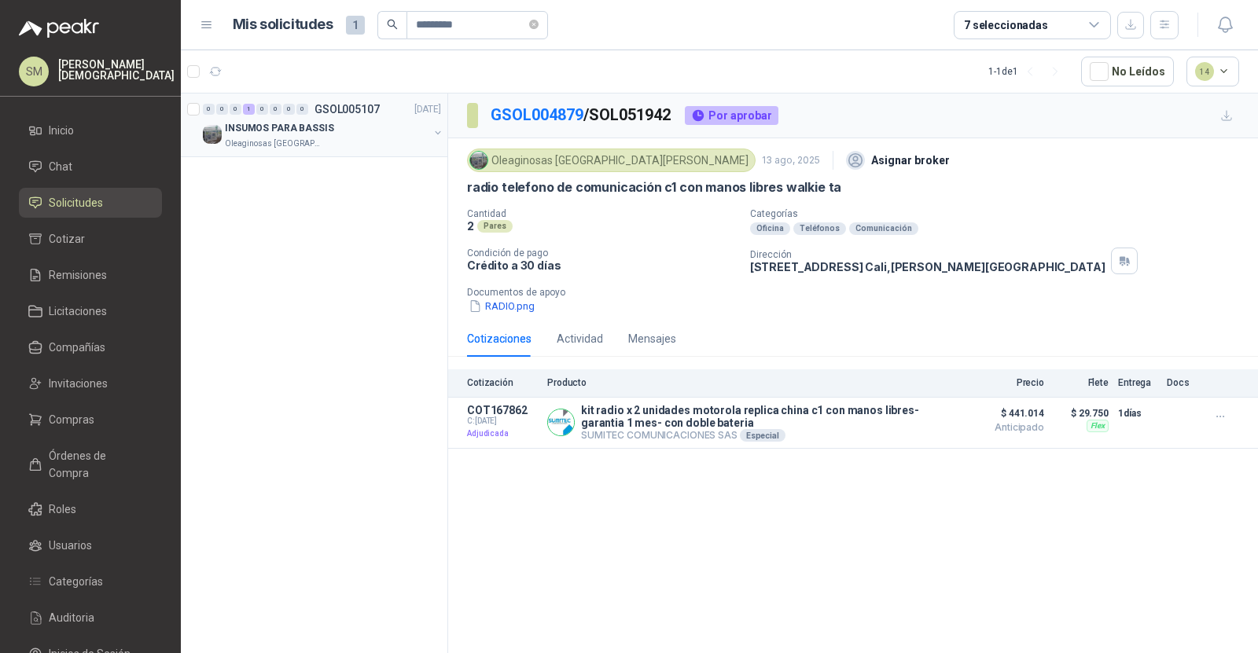
click at [365, 142] on div "Oleaginosas [GEOGRAPHIC_DATA][PERSON_NAME]" at bounding box center [327, 144] width 204 height 13
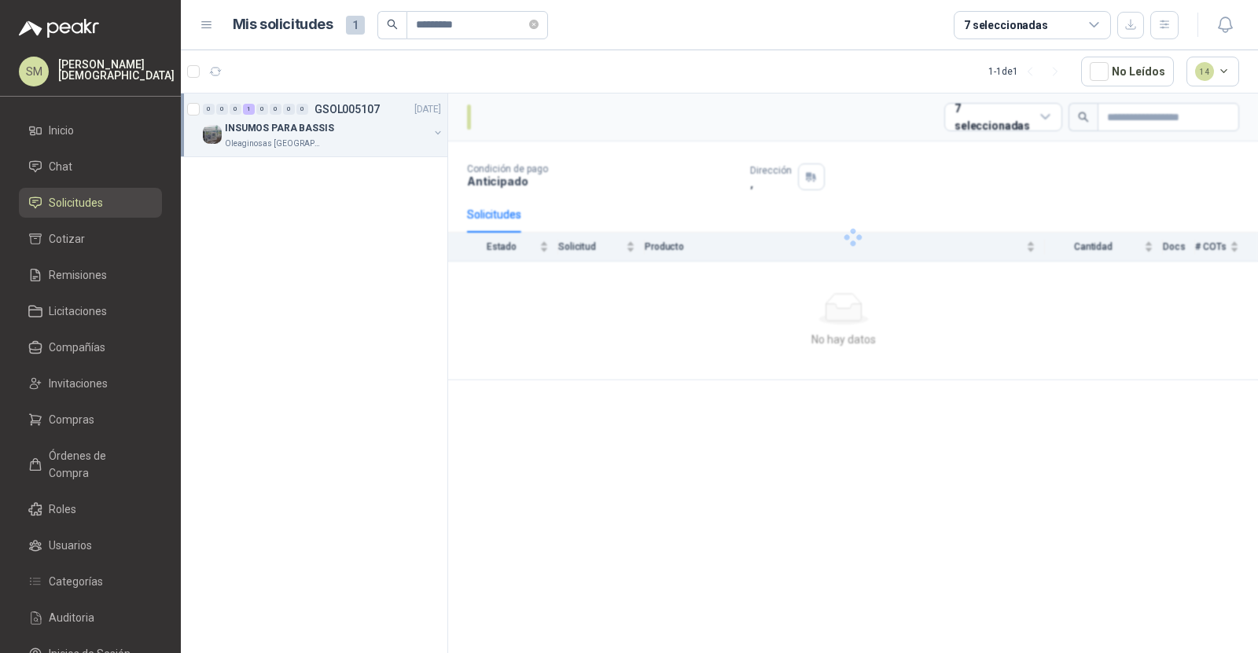
click at [365, 142] on div "Oleaginosas [GEOGRAPHIC_DATA][PERSON_NAME]" at bounding box center [327, 144] width 204 height 13
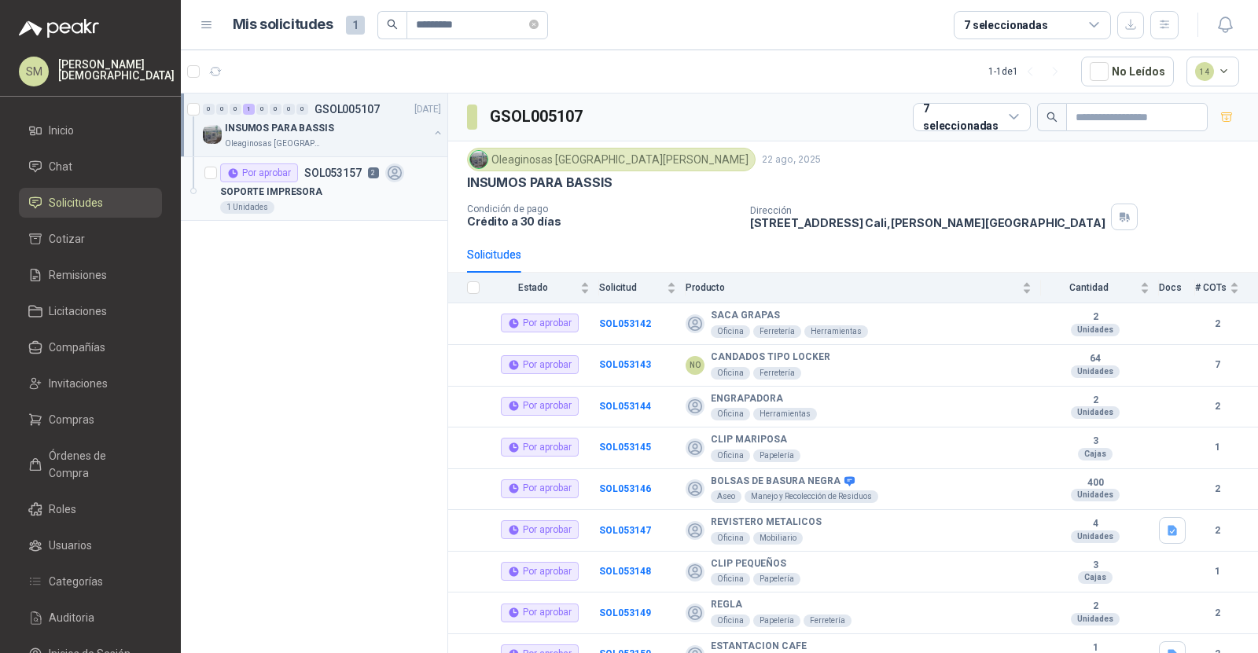
click at [344, 201] on div "1 Unidades" at bounding box center [330, 207] width 221 height 13
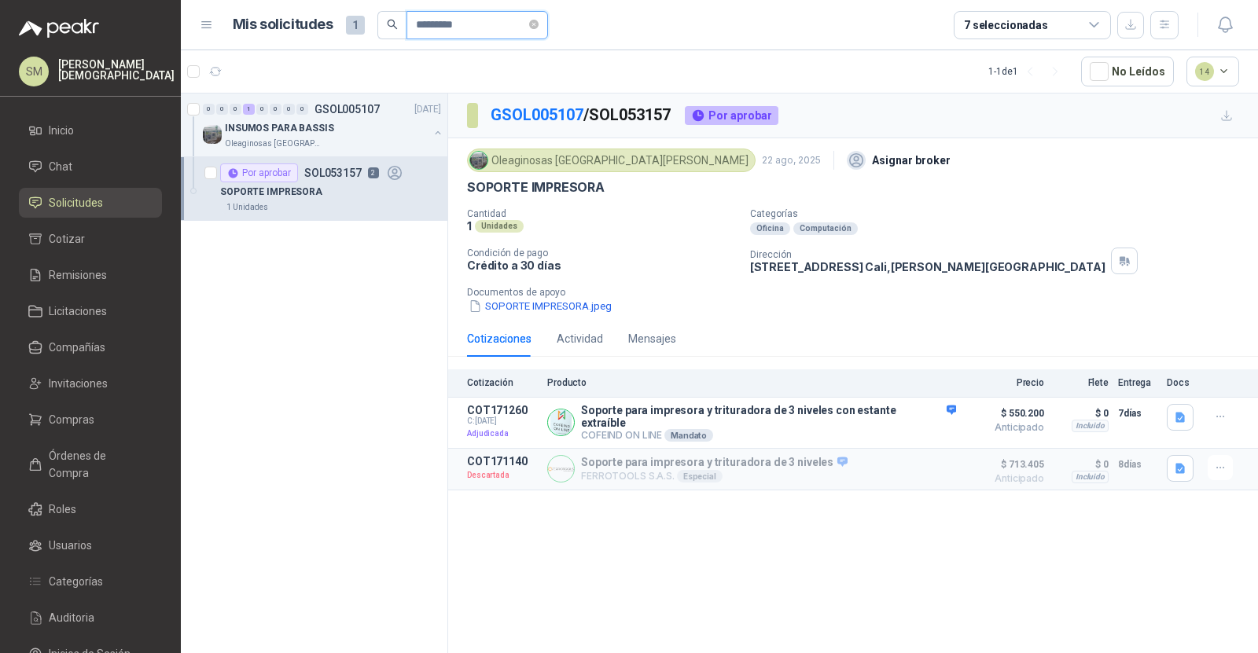
click at [506, 28] on input "*********" at bounding box center [471, 25] width 110 height 27
paste input "text"
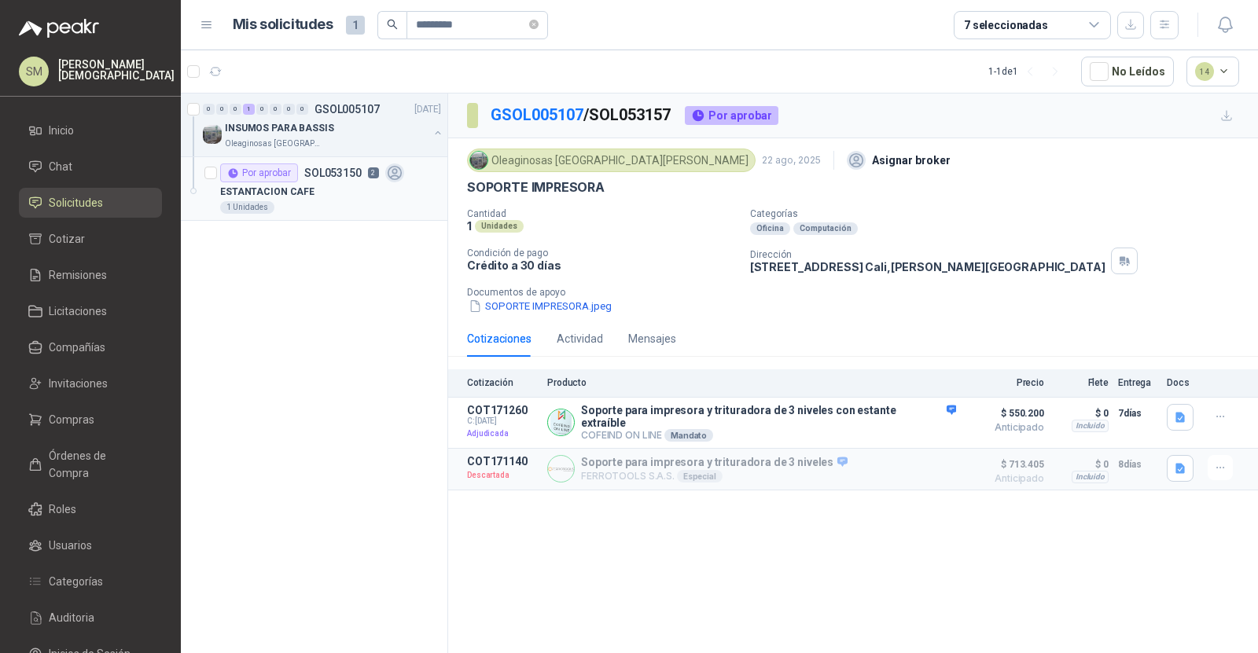
click at [333, 177] on p "SOL053150" at bounding box center [332, 172] width 57 height 11
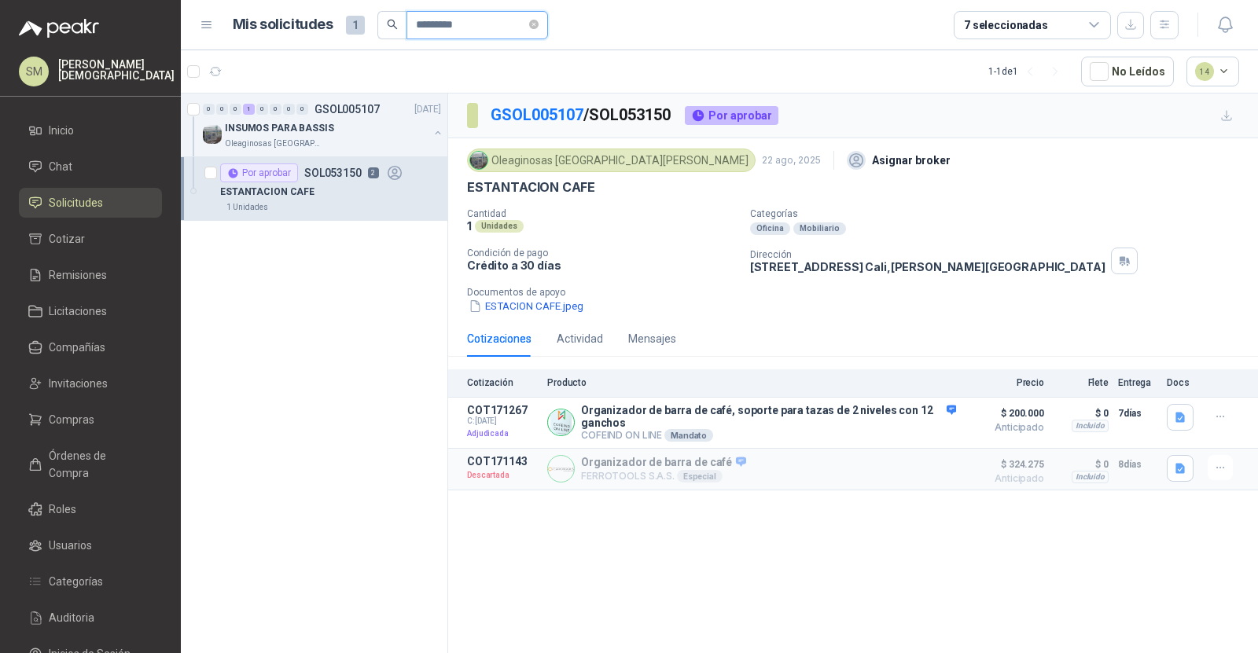
click at [495, 12] on input "*********" at bounding box center [471, 25] width 110 height 27
paste input "text"
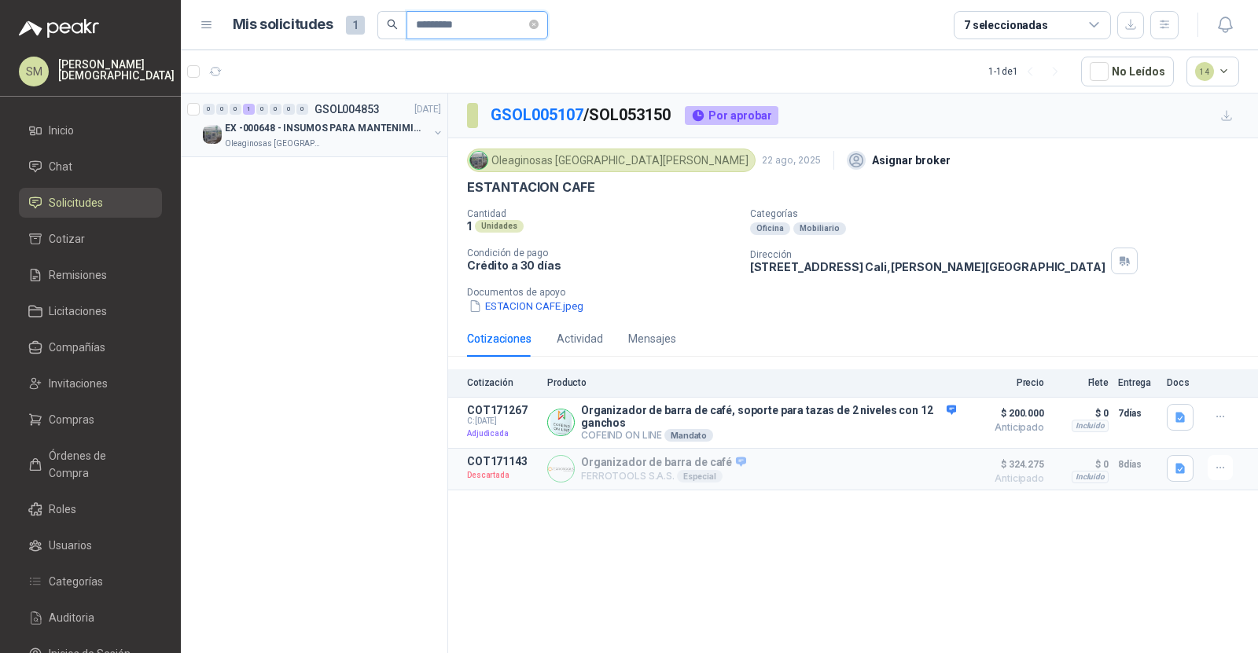
type input "*********"
click at [344, 121] on p "EX -000648 - INSUMOS PARA MANTENIMIENITO MECANICO" at bounding box center [323, 128] width 196 height 15
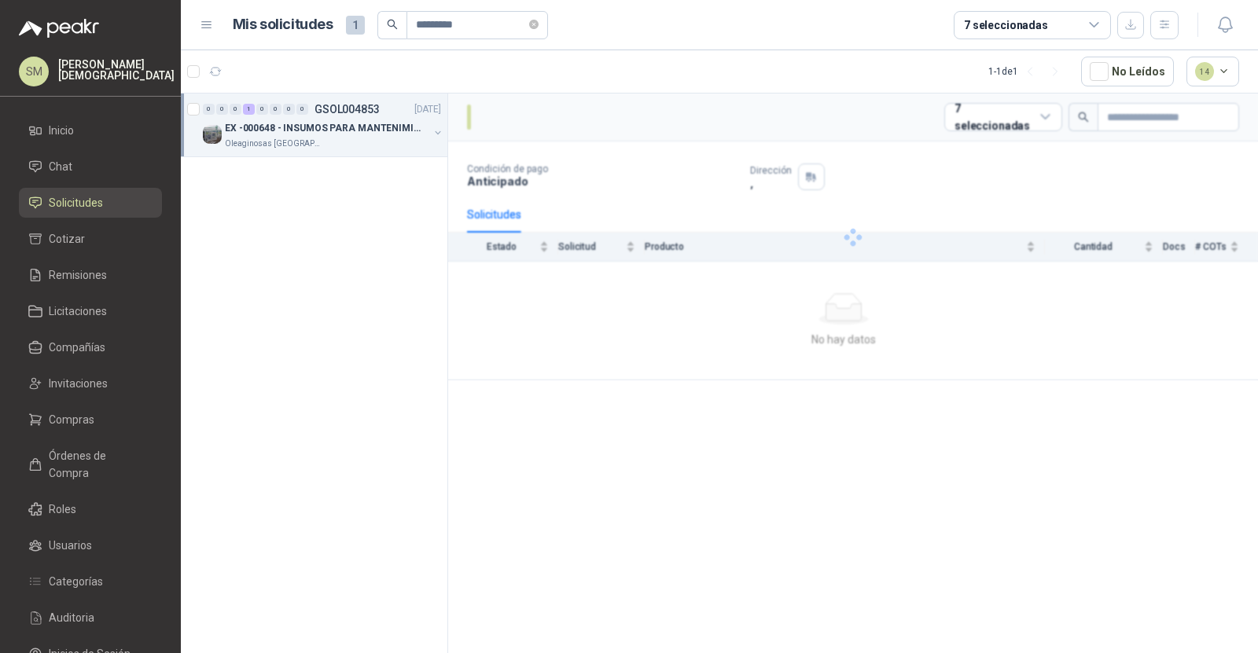
click at [344, 121] on p "EX -000648 - INSUMOS PARA MANTENIMIENITO MECANICO" at bounding box center [323, 128] width 196 height 15
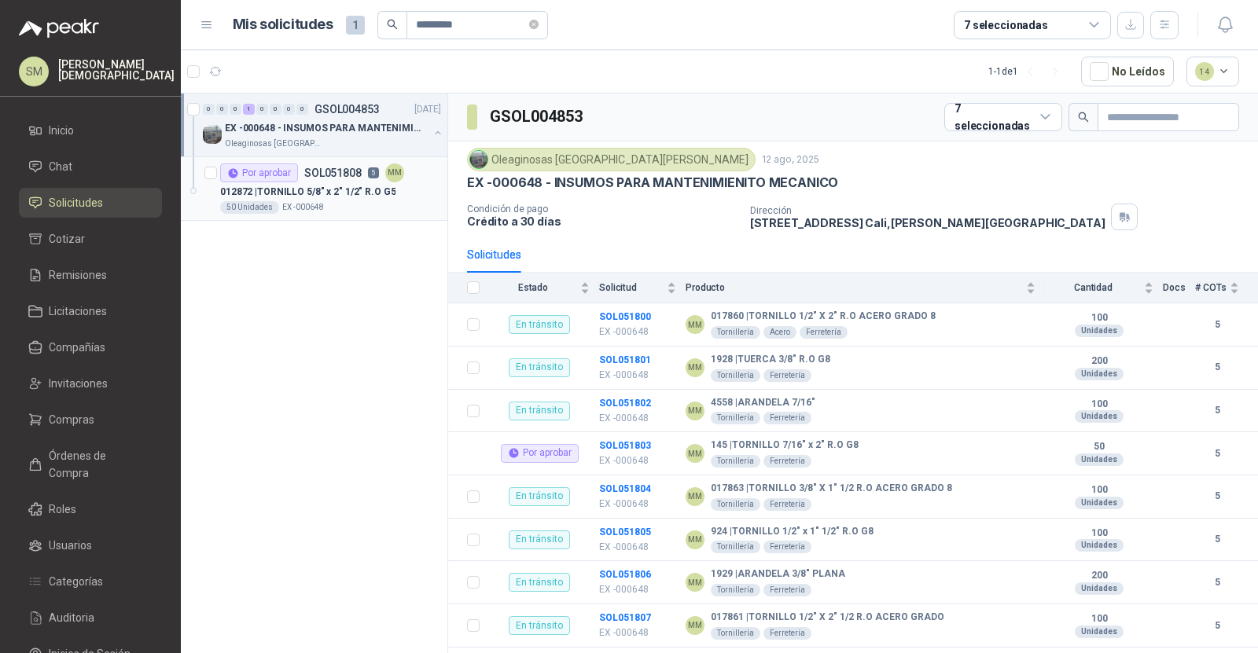
scroll to position [4, 0]
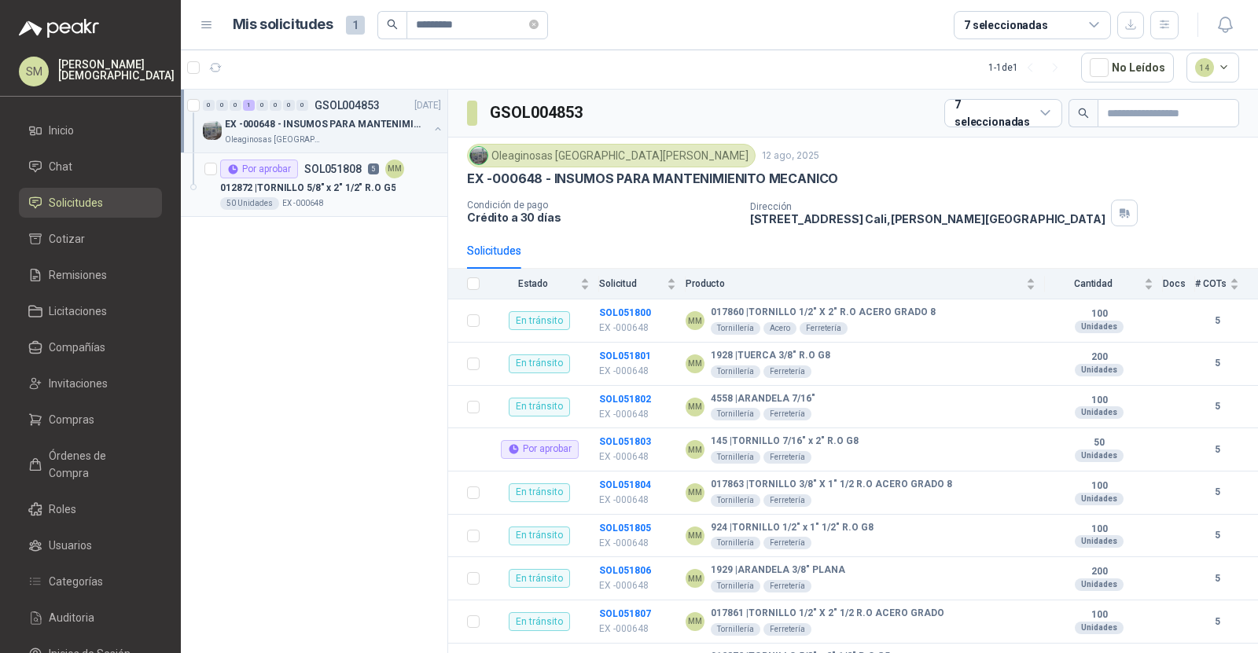
click at [318, 193] on p "012872 | TORNILLO 5/8" x 2" 1/2" R.O G5" at bounding box center [307, 188] width 175 height 15
